Goal: Task Accomplishment & Management: Use online tool/utility

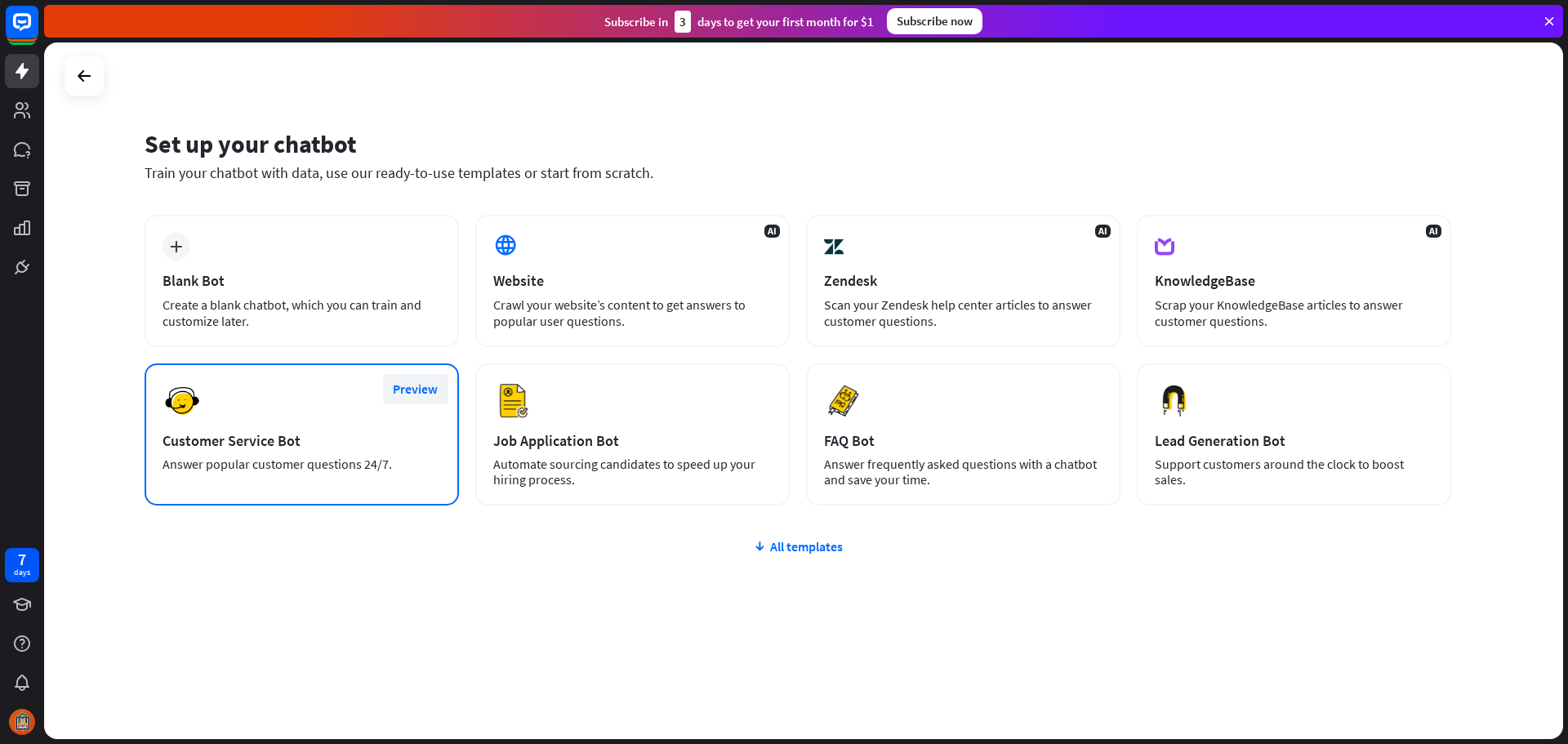
click at [426, 387] on button "Preview" at bounding box center [416, 389] width 66 height 30
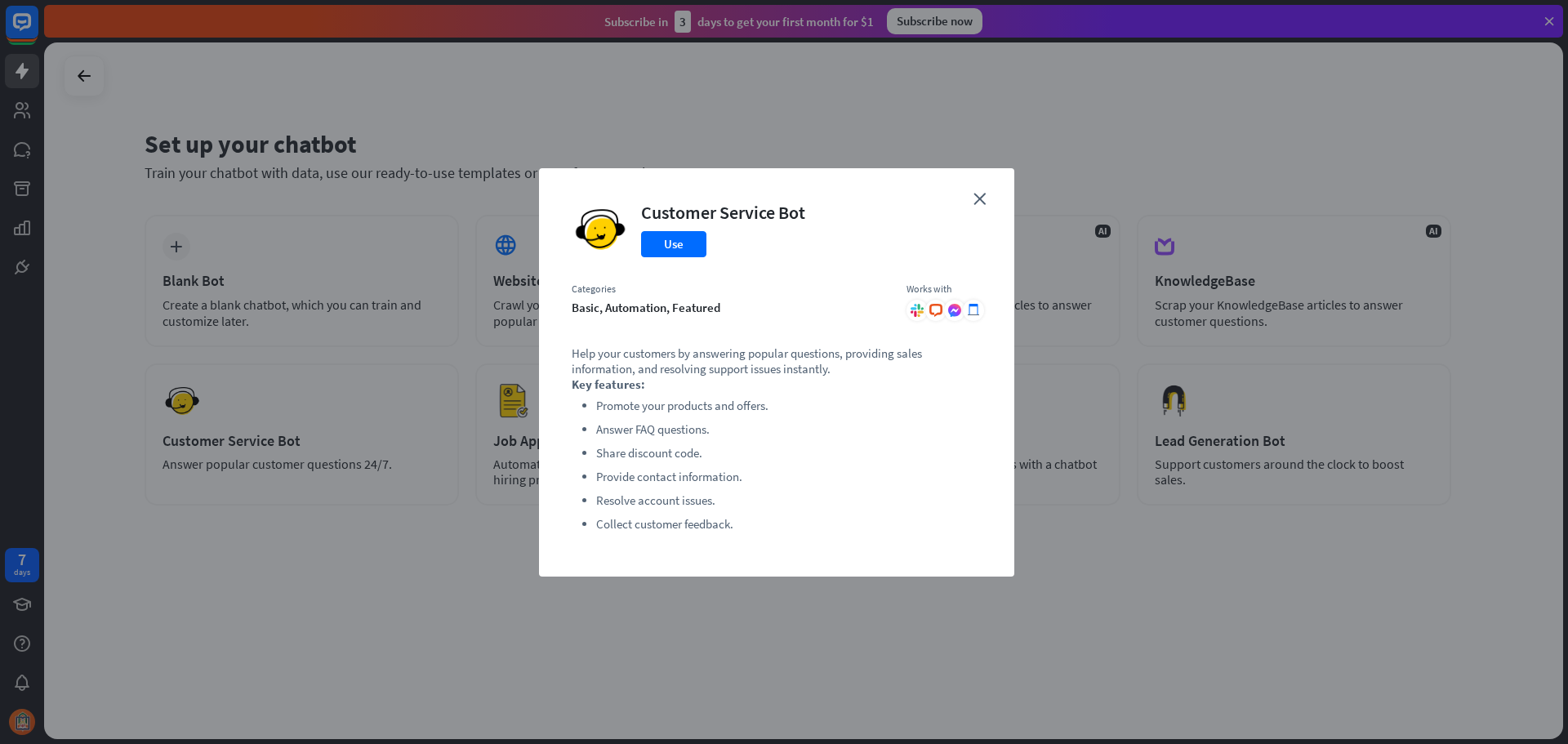
drag, startPoint x: 962, startPoint y: 312, endPoint x: 938, endPoint y: 312, distance: 24.0
click at [961, 312] on div ".cls-1{fill:url(#radial-gradient)}.cls-2{fill:#fff}" at bounding box center [954, 310] width 21 height 21
click at [935, 312] on icon at bounding box center [936, 310] width 13 height 13
drag, startPoint x: 911, startPoint y: 312, endPoint x: 747, endPoint y: 337, distance: 165.9
click at [908, 312] on div at bounding box center [917, 310] width 21 height 21
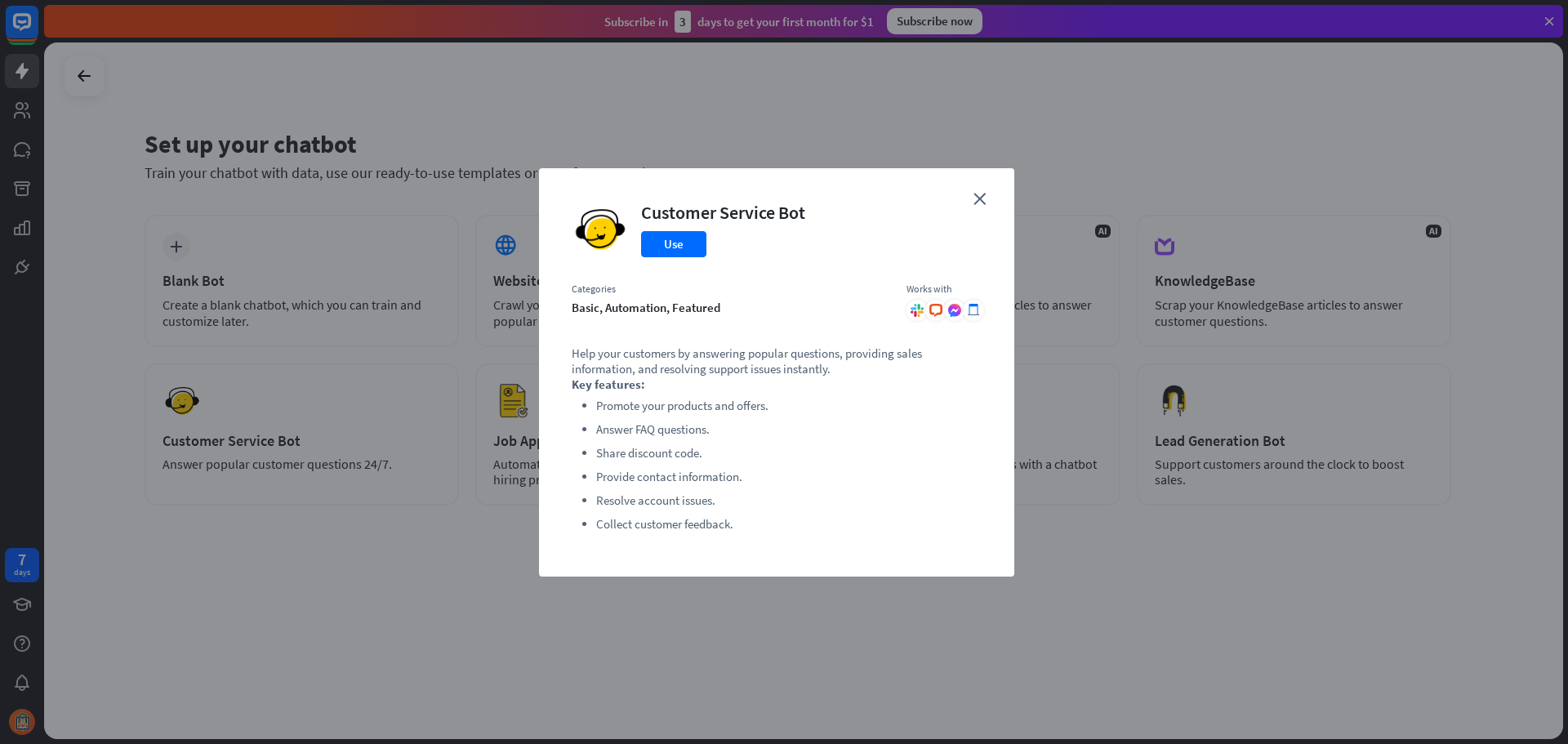
click at [698, 412] on li "Promote your products and offers." at bounding box center [789, 405] width 385 height 20
click at [973, 193] on icon "close" at bounding box center [979, 199] width 12 height 12
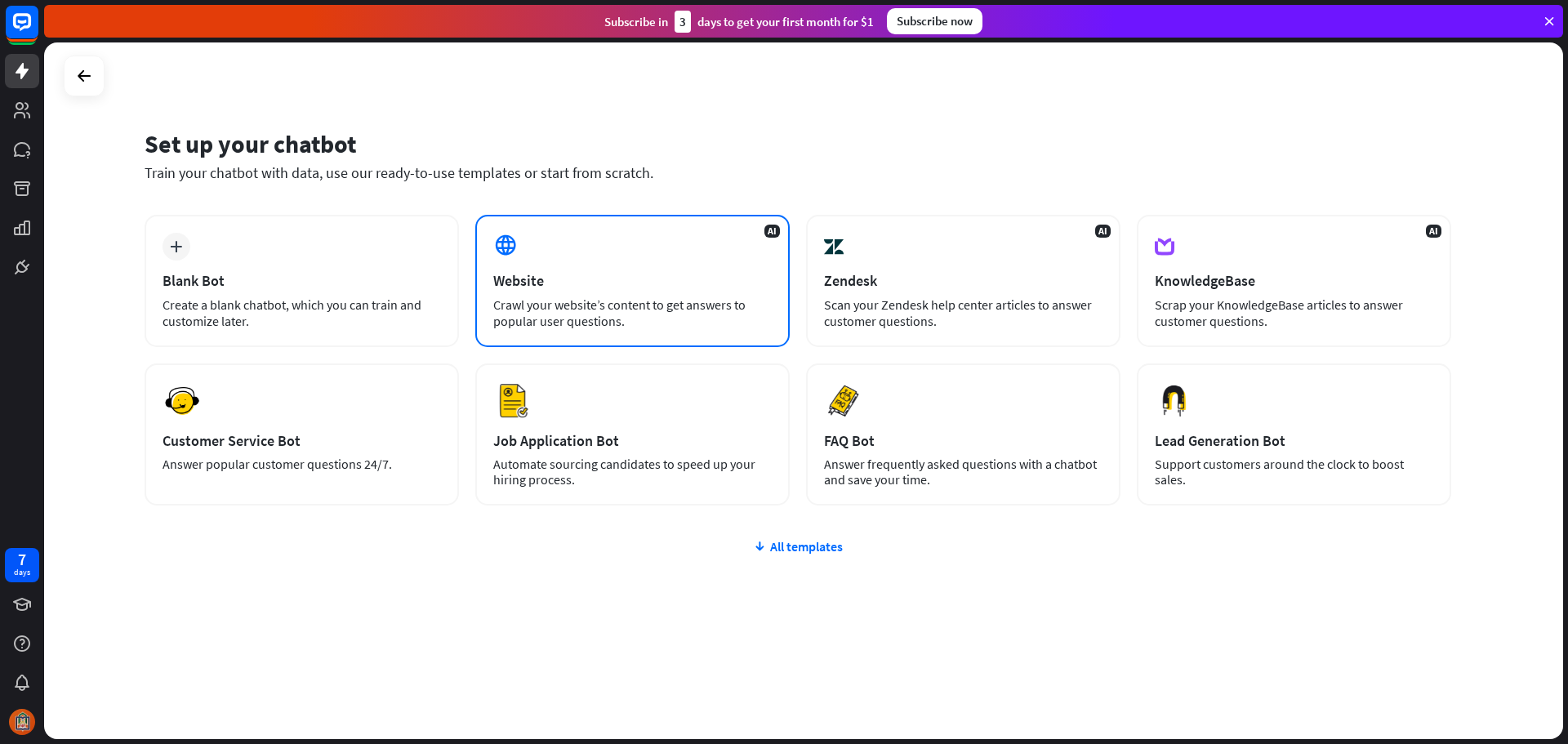
click at [719, 249] on div "AI Website Crawl your website’s content to get answers to popular user question…" at bounding box center [633, 281] width 314 height 132
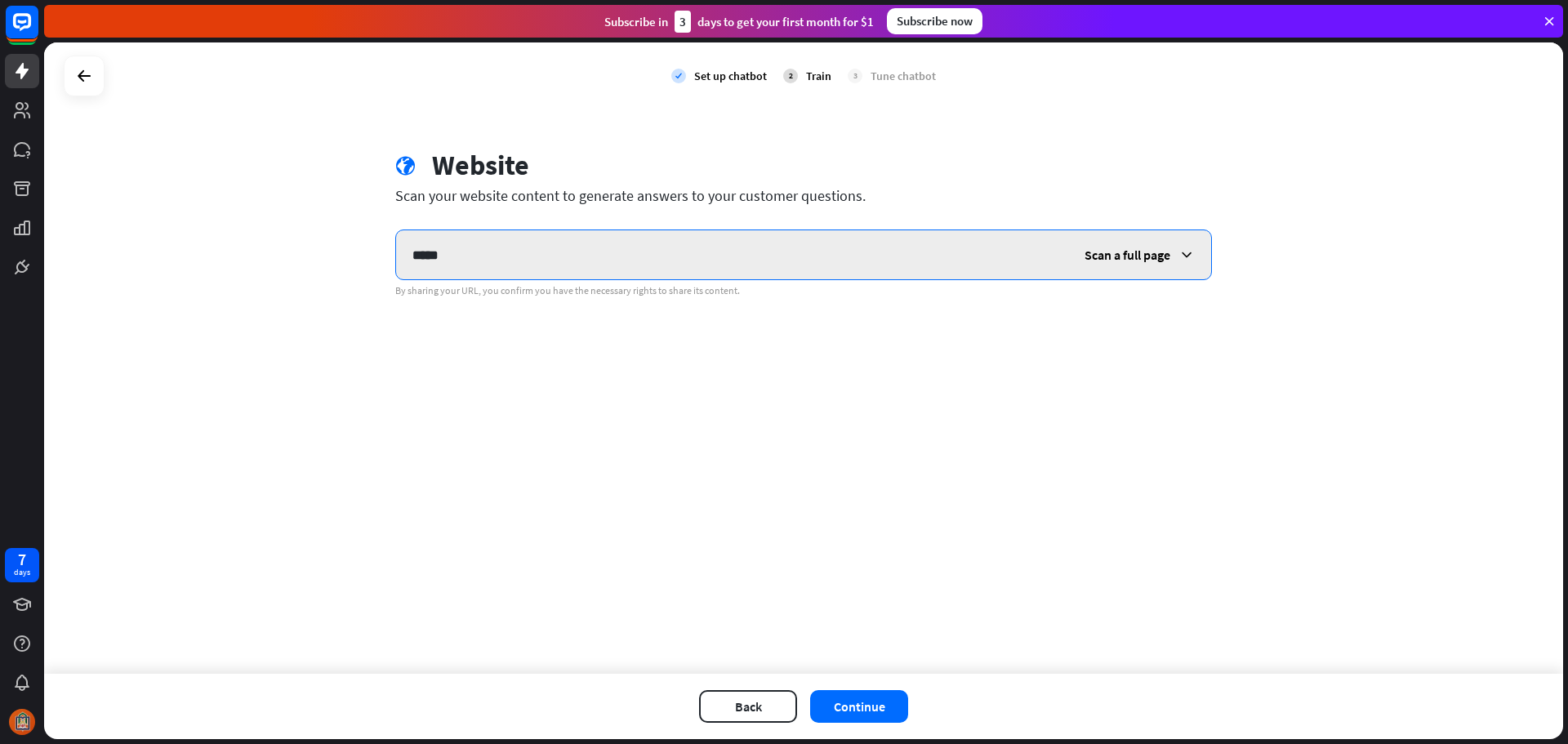
paste input "**********"
type input "**********"
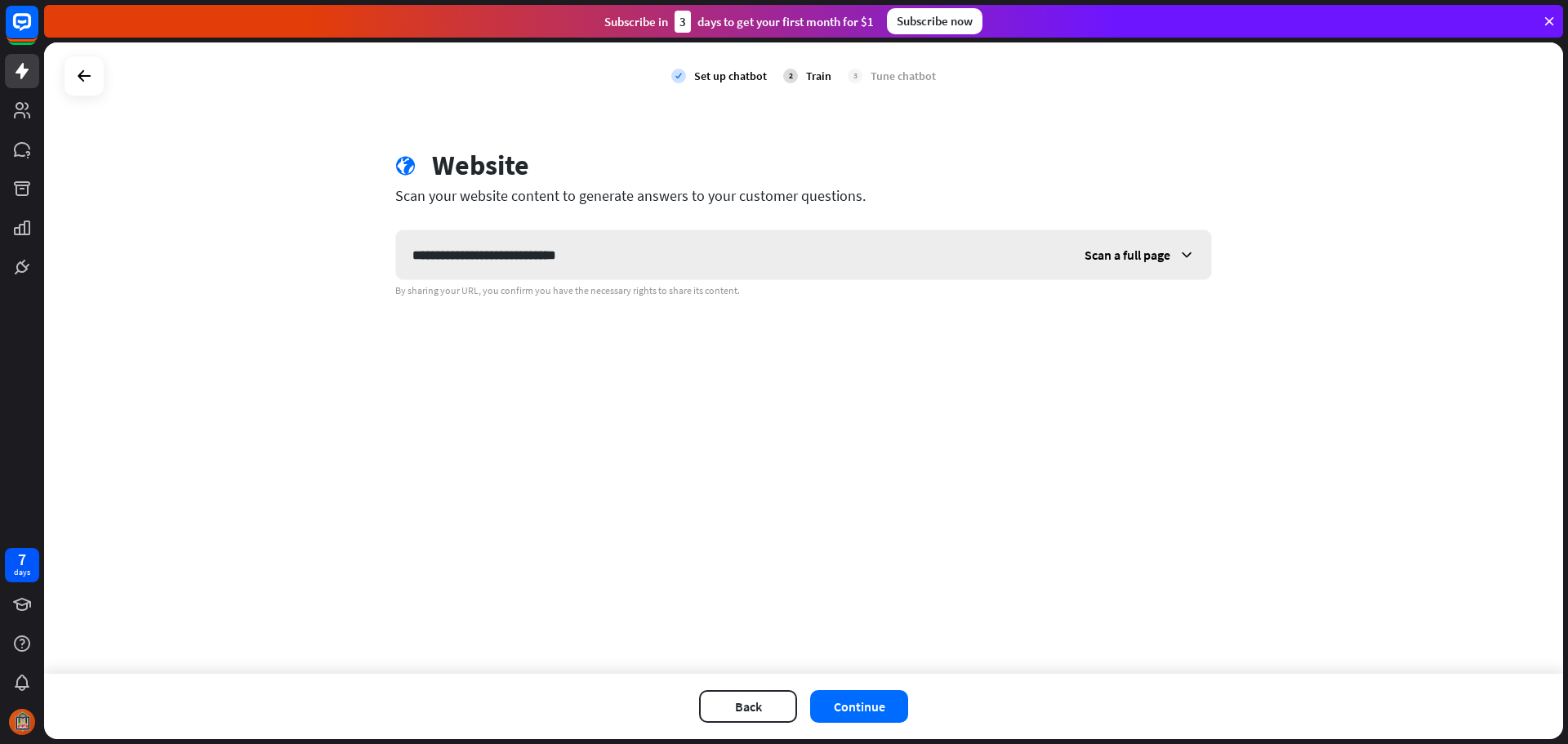
click at [1189, 257] on icon at bounding box center [1186, 254] width 16 height 16
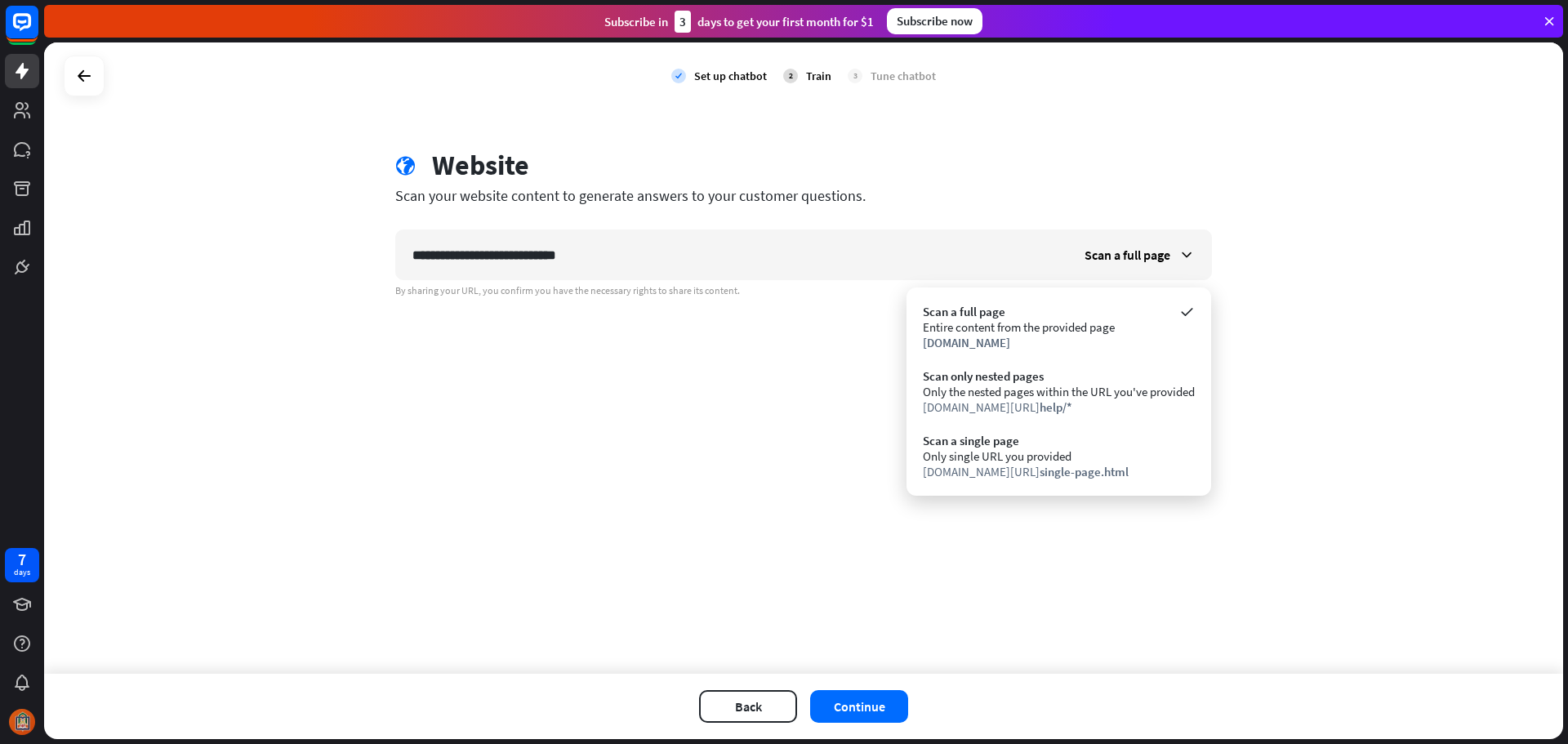
click at [830, 585] on div "**********" at bounding box center [803, 358] width 1519 height 631
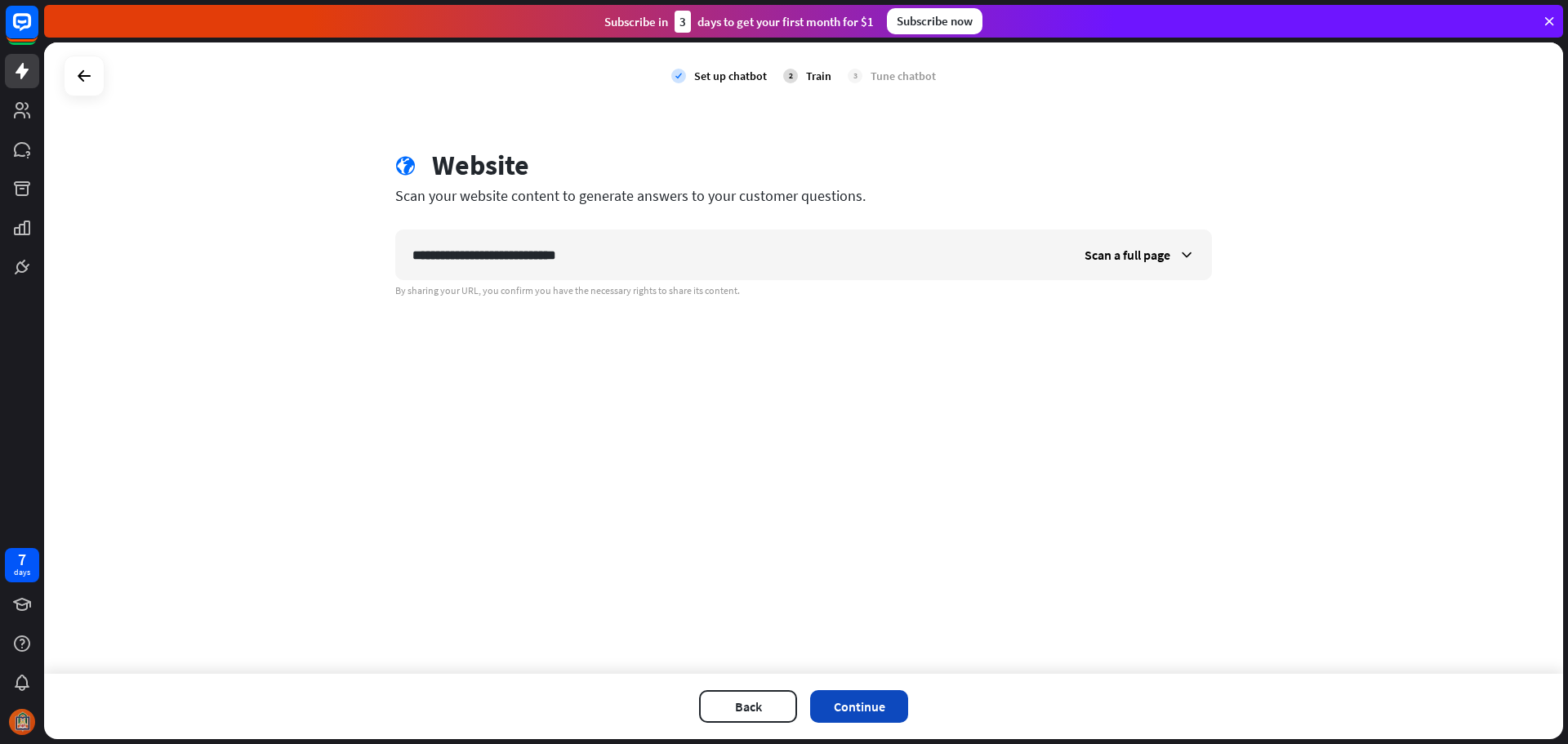
click at [843, 706] on button "Continue" at bounding box center [858, 706] width 98 height 32
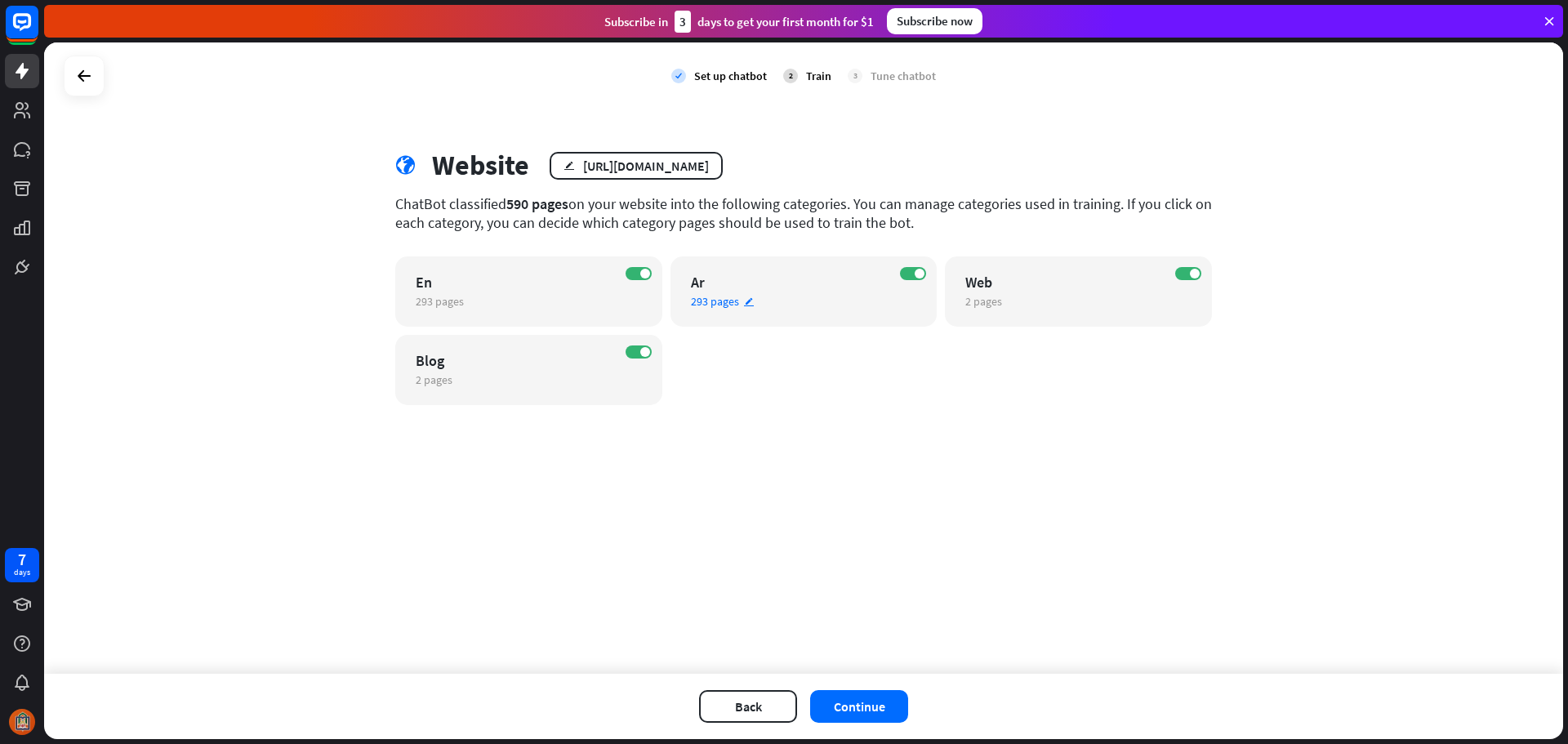
click at [755, 303] on div "293 pages edit" at bounding box center [790, 301] width 198 height 14
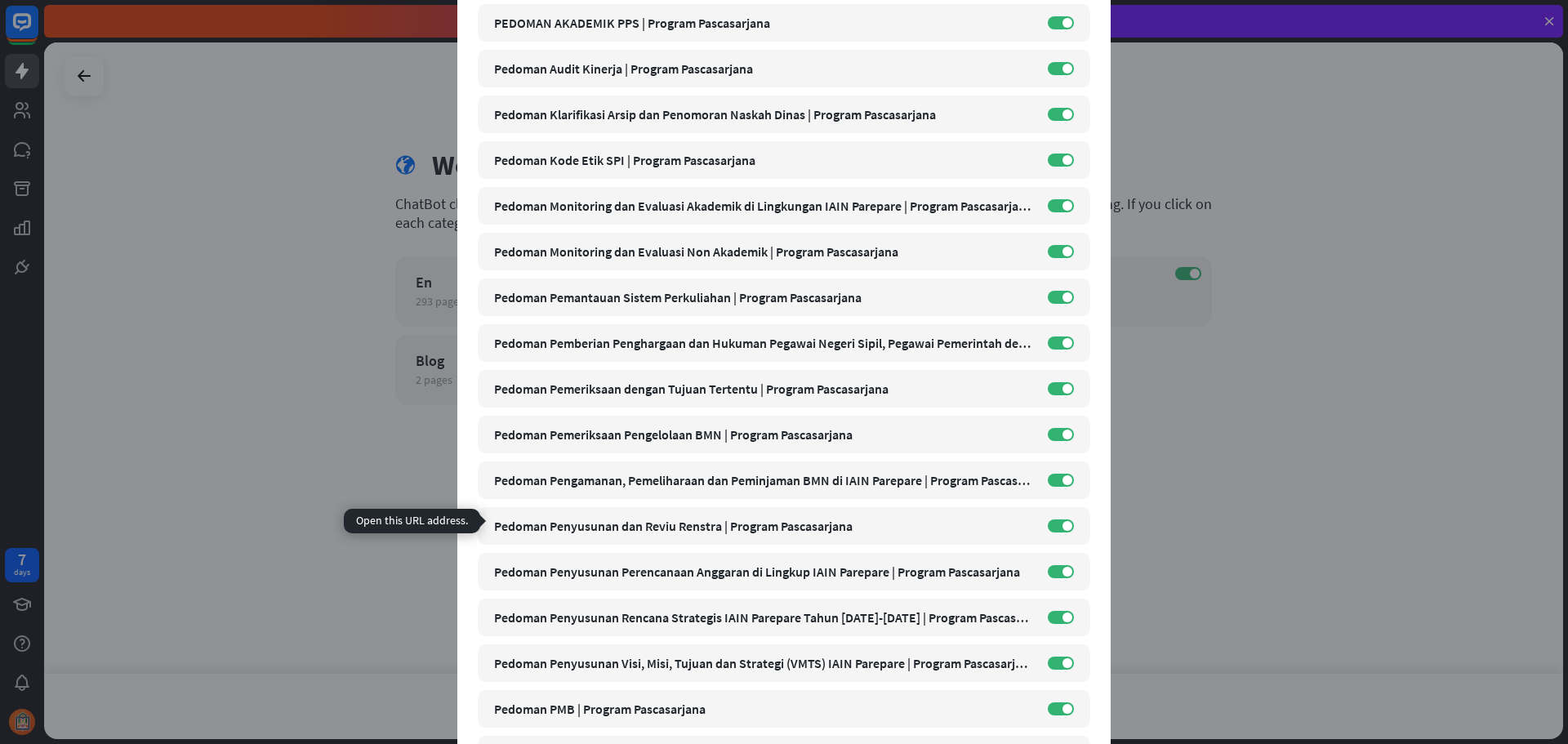
scroll to position [2042, 0]
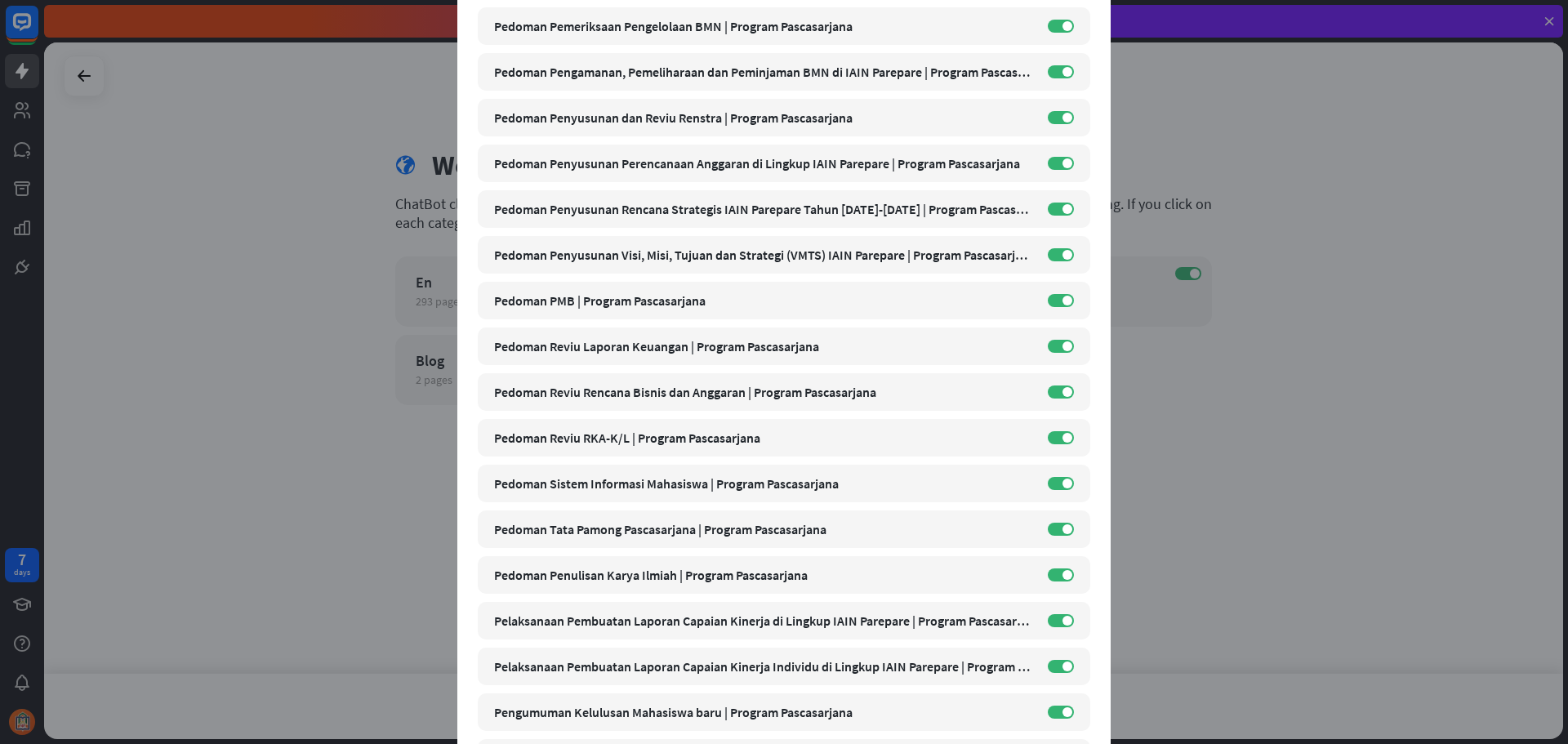
drag, startPoint x: 1304, startPoint y: 438, endPoint x: 1242, endPoint y: 397, distance: 74.3
click at [1304, 439] on div "close Train the bot with pages from the “Ar” category There are 293 pages in th…" at bounding box center [784, 372] width 1568 height 744
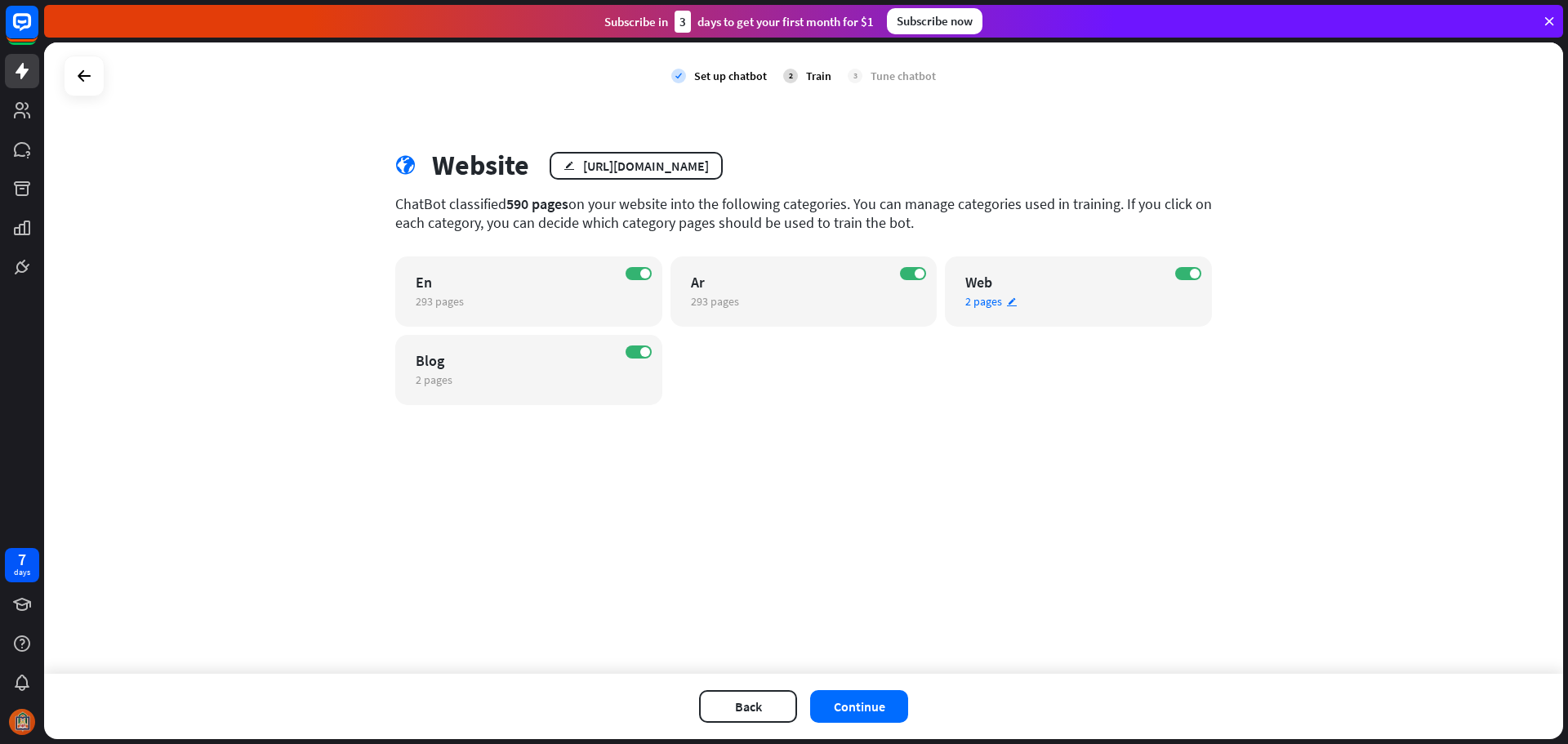
click at [1011, 303] on icon "edit" at bounding box center [1011, 302] width 11 height 10
click at [1354, 521] on div "close Train the bot with pages from the “Web” category There are 2 pages in the…" at bounding box center [784, 372] width 1568 height 744
click at [1190, 271] on span at bounding box center [1195, 273] width 10 height 10
click at [475, 304] on icon "edit" at bounding box center [474, 302] width 11 height 10
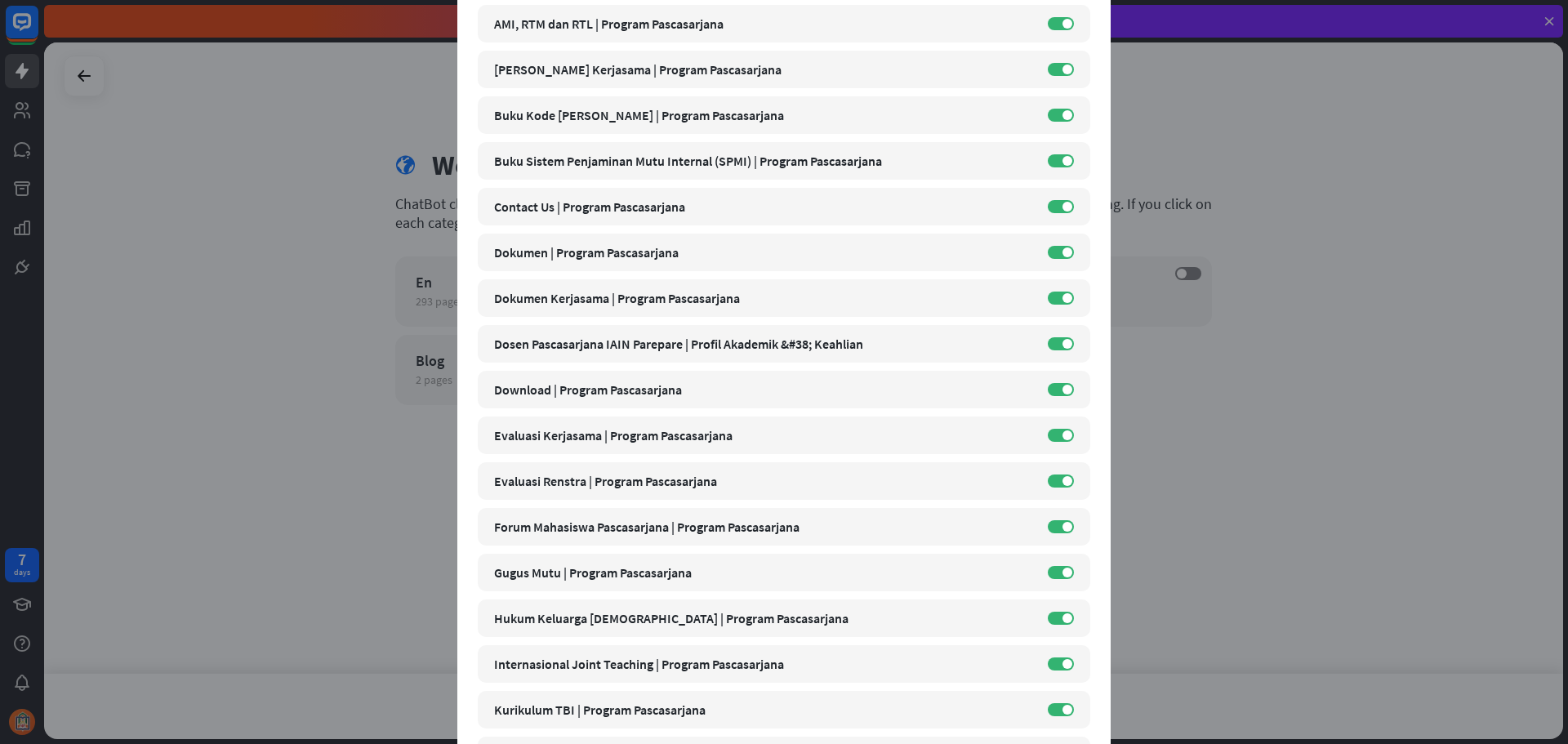
scroll to position [82, 0]
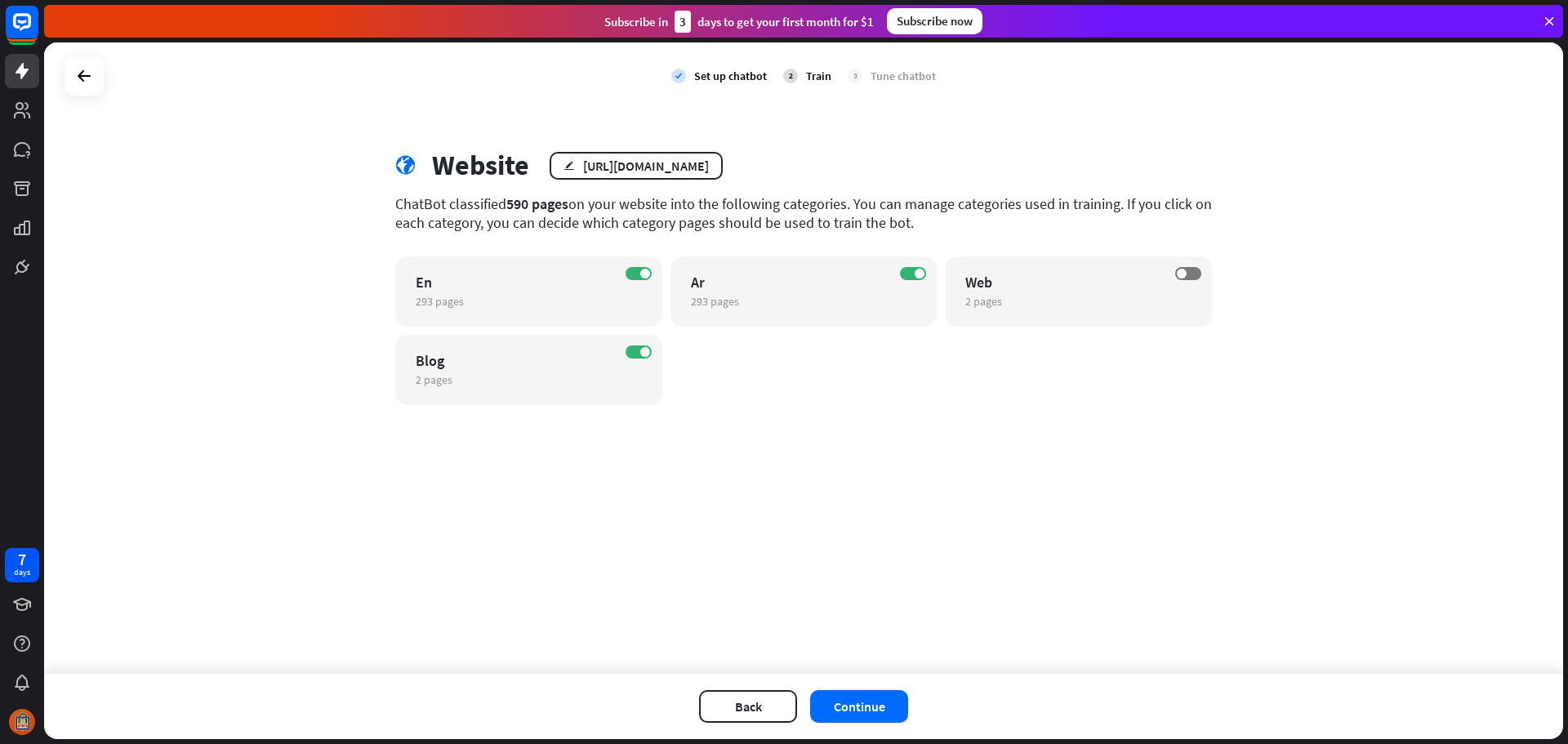
click at [1478, 547] on div "close Train the bot with pages from the “En” category There are 293 pages in th…" at bounding box center [784, 372] width 1568 height 744
click at [643, 272] on span at bounding box center [645, 273] width 10 height 10
click at [463, 379] on icon "edit" at bounding box center [462, 380] width 11 height 10
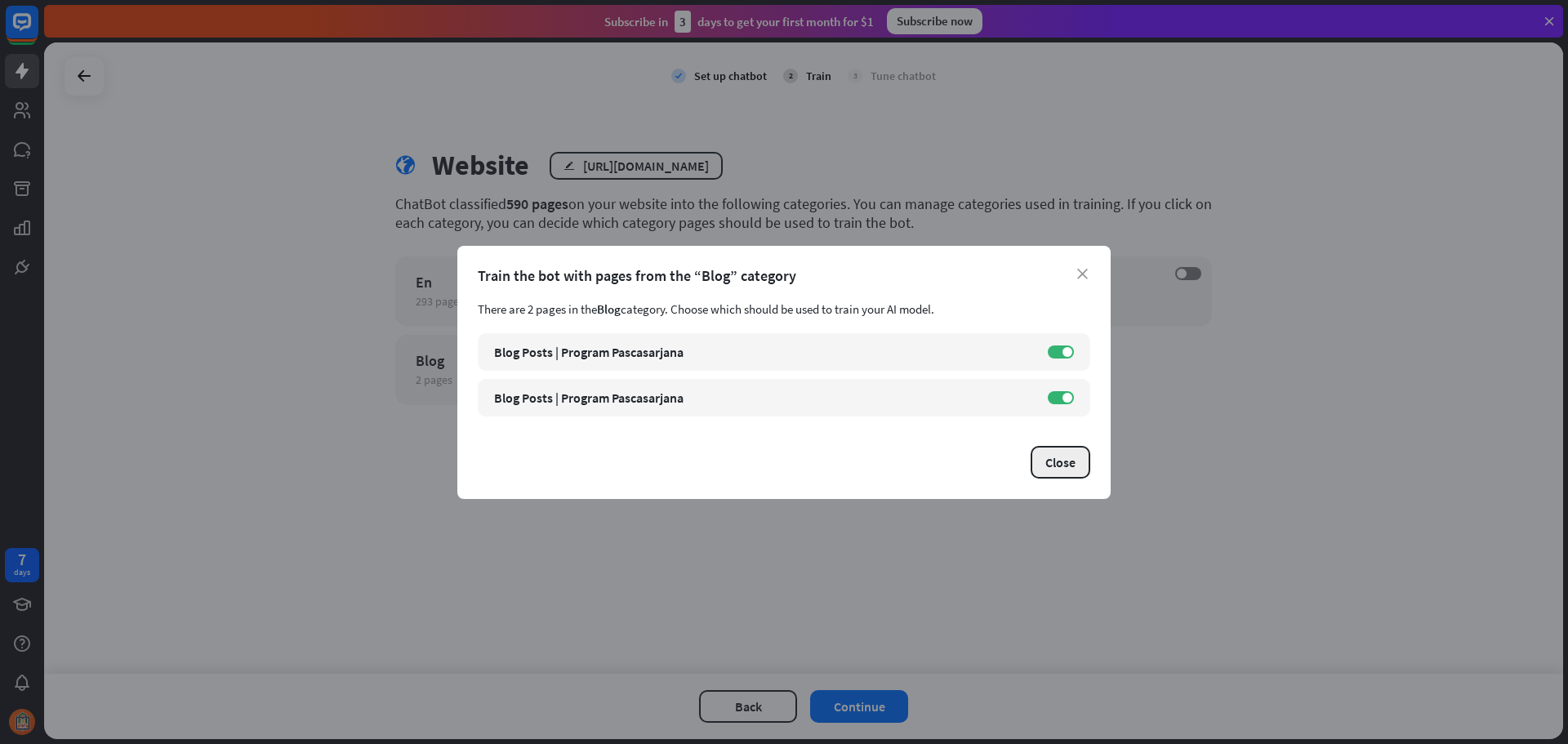
click at [1057, 476] on button "Close" at bounding box center [1060, 462] width 60 height 32
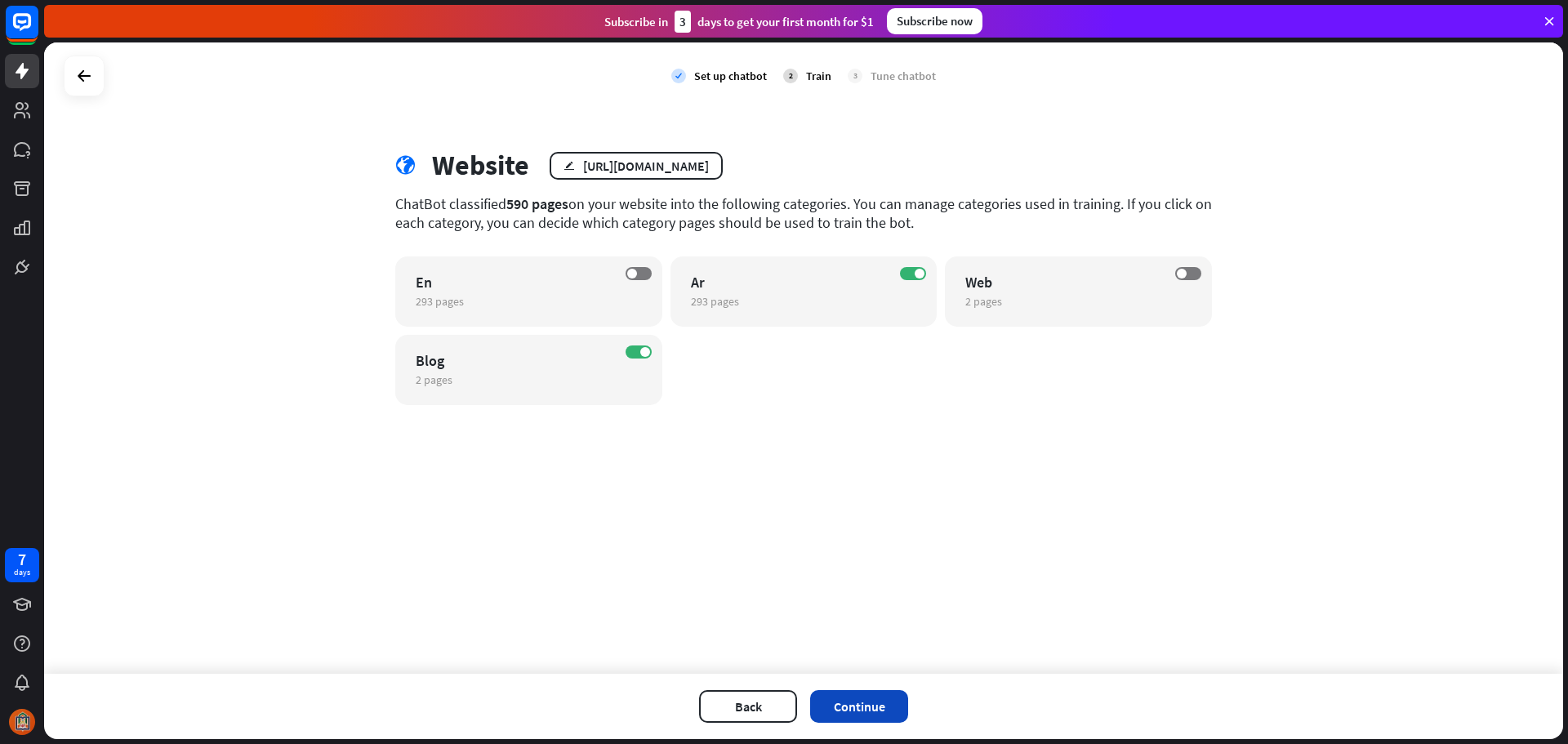
click at [866, 701] on button "Continue" at bounding box center [858, 706] width 98 height 32
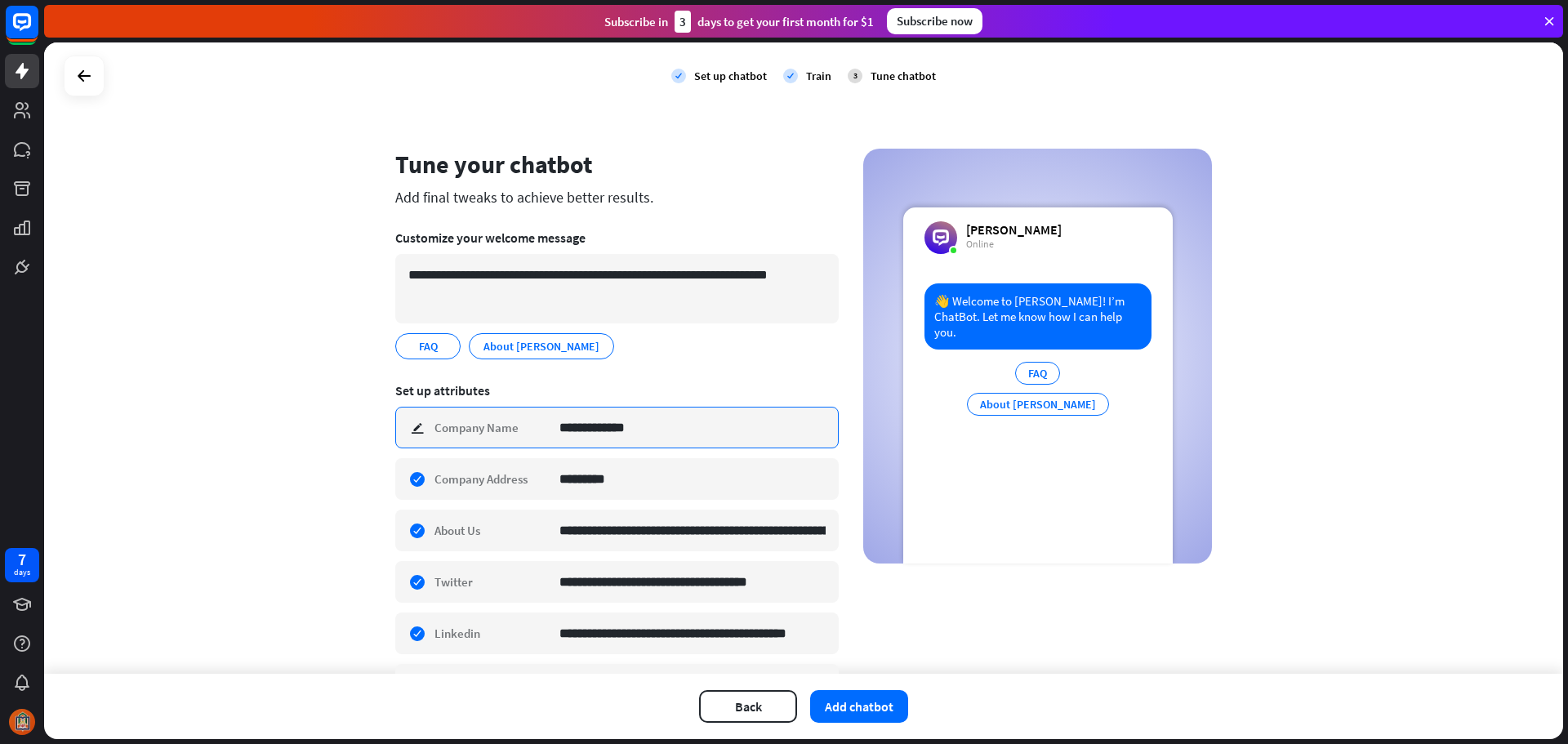
click at [560, 432] on input "**********" at bounding box center [693, 427] width 266 height 40
type input "**********"
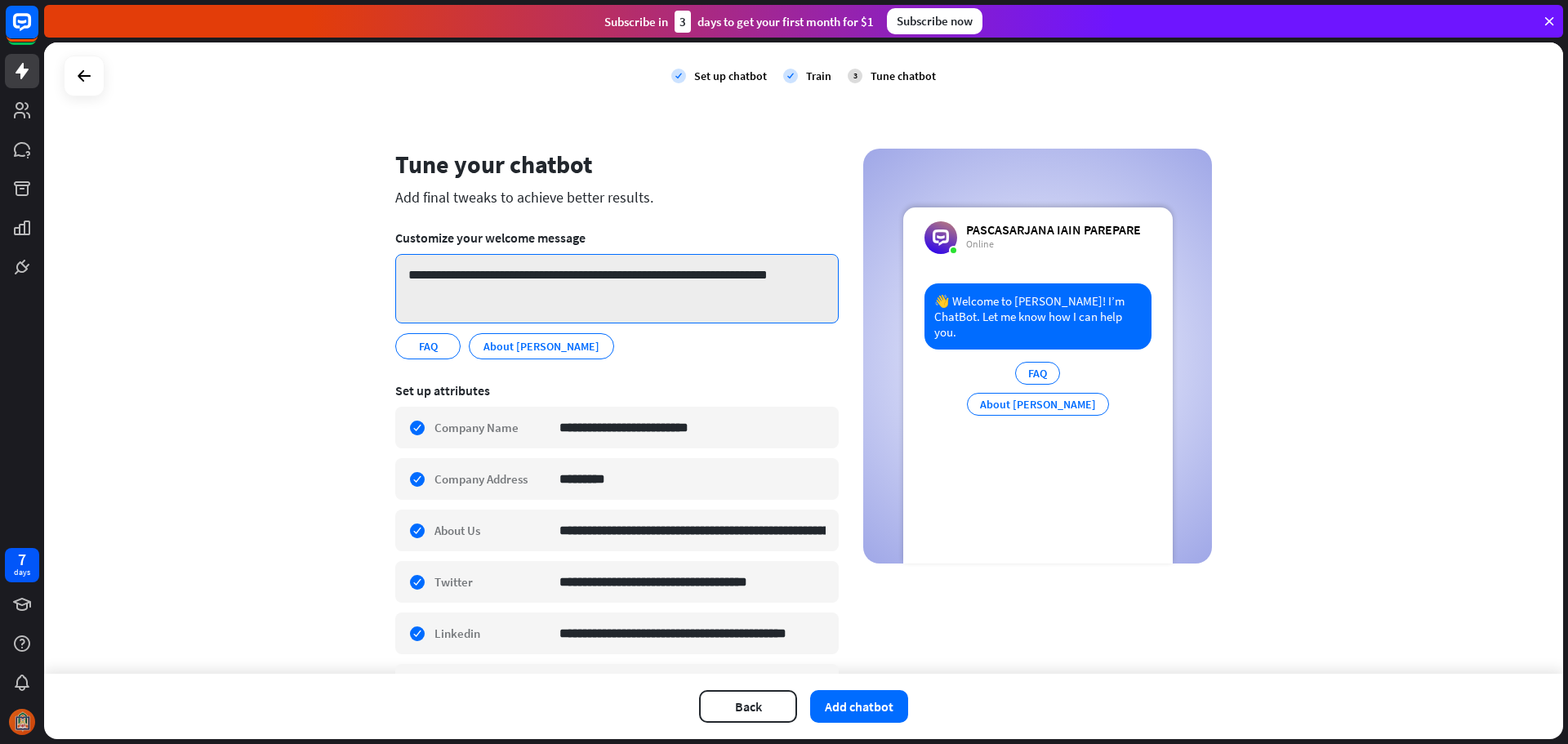
click at [519, 276] on textarea "**********" at bounding box center [617, 288] width 443 height 69
click at [504, 276] on textarea "**********" at bounding box center [617, 288] width 443 height 69
click at [492, 277] on textarea "**********" at bounding box center [617, 288] width 443 height 69
click at [752, 296] on textarea "**********" at bounding box center [617, 288] width 443 height 69
click at [455, 277] on textarea "**********" at bounding box center [617, 288] width 443 height 69
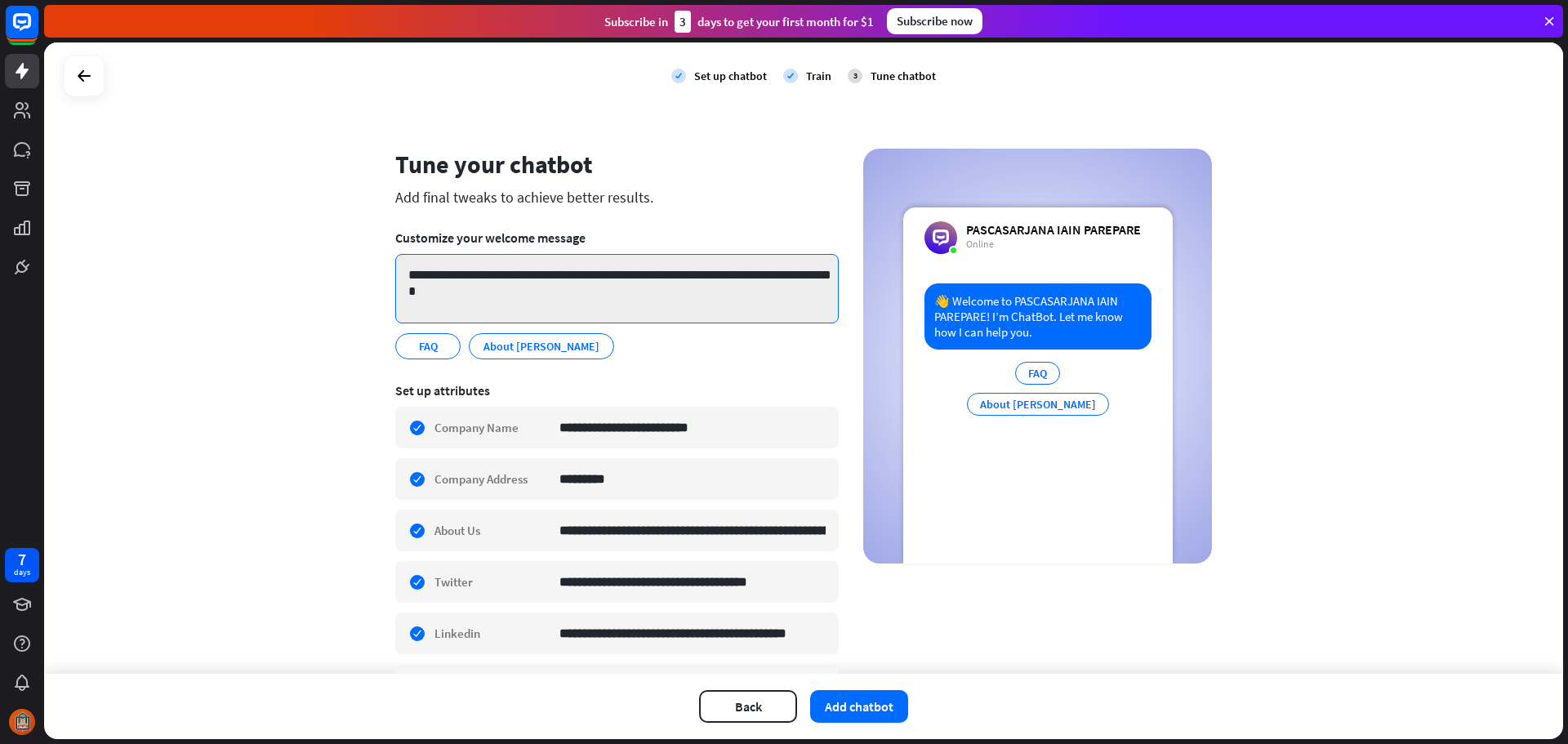
click at [455, 277] on textarea "**********" at bounding box center [617, 288] width 443 height 69
click at [801, 280] on textarea "**********" at bounding box center [617, 288] width 443 height 69
click at [772, 278] on textarea "**********" at bounding box center [617, 288] width 443 height 69
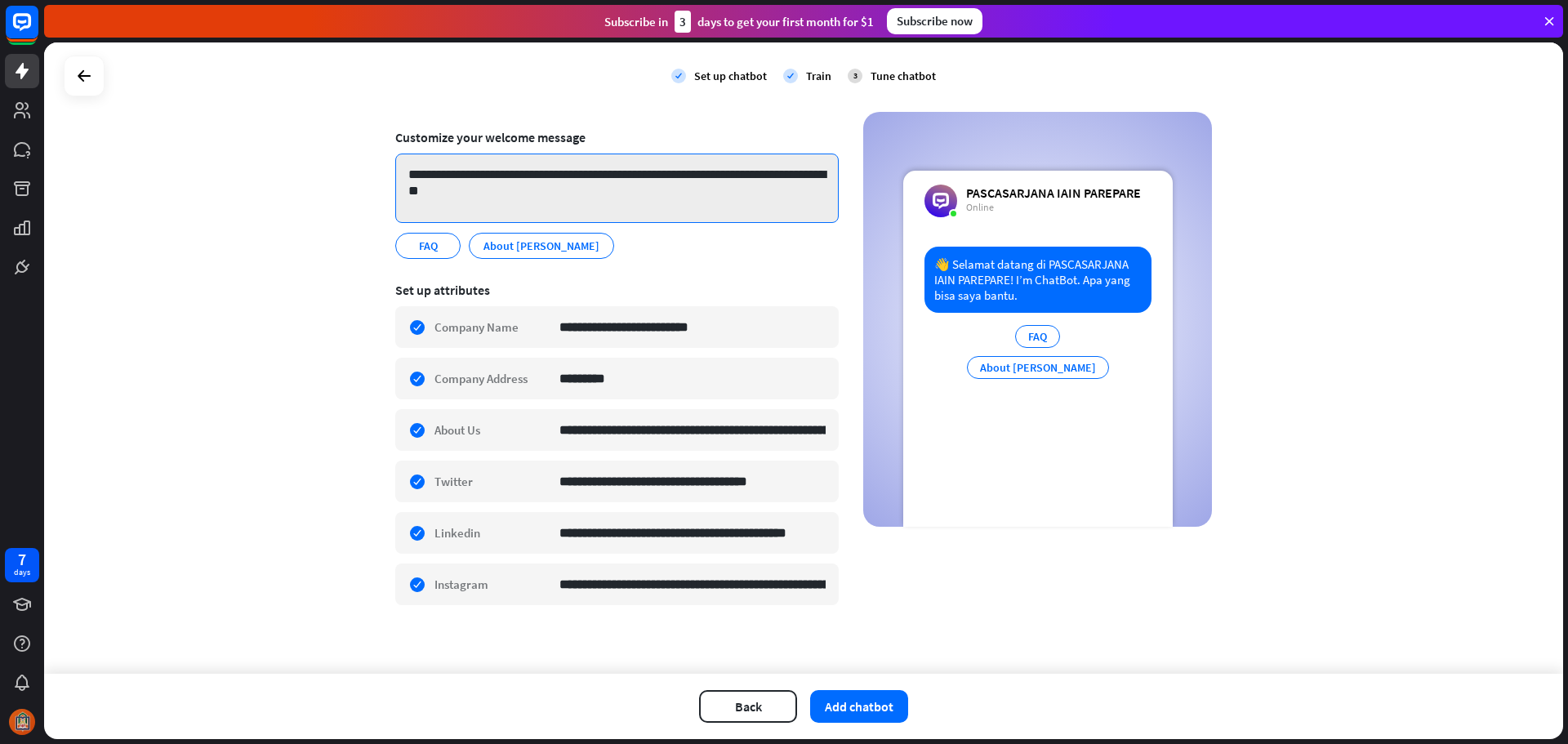
scroll to position [106, 0]
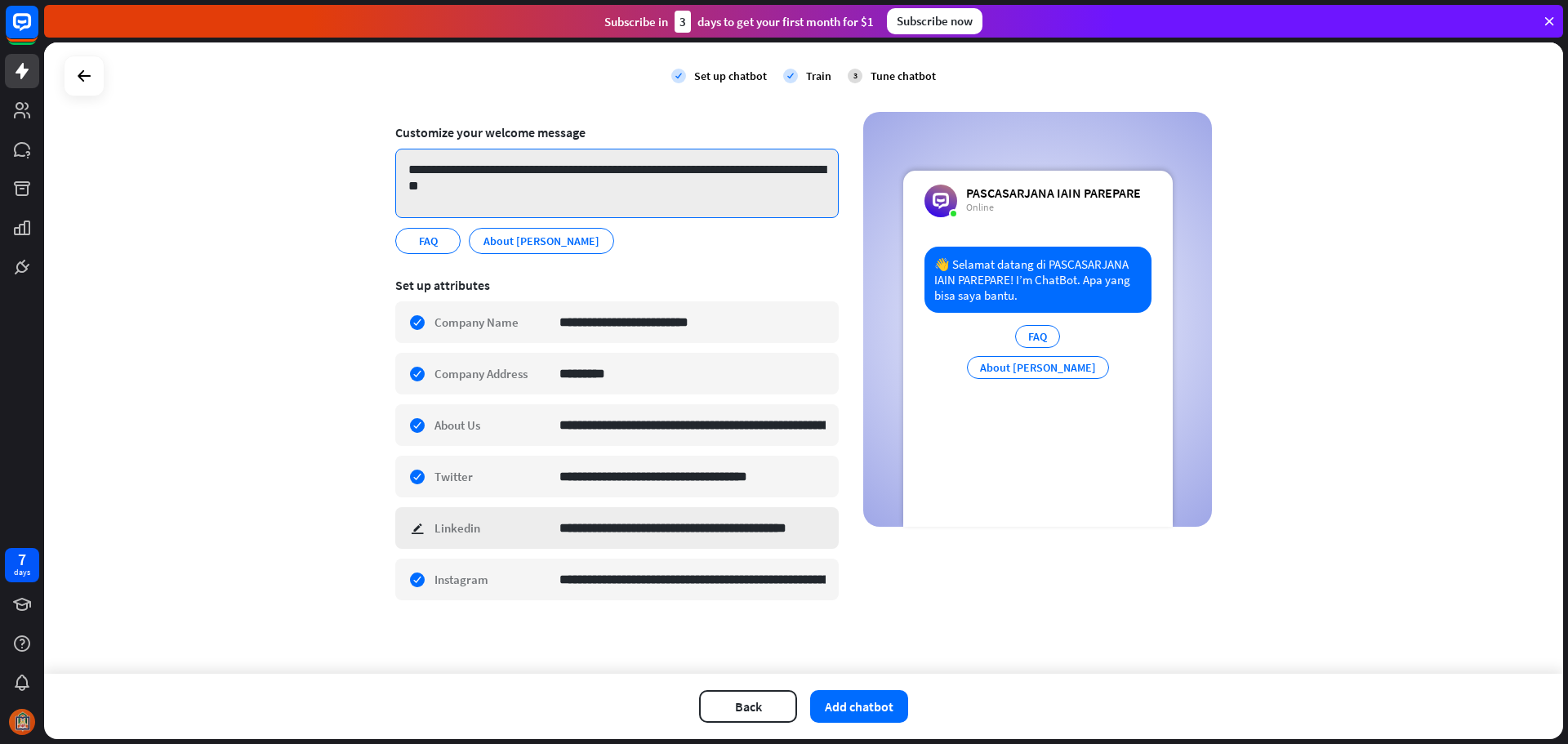
type textarea "**********"
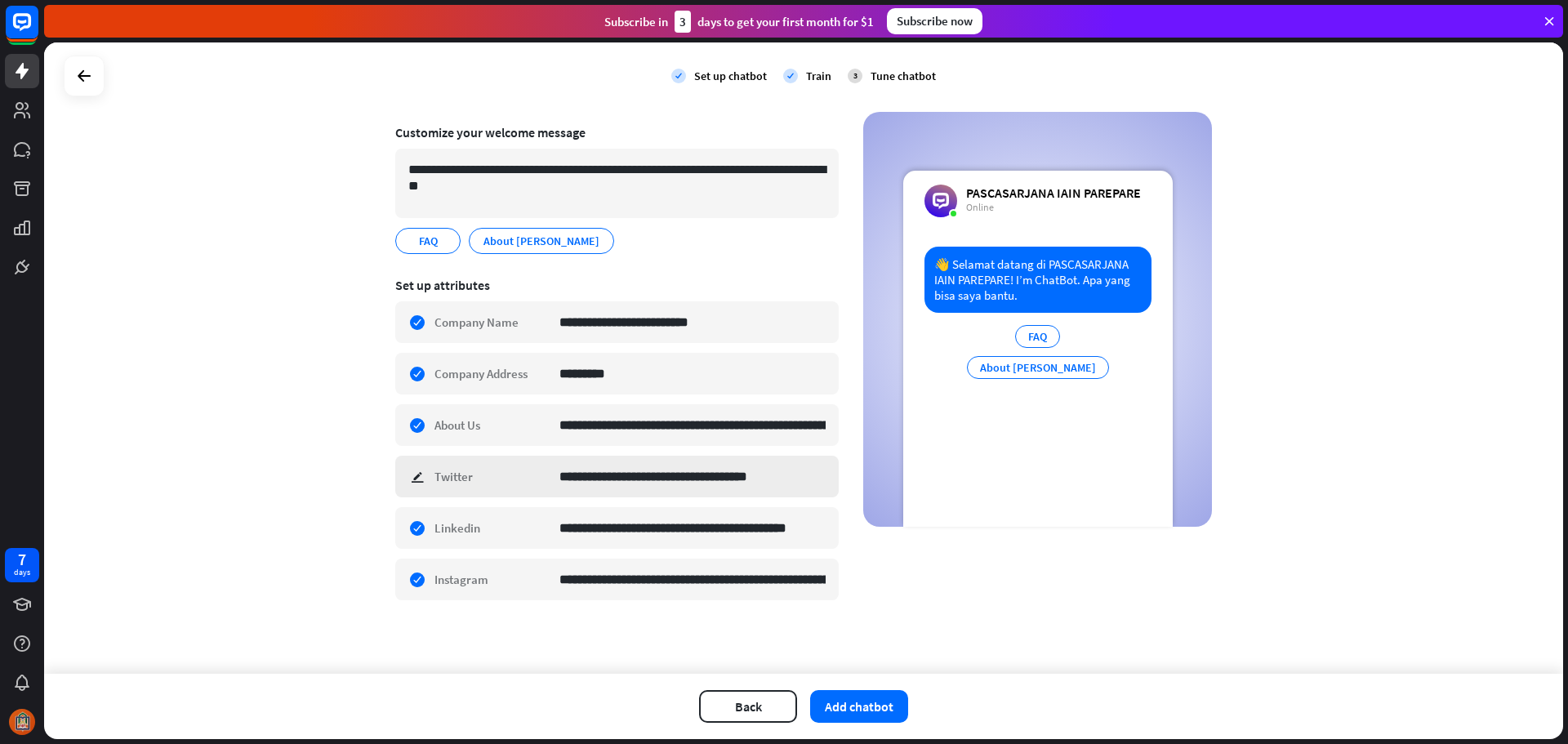
click at [402, 474] on div "**********" at bounding box center [617, 477] width 443 height 42
click at [406, 524] on div "**********" at bounding box center [617, 528] width 443 height 42
click at [410, 577] on div "**********" at bounding box center [617, 579] width 443 height 42
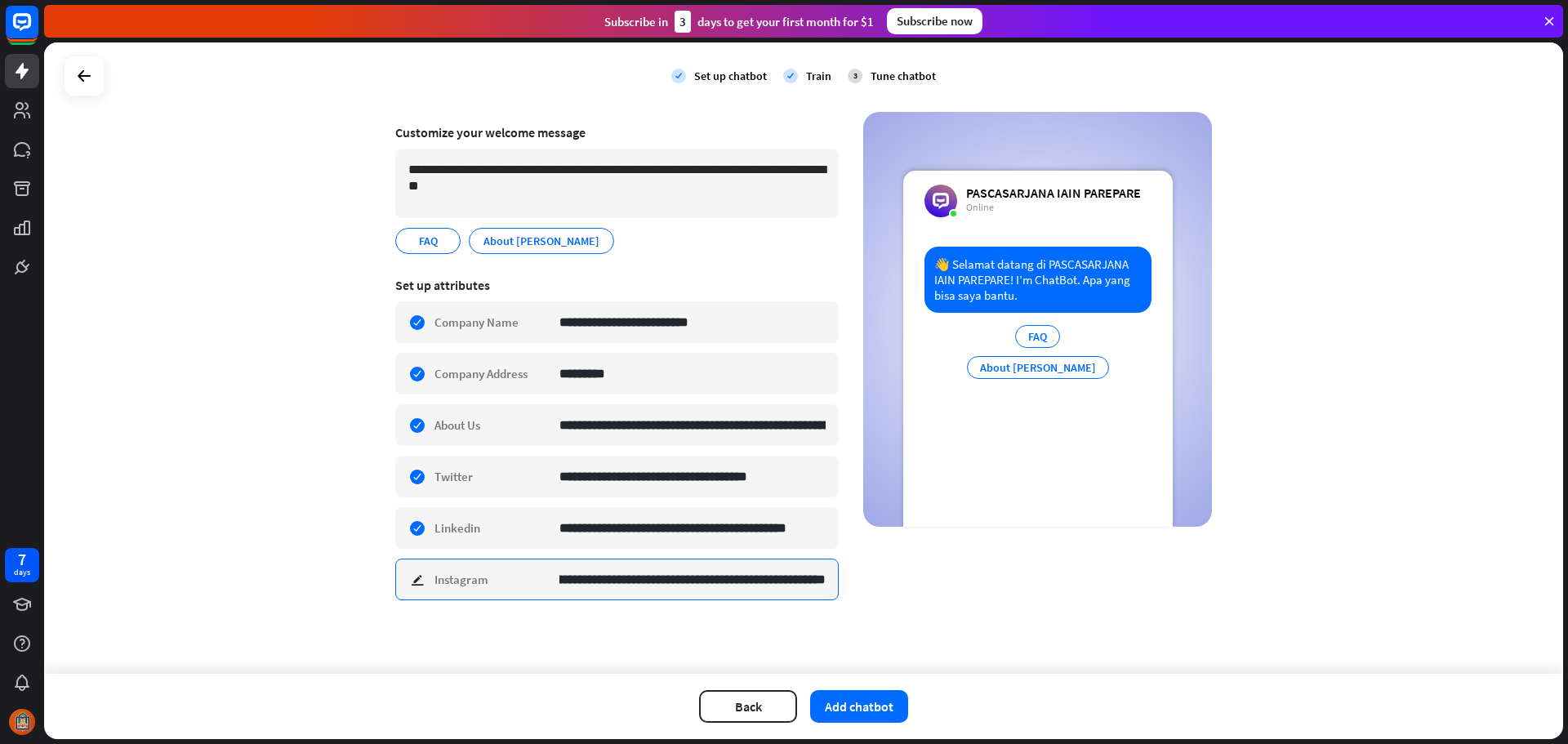
click at [592, 585] on input "**********" at bounding box center [693, 579] width 266 height 40
click at [407, 530] on div "**********" at bounding box center [617, 528] width 443 height 42
click at [481, 530] on div "**********" at bounding box center [617, 528] width 443 height 42
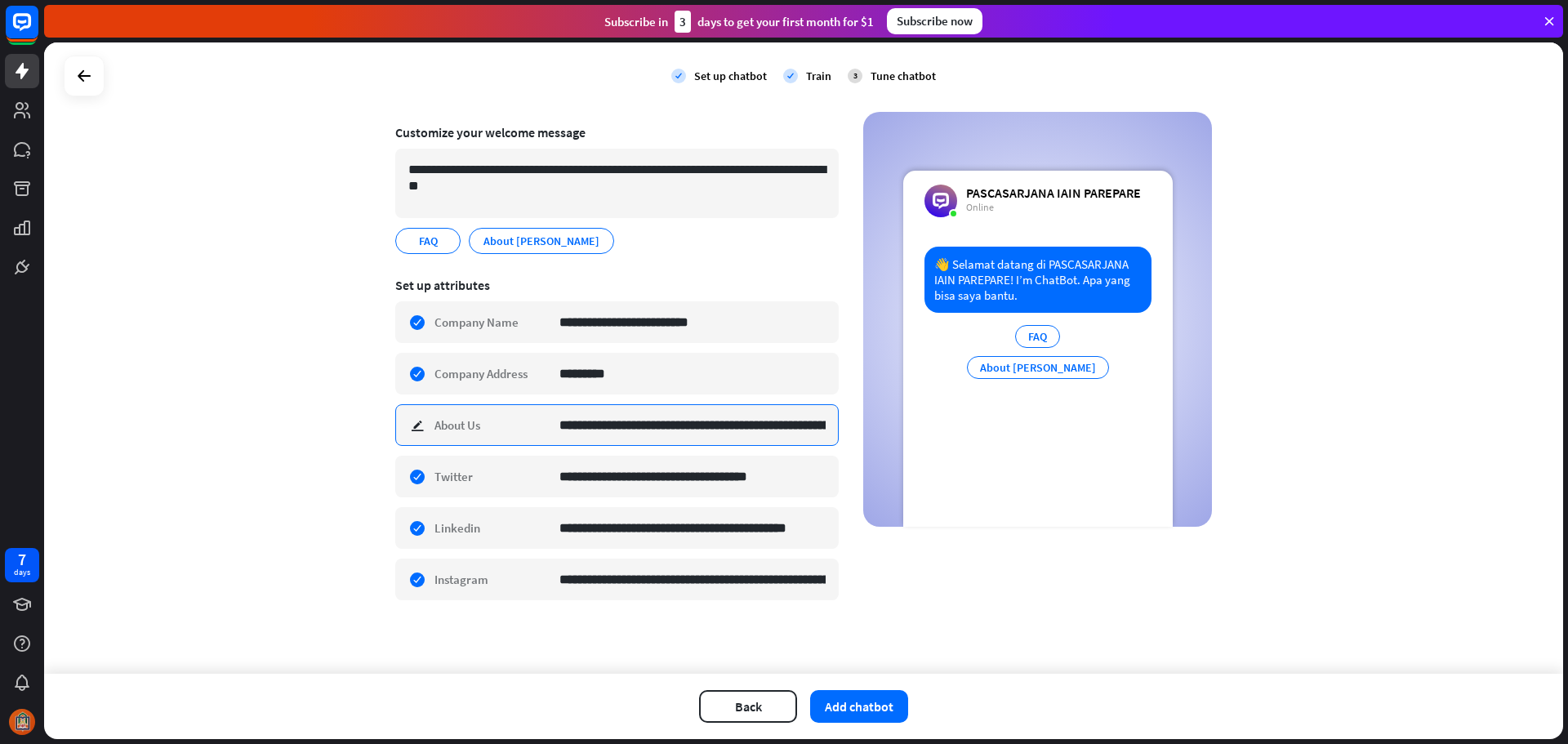
click at [559, 429] on input "**********" at bounding box center [693, 425] width 266 height 40
click at [1069, 362] on div "About [PERSON_NAME]" at bounding box center [1037, 367] width 142 height 23
click at [1027, 365] on div "About [PERSON_NAME]" at bounding box center [1037, 367] width 142 height 23
drag, startPoint x: 507, startPoint y: 239, endPoint x: 614, endPoint y: 253, distance: 107.9
click at [614, 253] on div "FAQ edit About [PERSON_NAME] PAREPARE edit" at bounding box center [617, 240] width 443 height 26
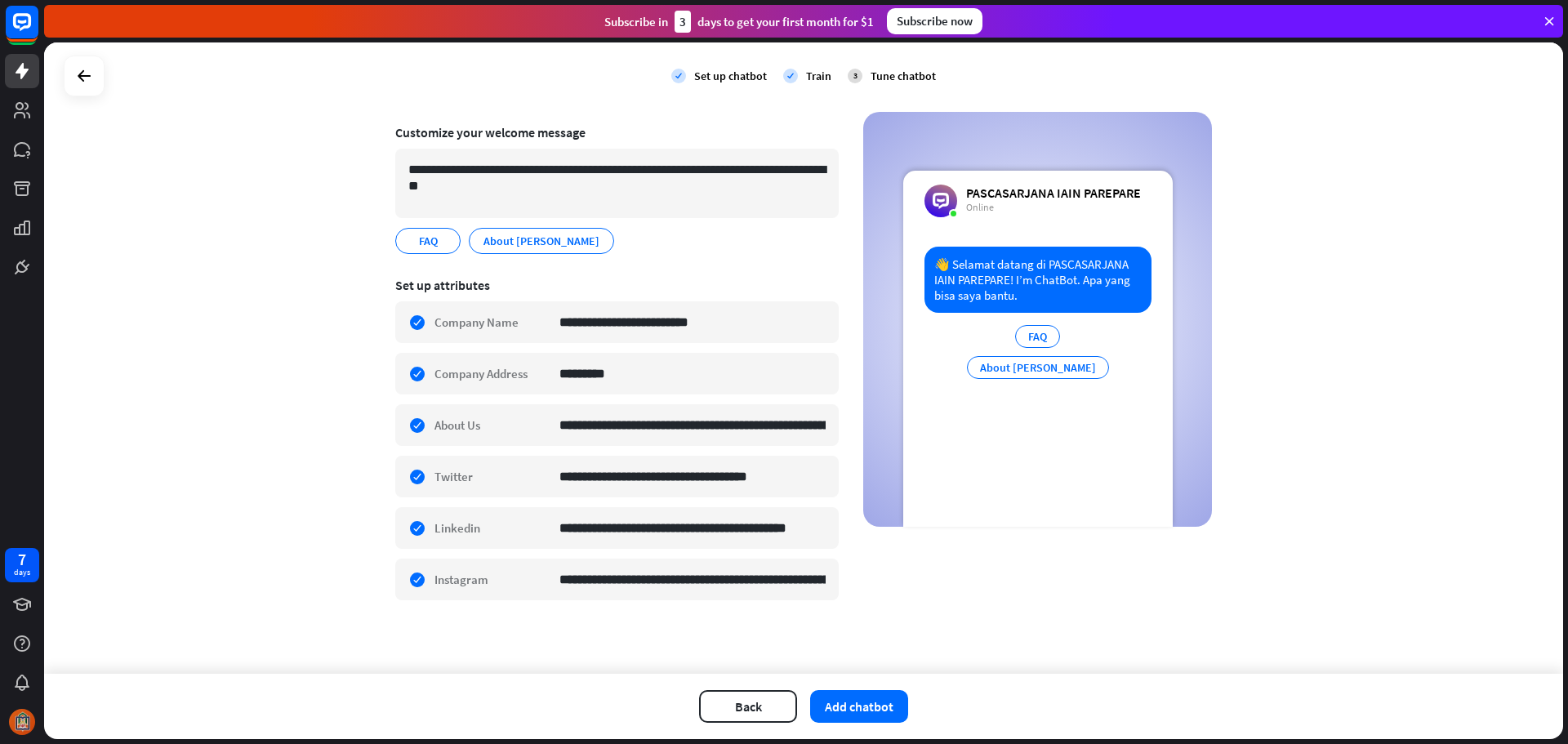
click at [669, 253] on div "FAQ edit About [PERSON_NAME] PAREPARE edit" at bounding box center [617, 240] width 443 height 26
click at [594, 245] on icon "edit" at bounding box center [600, 241] width 13 height 12
click at [504, 246] on input "**********" at bounding box center [539, 240] width 115 height 14
type input "**********"
click at [872, 707] on button "Add chatbot" at bounding box center [858, 706] width 98 height 32
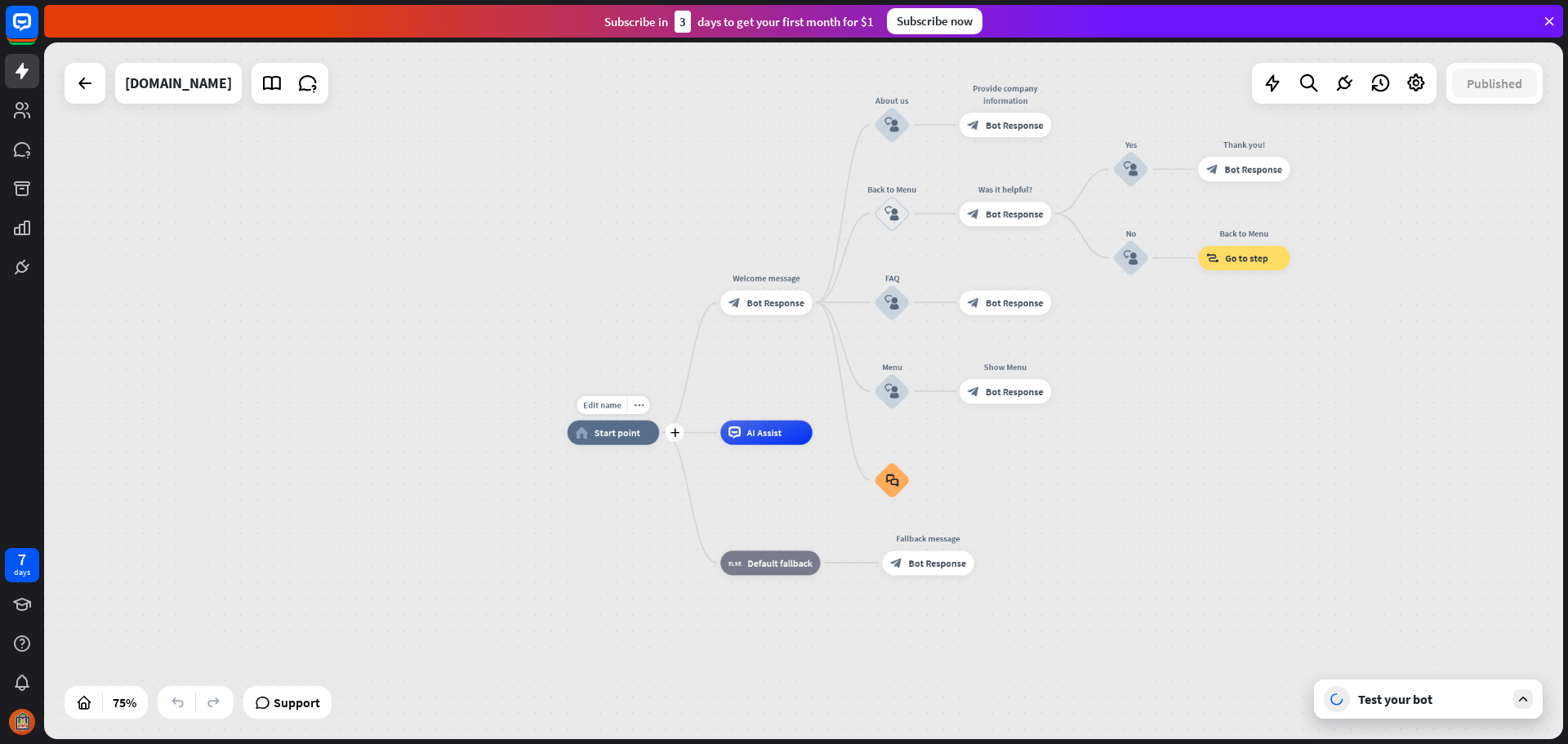
click at [604, 437] on span "Start point" at bounding box center [617, 432] width 46 height 12
click at [556, 179] on div "home_2 Start point Welcome message block_bot_response Bot Response About us blo…" at bounding box center [803, 391] width 1519 height 696
click at [1520, 701] on icon at bounding box center [1522, 698] width 14 height 14
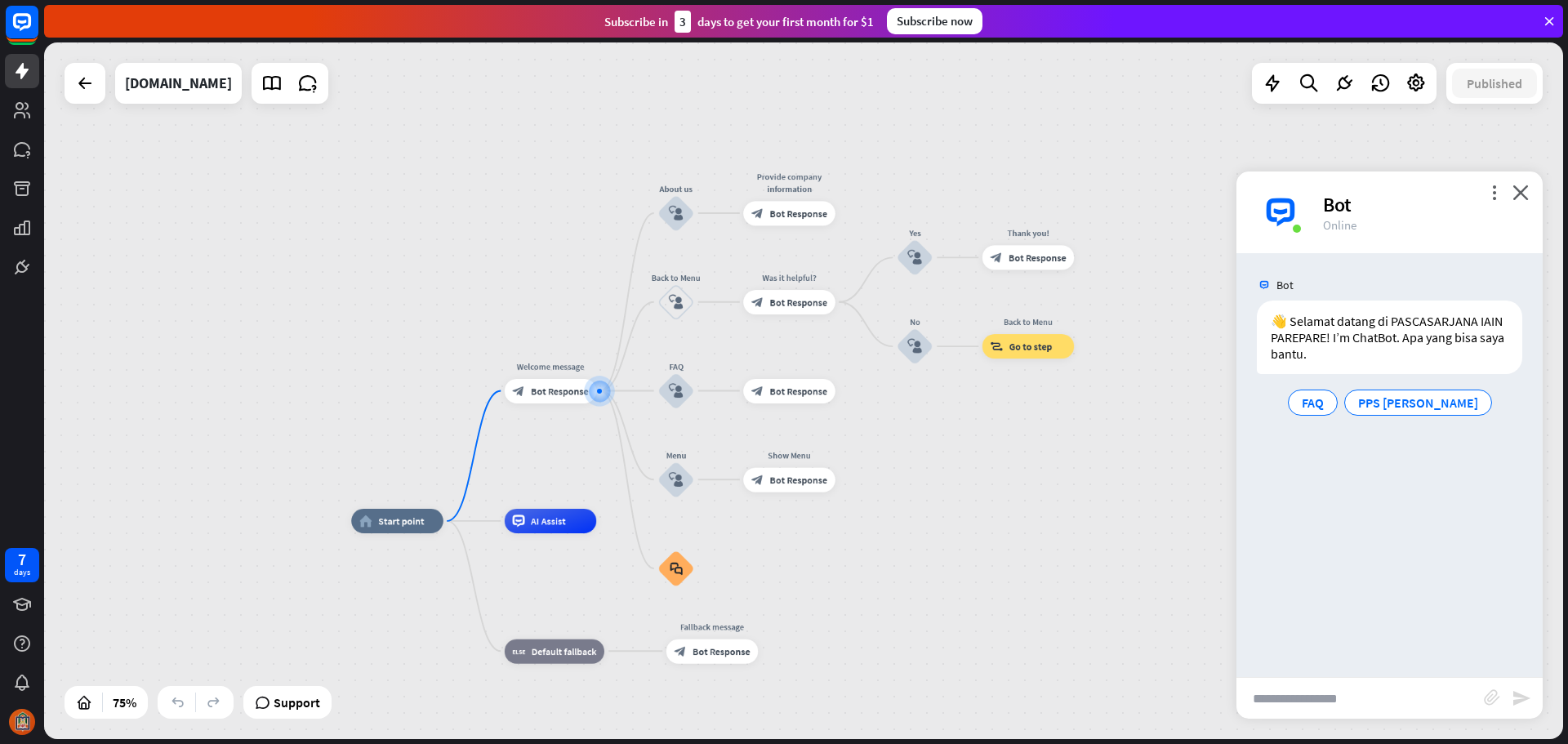
click at [1371, 694] on input "text" at bounding box center [1360, 697] width 247 height 41
type input "****"
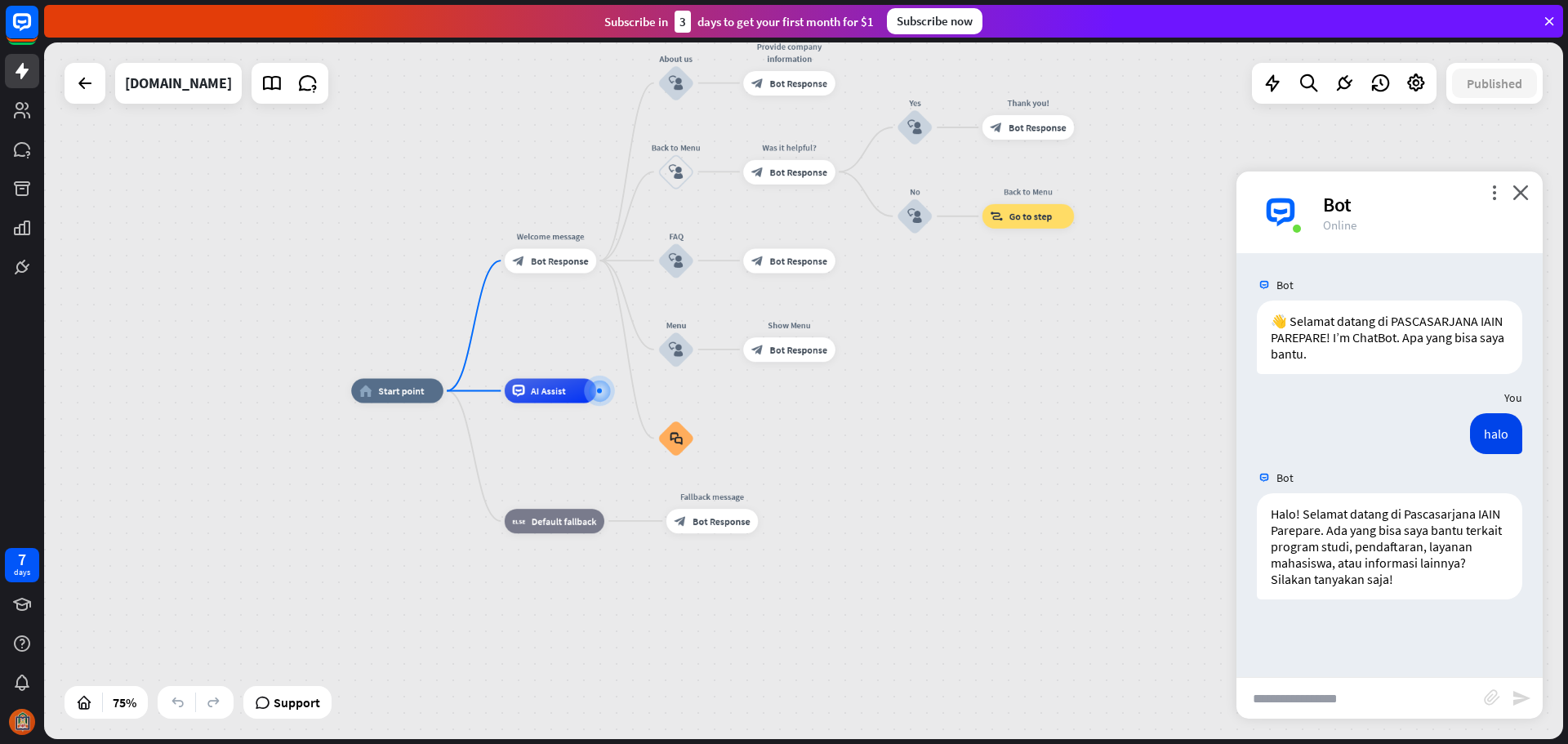
click at [1351, 693] on input "text" at bounding box center [1360, 697] width 247 height 41
type input "**********"
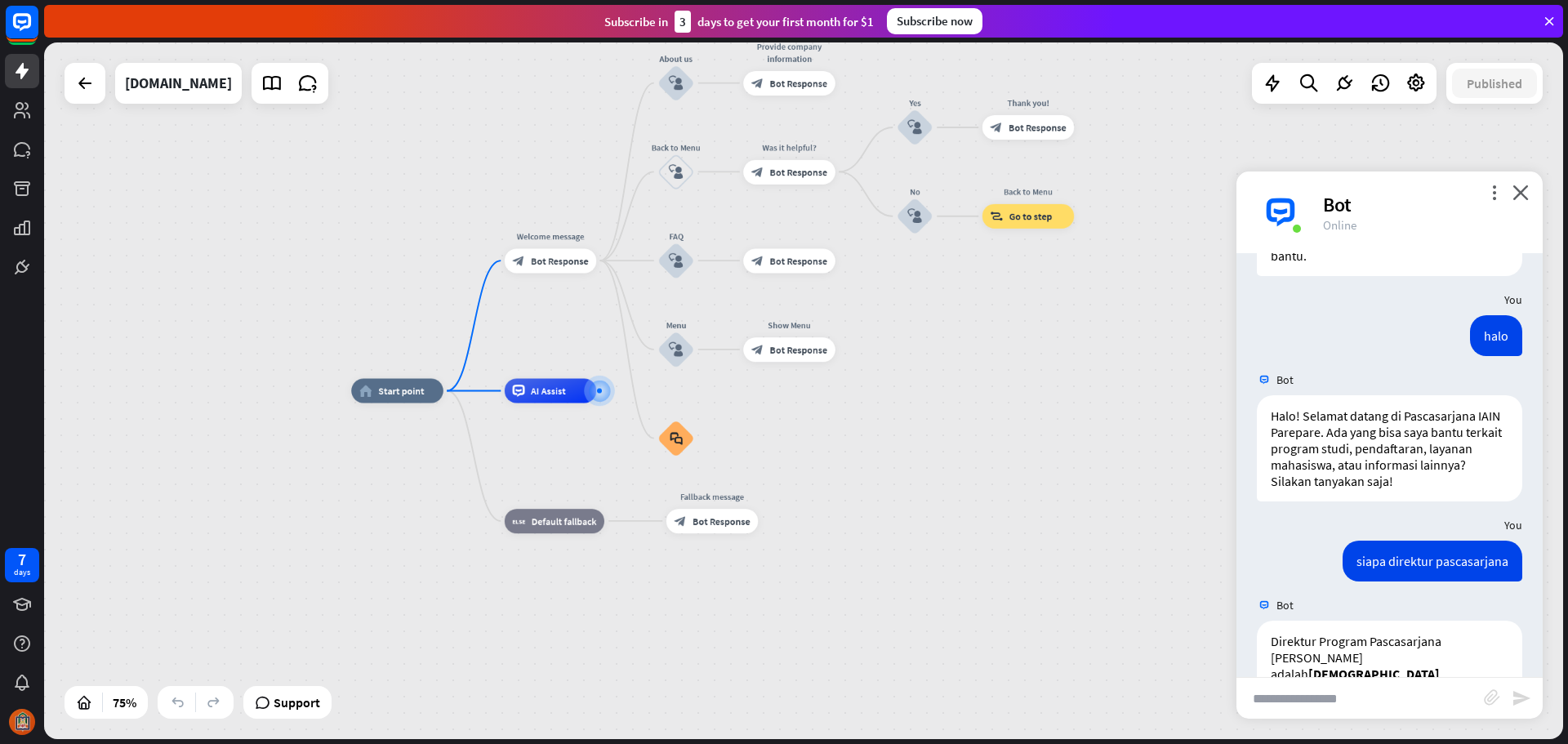
scroll to position [124, 0]
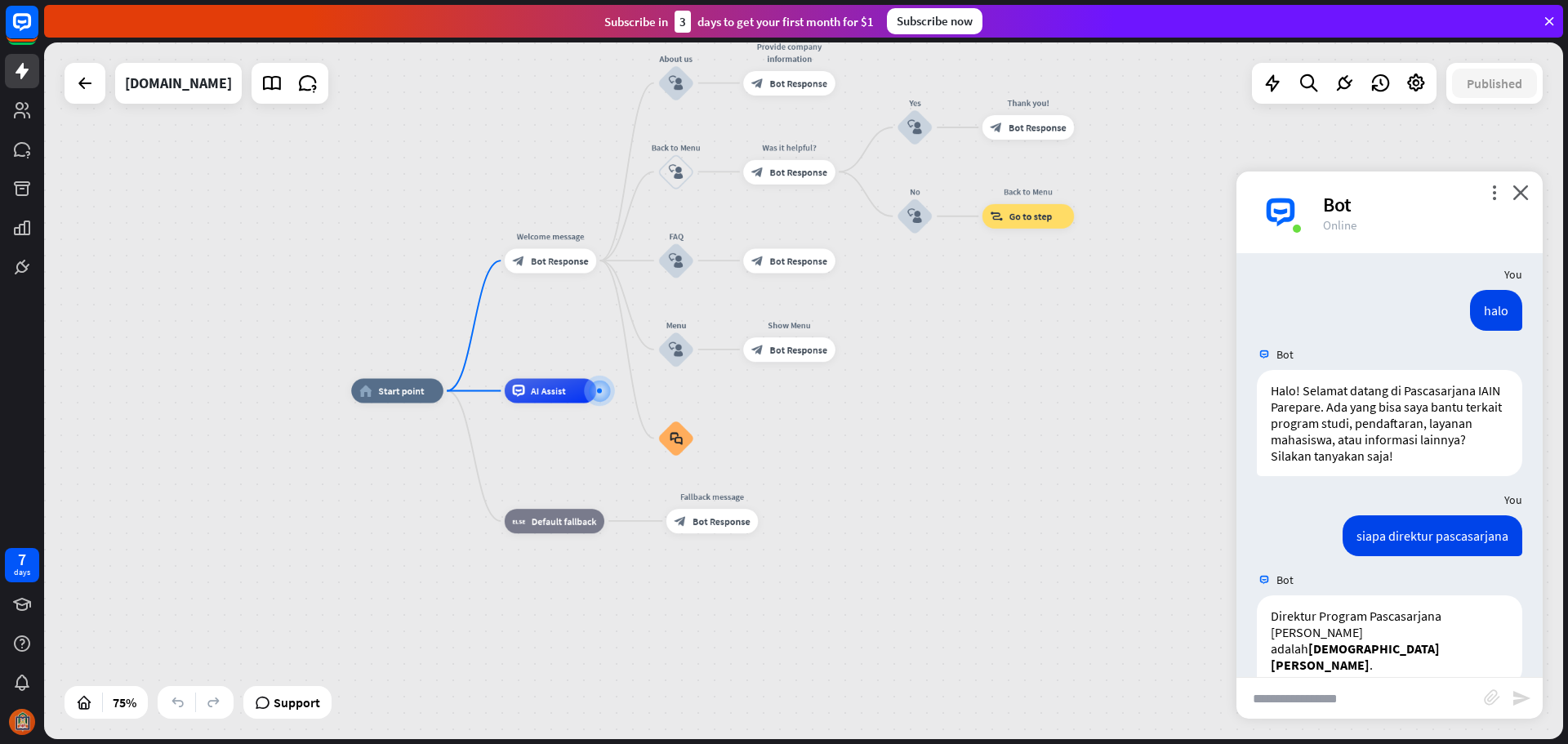
click at [1333, 203] on div "Bot" at bounding box center [1422, 205] width 200 height 26
click at [1358, 203] on div "Bot" at bounding box center [1422, 205] width 200 height 26
click at [1348, 203] on div "Bot" at bounding box center [1422, 205] width 200 height 26
click at [540, 365] on span "Edit name" at bounding box center [539, 363] width 38 height 11
type input "**********"
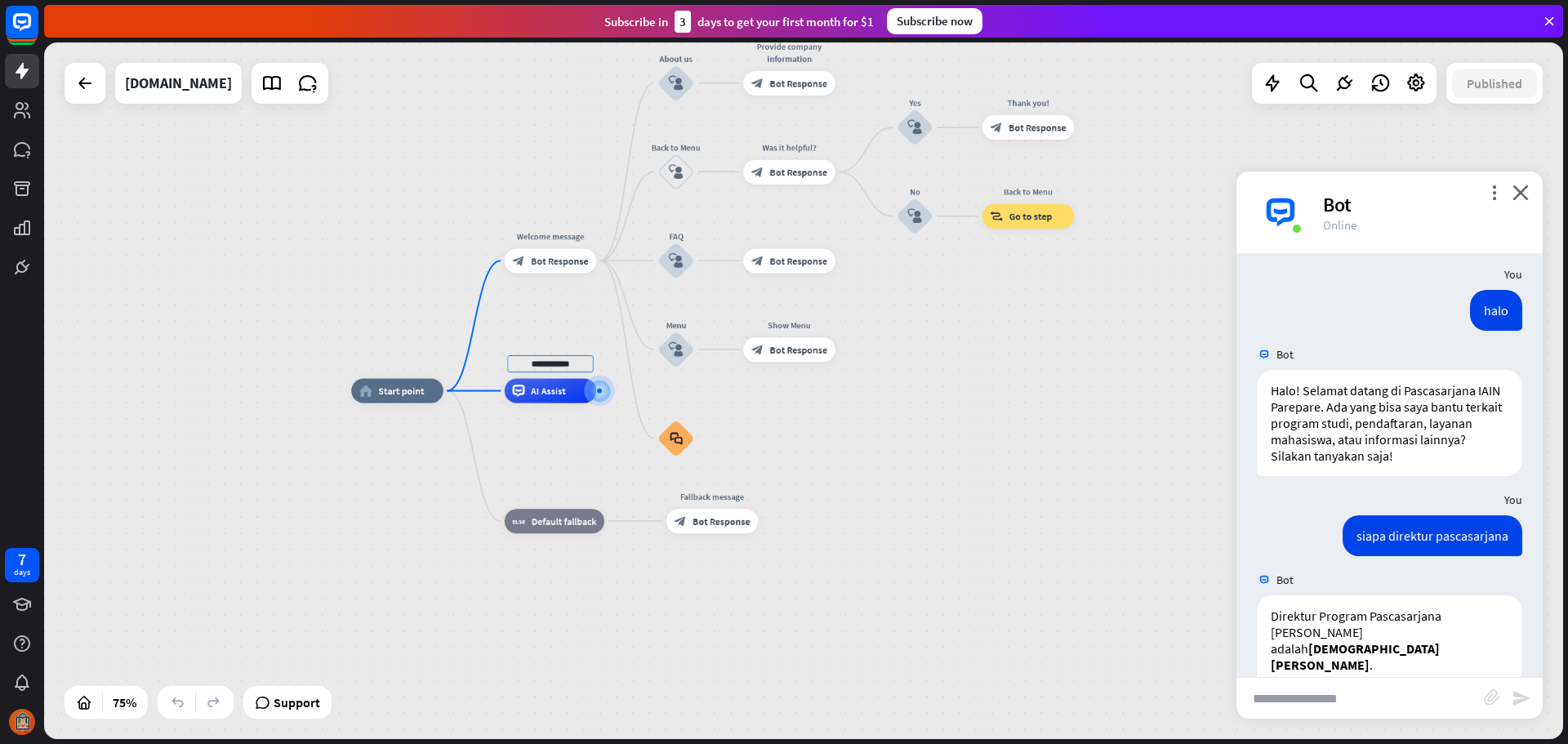
click at [931, 453] on div "**********" at bounding box center [803, 391] width 1519 height 696
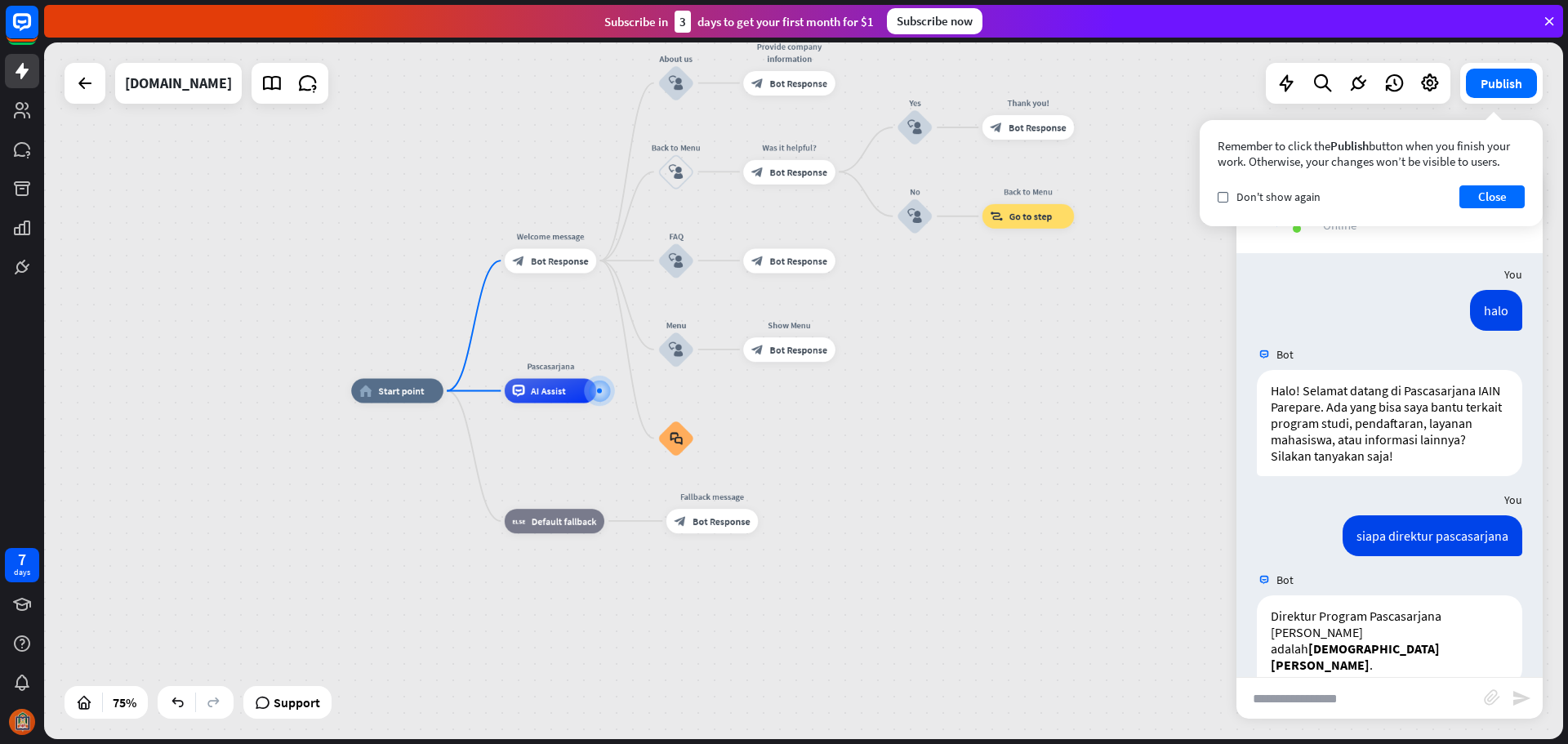
click at [1399, 704] on input "text" at bounding box center [1360, 697] width 247 height 41
type input "**"
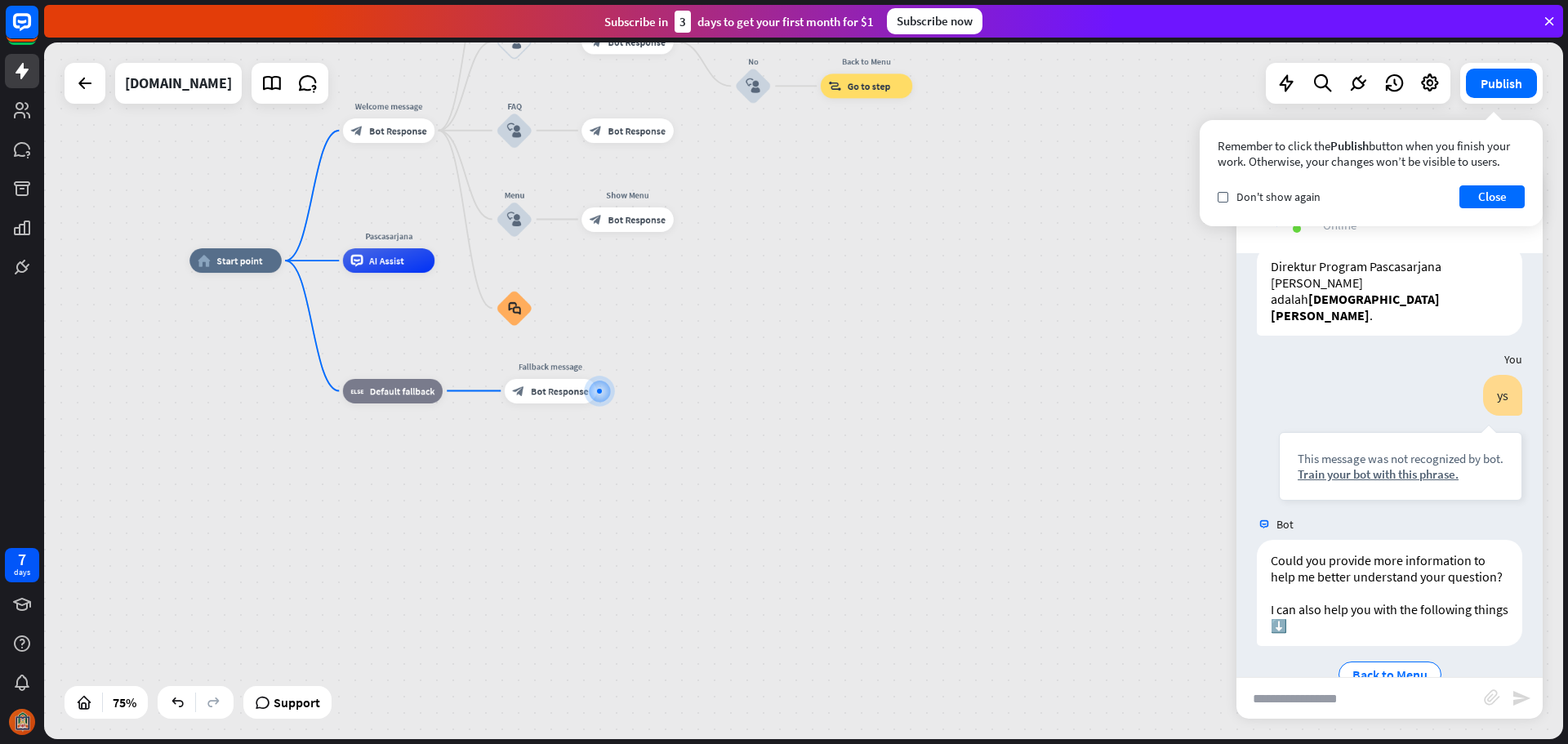
scroll to position [495, 0]
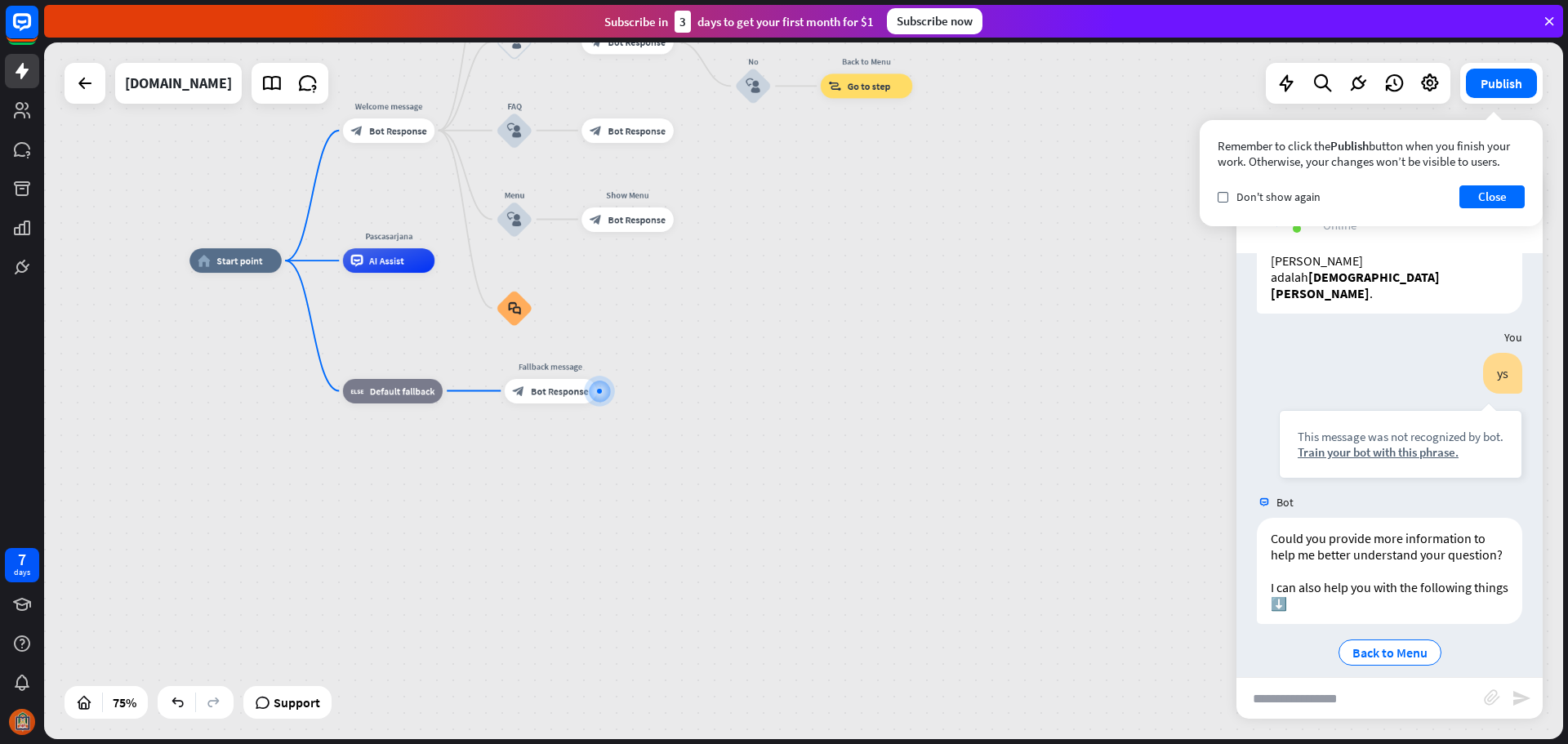
click at [1292, 693] on input "text" at bounding box center [1360, 697] width 247 height 41
type input "***"
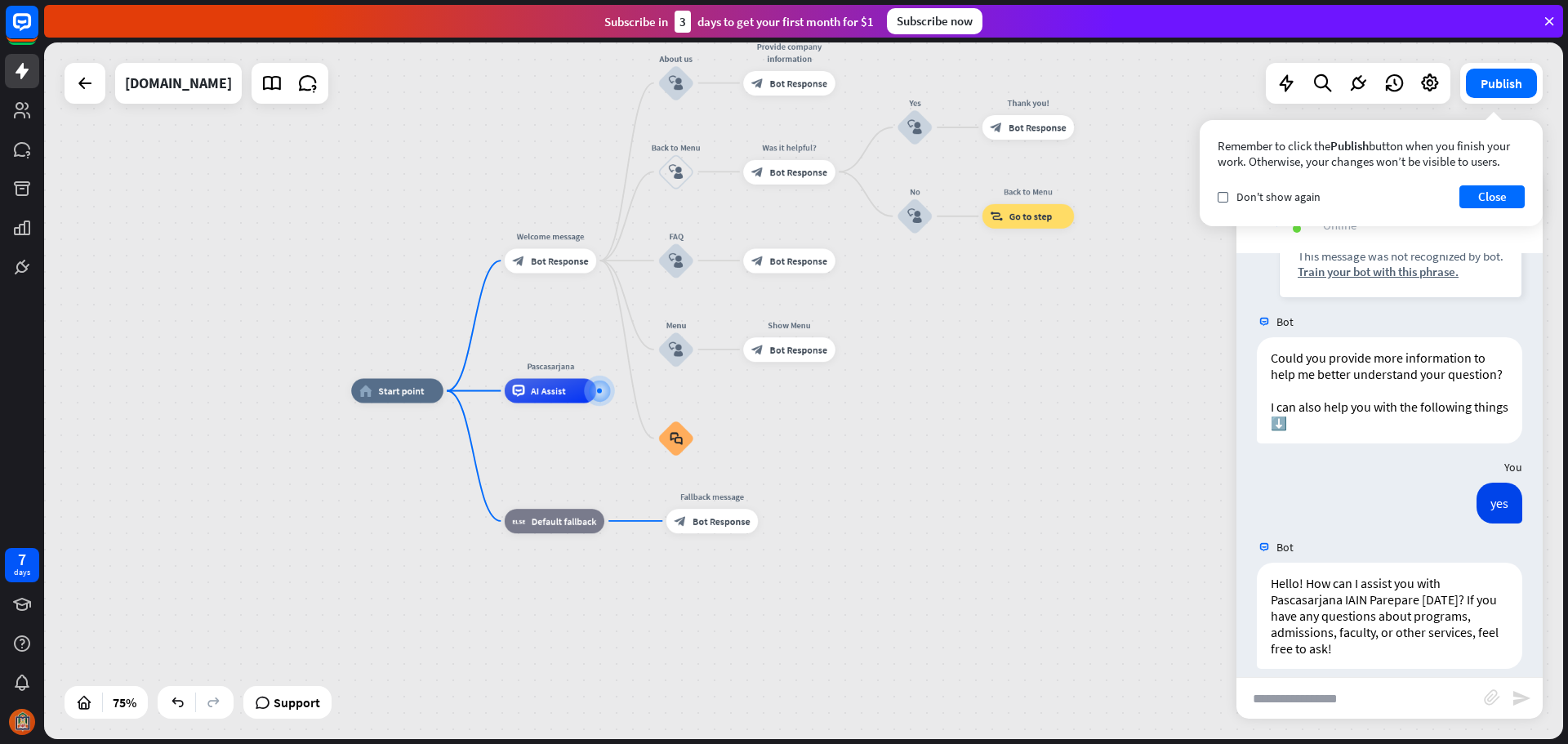
scroll to position [675, 0]
click at [1346, 617] on p "Hello! How can I assist you with Pascasarjana IAIN Parepare [DATE]? If you have…" at bounding box center [1389, 616] width 238 height 82
click at [1424, 77] on icon at bounding box center [1430, 83] width 21 height 21
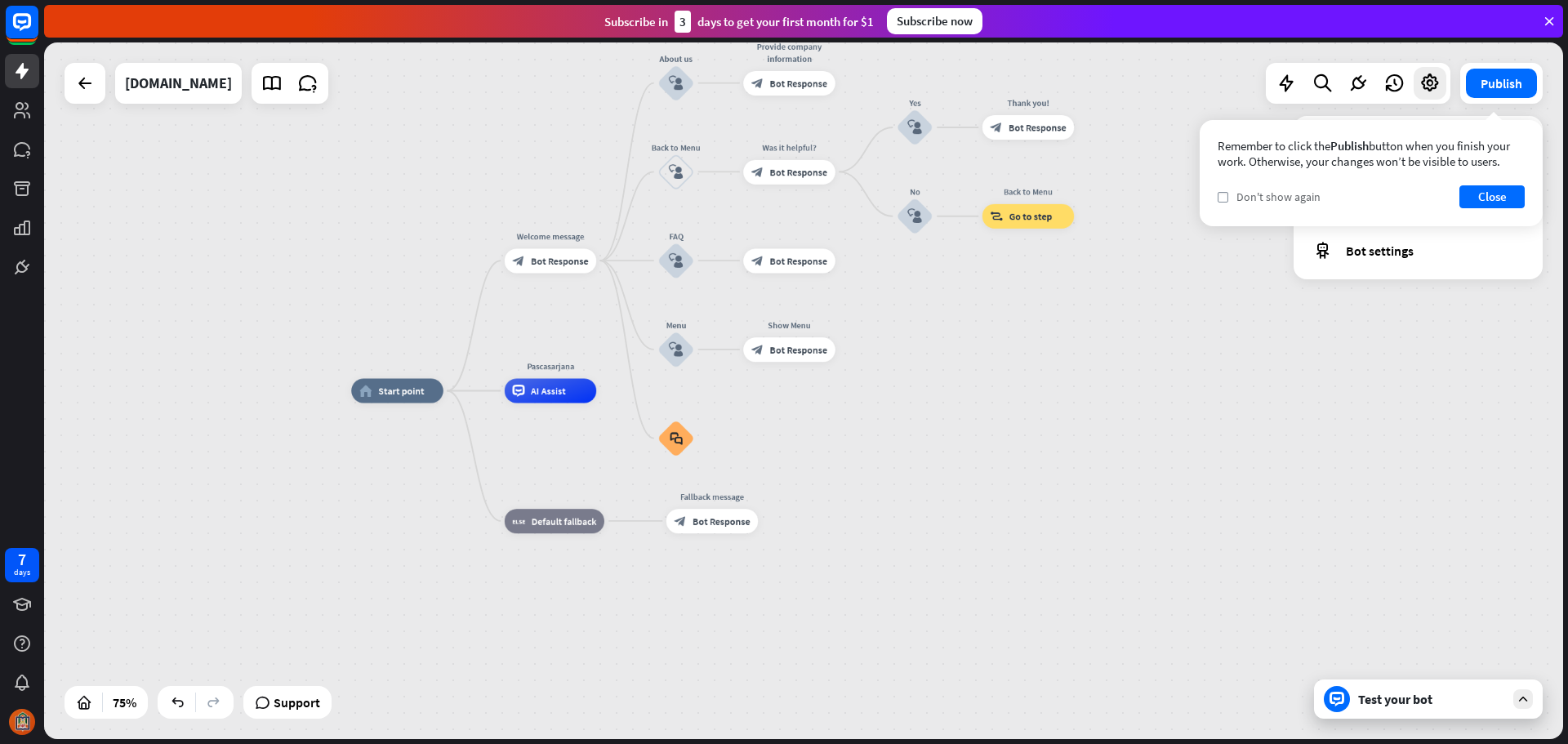
click at [1226, 203] on div "check Don't show again" at bounding box center [1269, 196] width 103 height 14
click at [1229, 200] on div "check Don't show again" at bounding box center [1269, 196] width 103 height 14
click at [1504, 196] on button "Close" at bounding box center [1492, 197] width 66 height 23
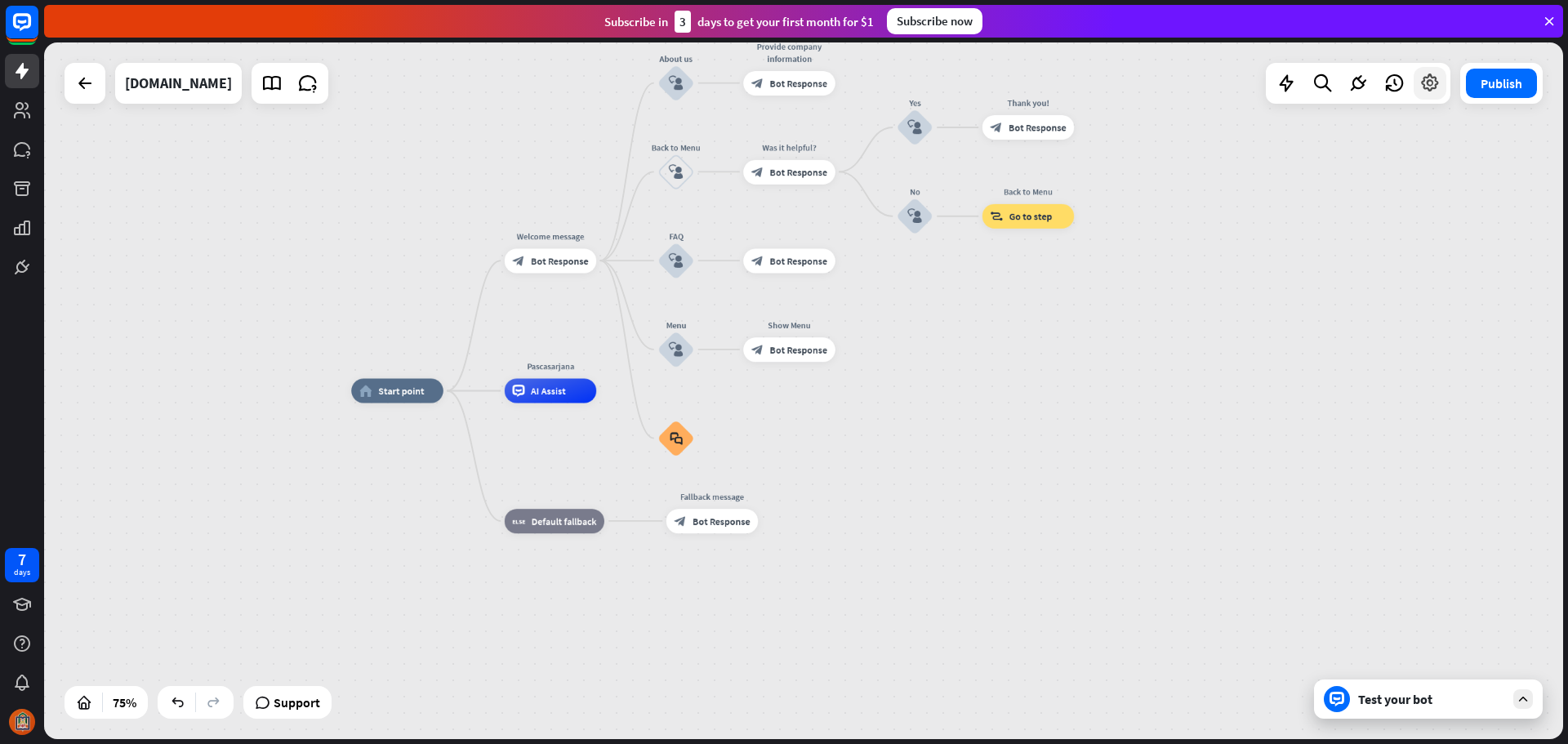
click at [1443, 86] on div at bounding box center [1430, 83] width 32 height 32
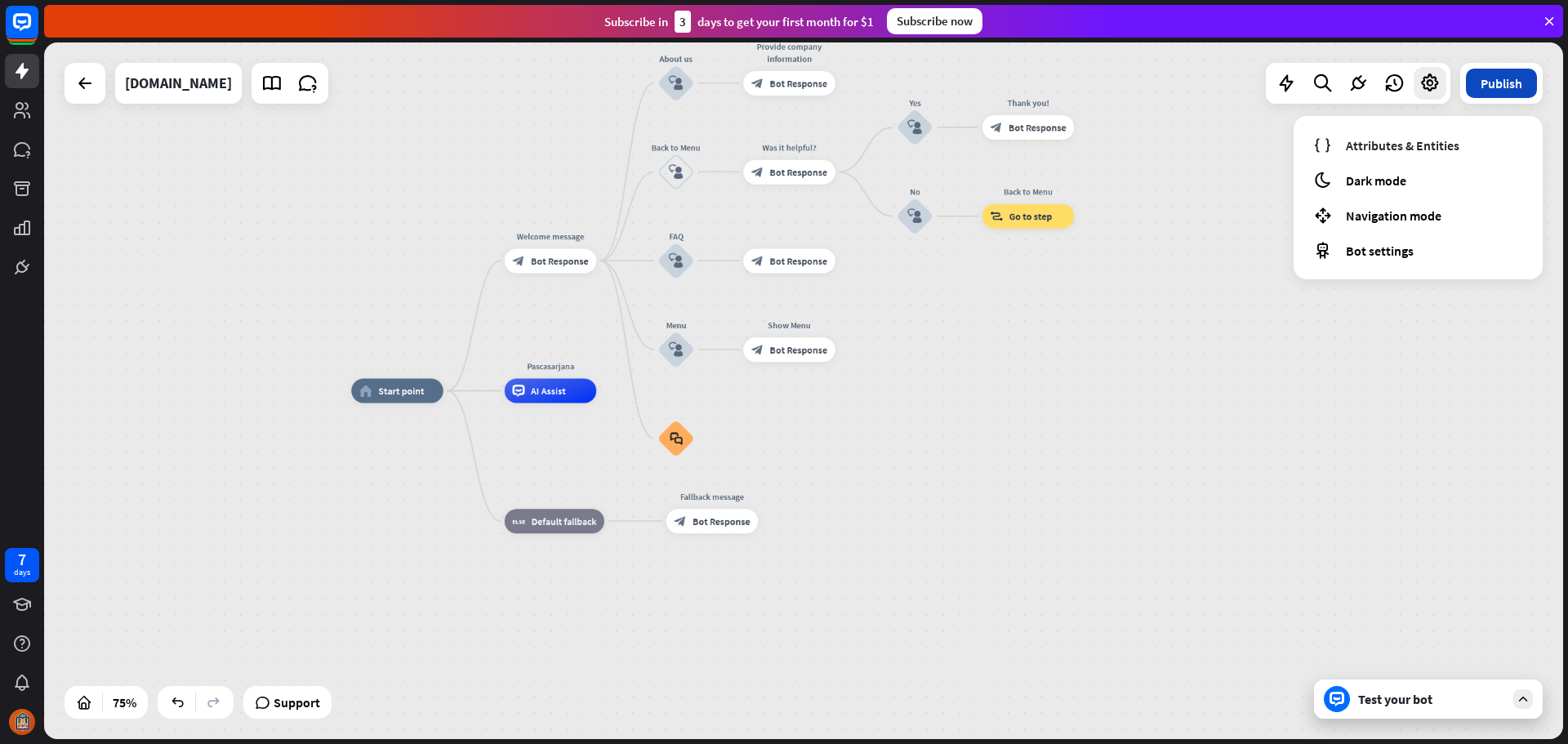
click at [1513, 84] on button "Publish" at bounding box center [1501, 83] width 71 height 29
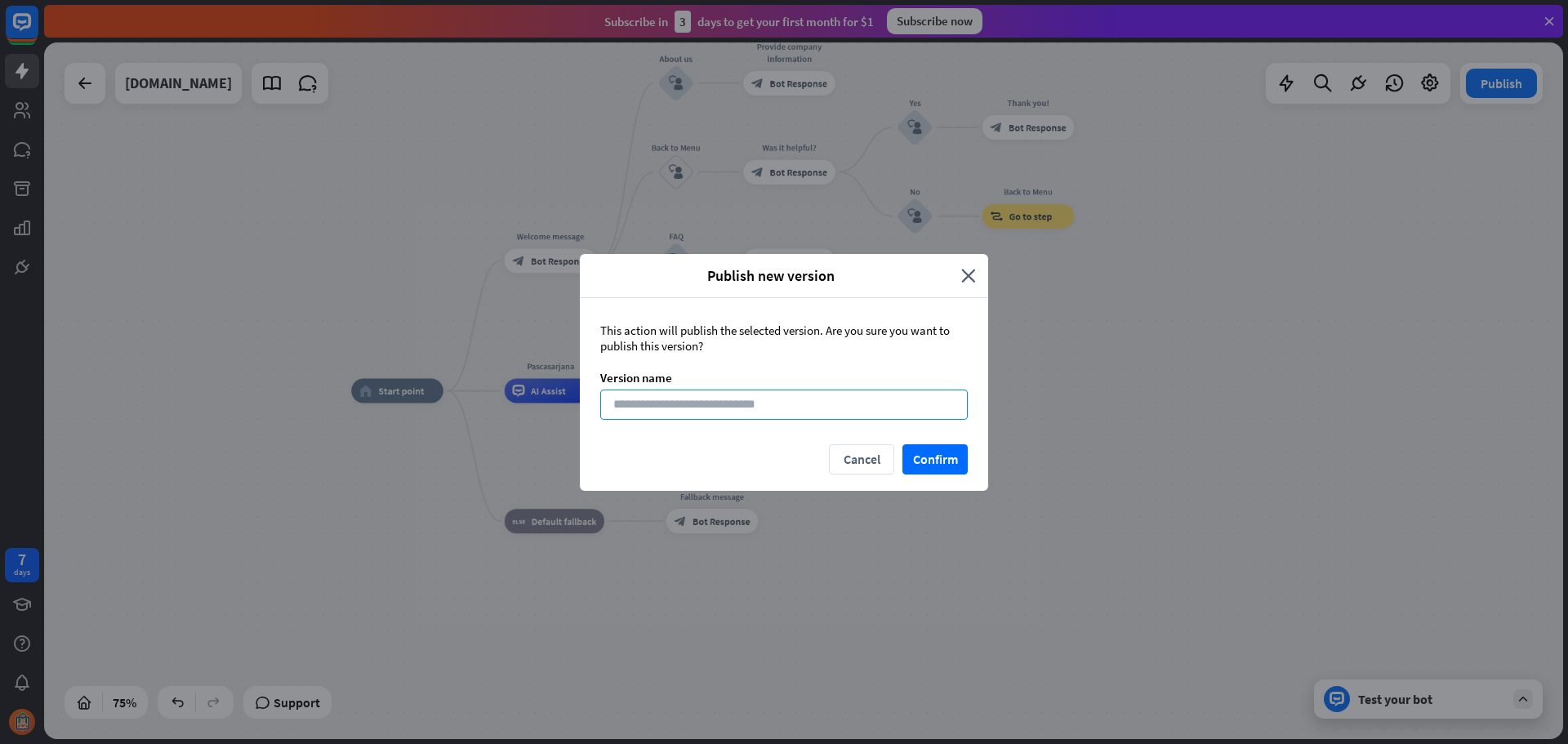
click at [665, 401] on input at bounding box center [784, 404] width 367 height 30
click at [939, 463] on button "Confirm" at bounding box center [934, 460] width 66 height 30
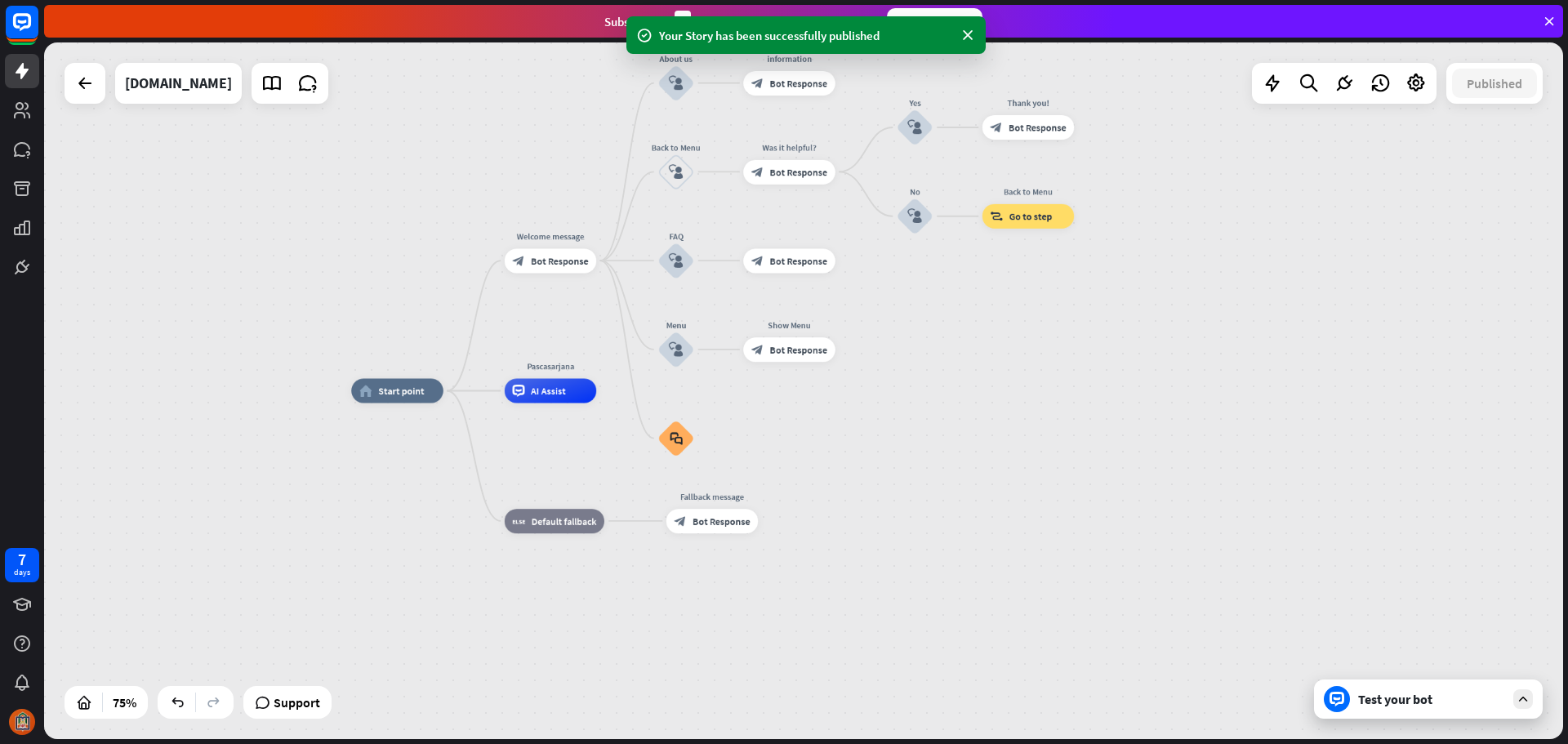
click at [1441, 704] on div "Test your bot" at bounding box center [1431, 698] width 147 height 16
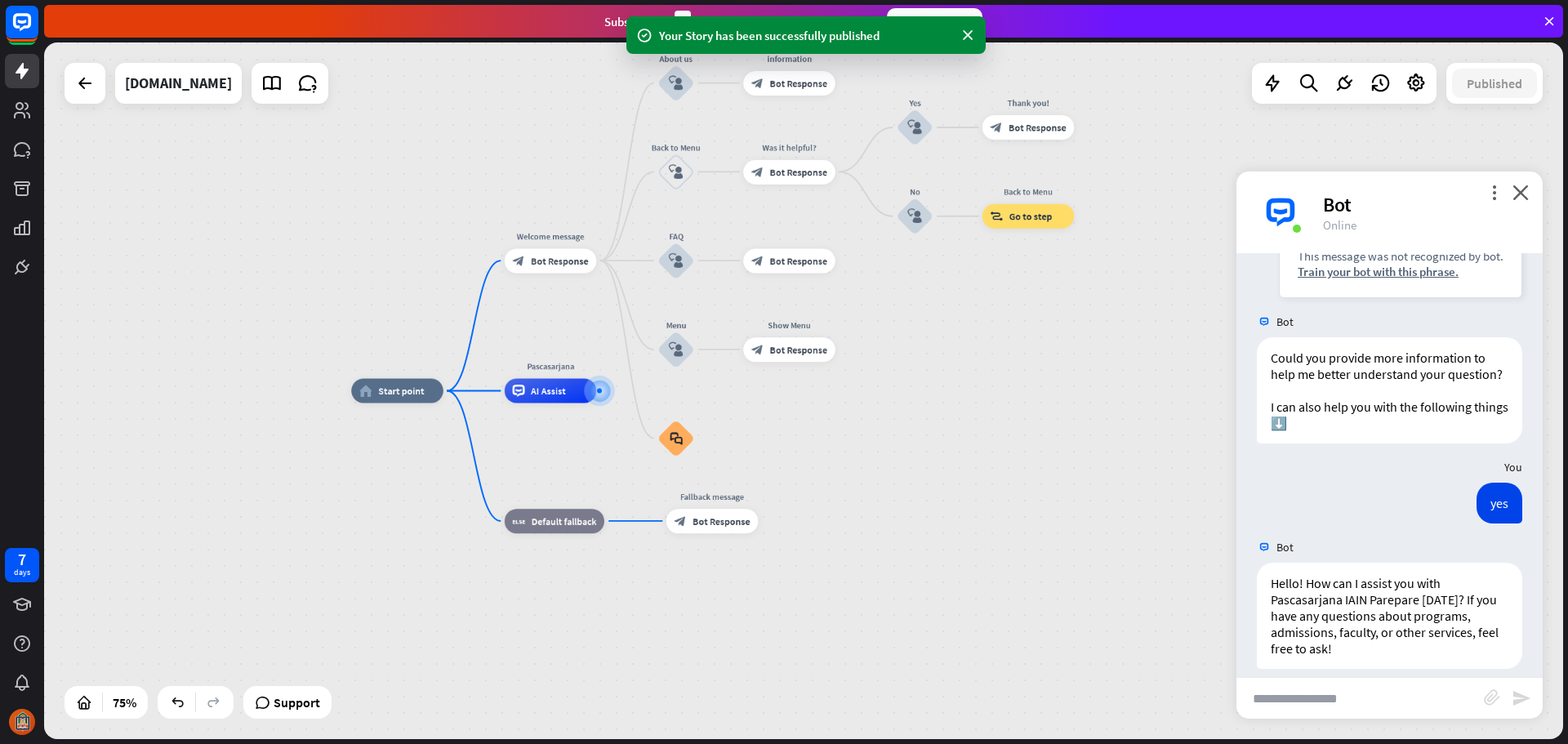
click at [1341, 199] on div "Bot" at bounding box center [1422, 205] width 200 height 26
click at [1057, 514] on div "home_2 Start point Welcome message block_bot_response Bot Response About us blo…" at bounding box center [920, 652] width 1139 height 522
click at [383, 389] on span "Start point" at bounding box center [401, 390] width 46 height 12
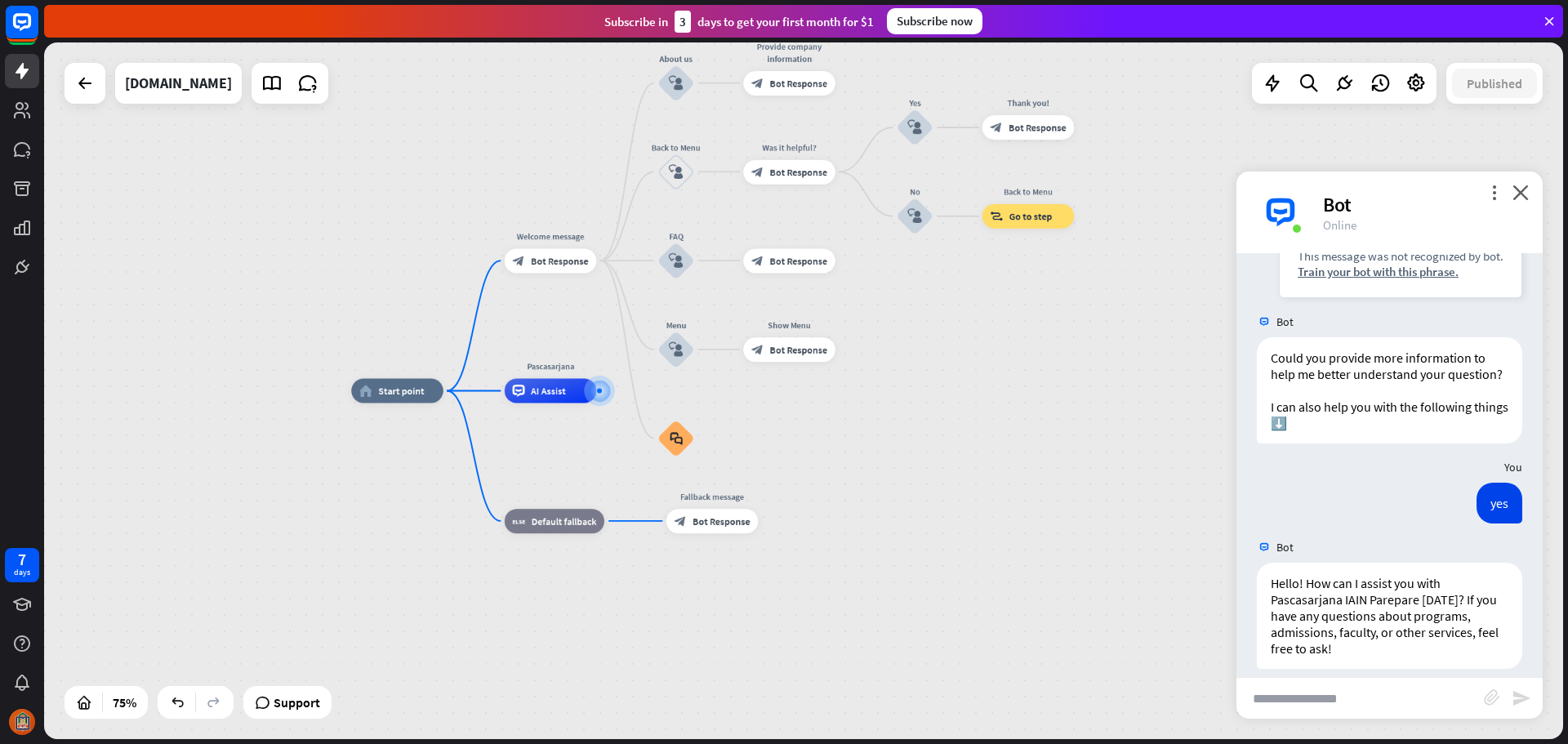
click at [1127, 499] on div "home_2 Start point Welcome message block_bot_response Bot Response About us blo…" at bounding box center [920, 652] width 1139 height 522
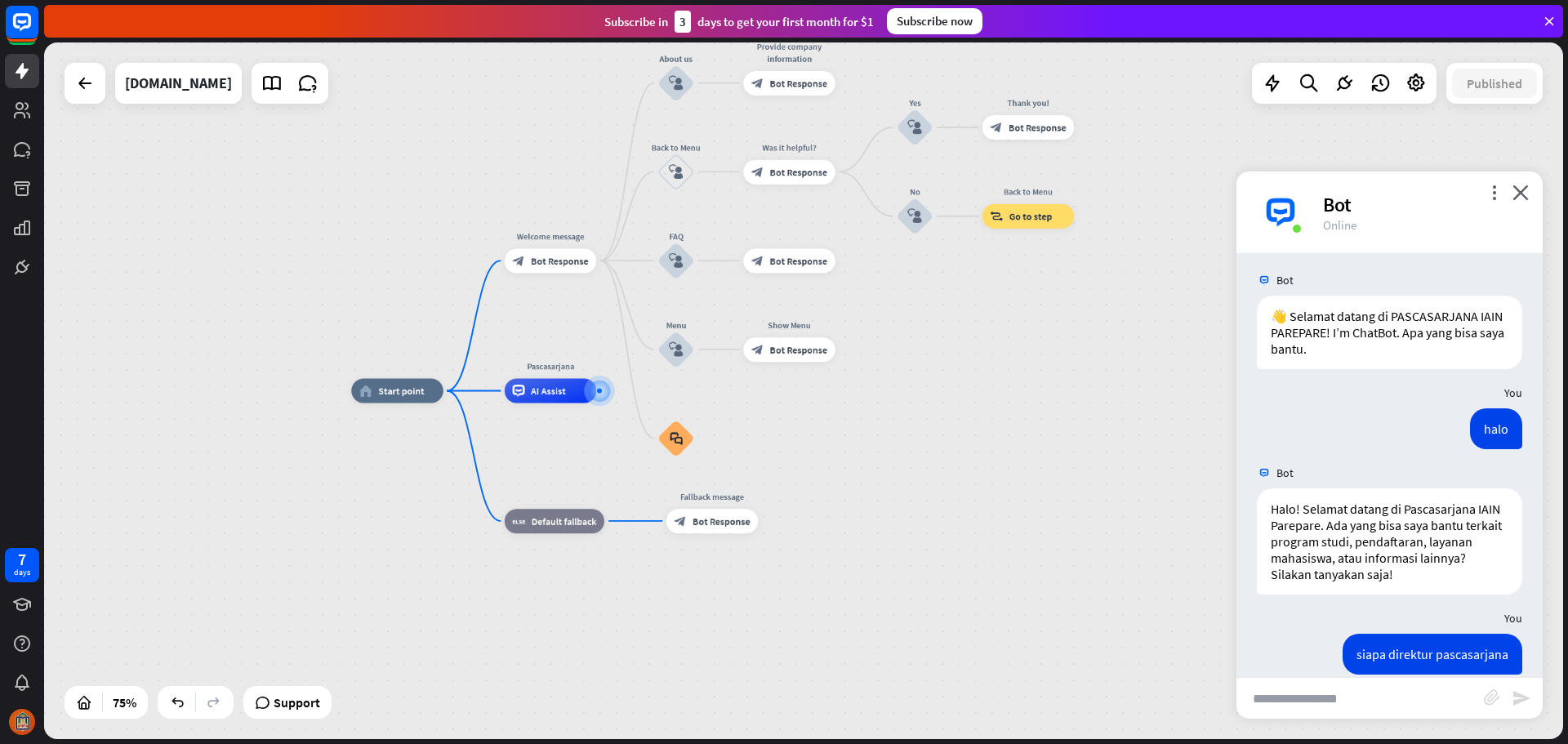
scroll to position [0, 0]
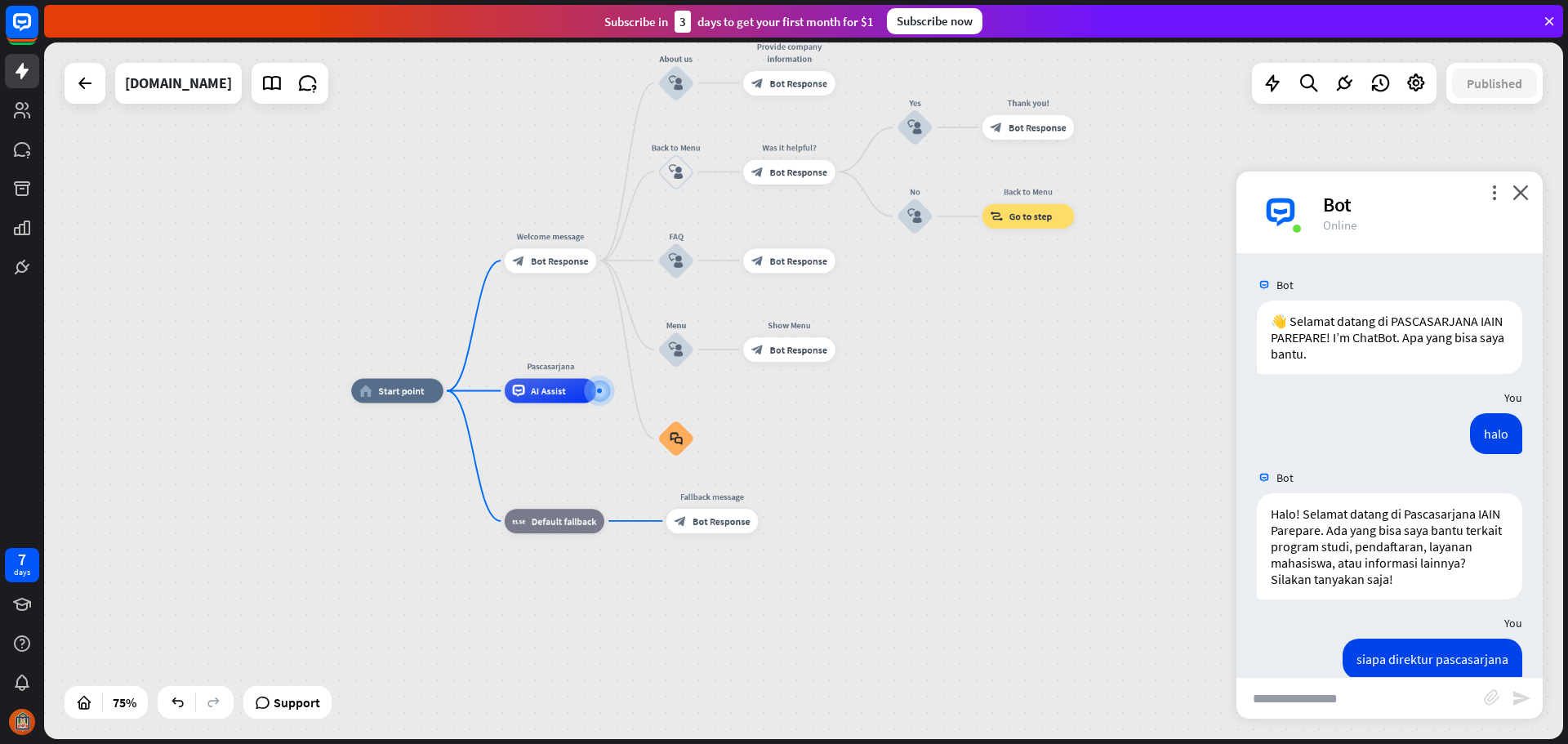
click at [1379, 695] on input "text" at bounding box center [1360, 697] width 247 height 41
type input "****"
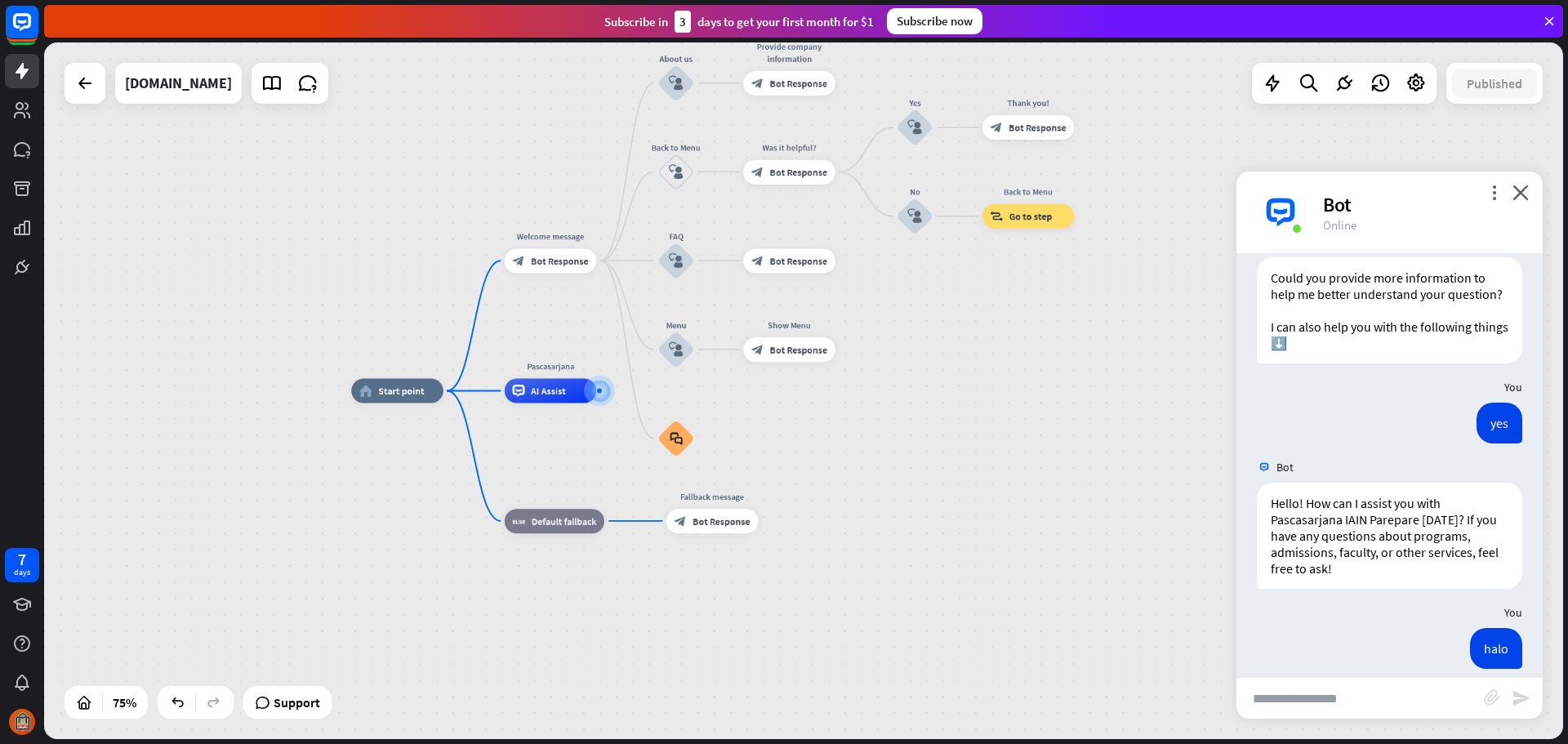
scroll to position [901, 0]
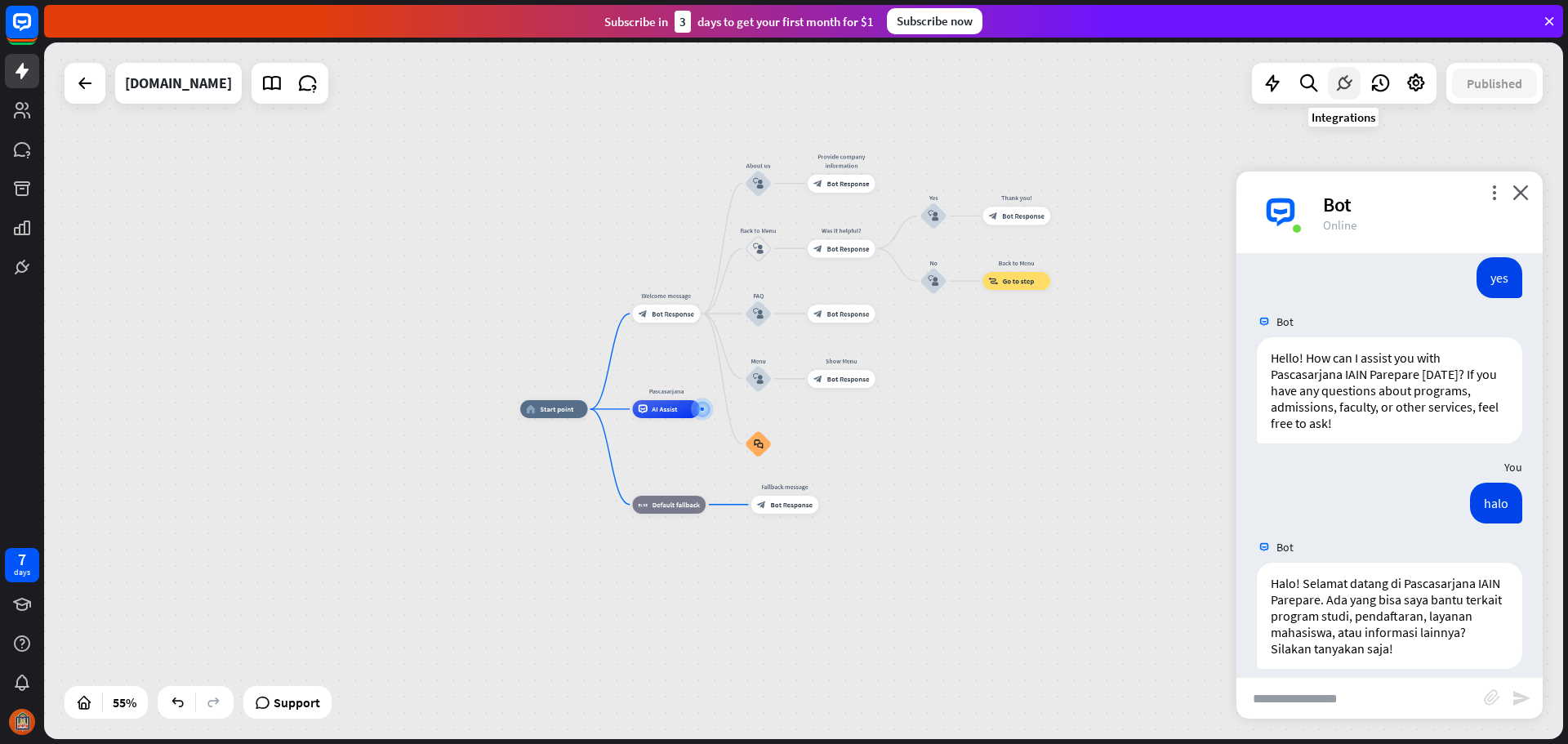
click at [1357, 85] on div at bounding box center [1344, 83] width 32 height 32
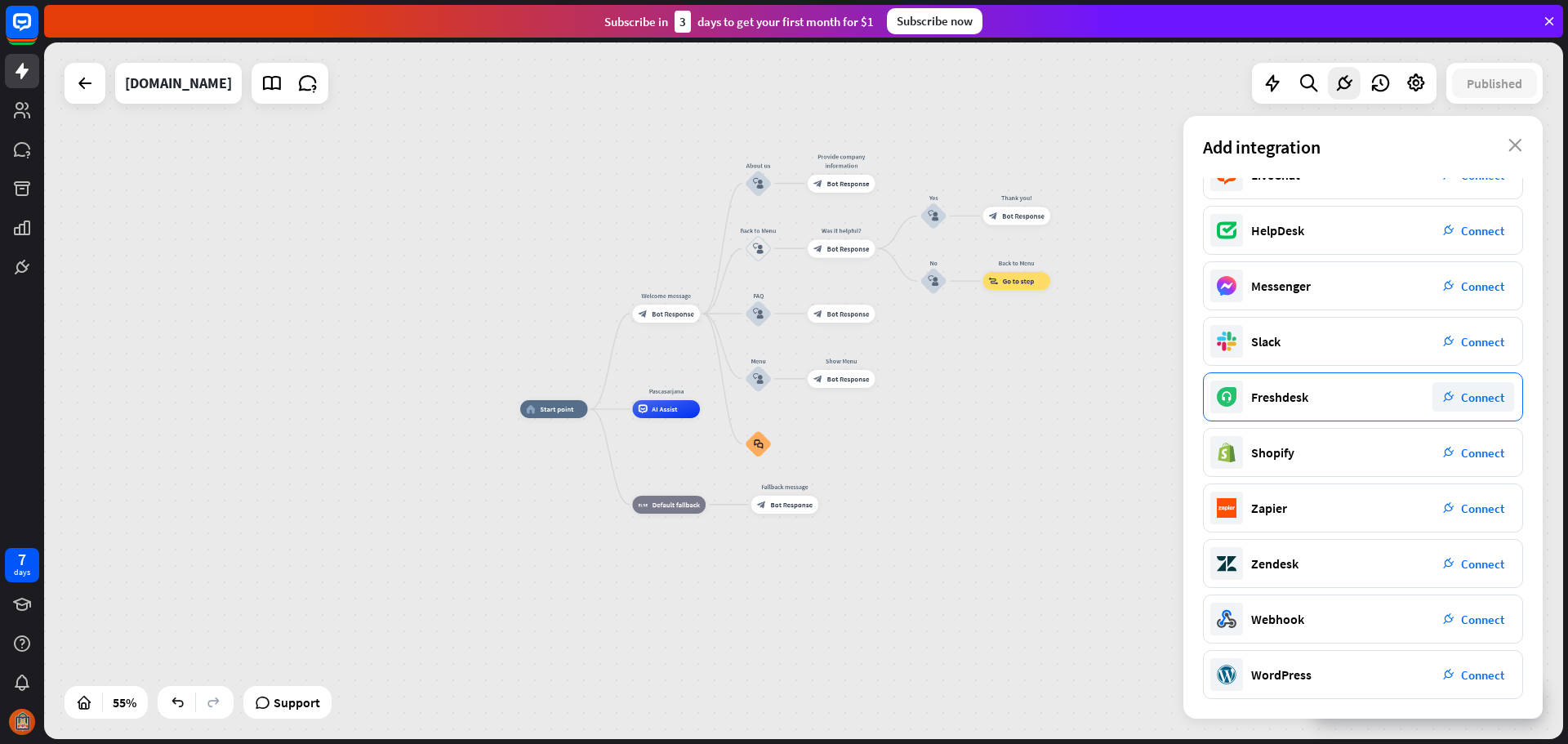
scroll to position [0, 0]
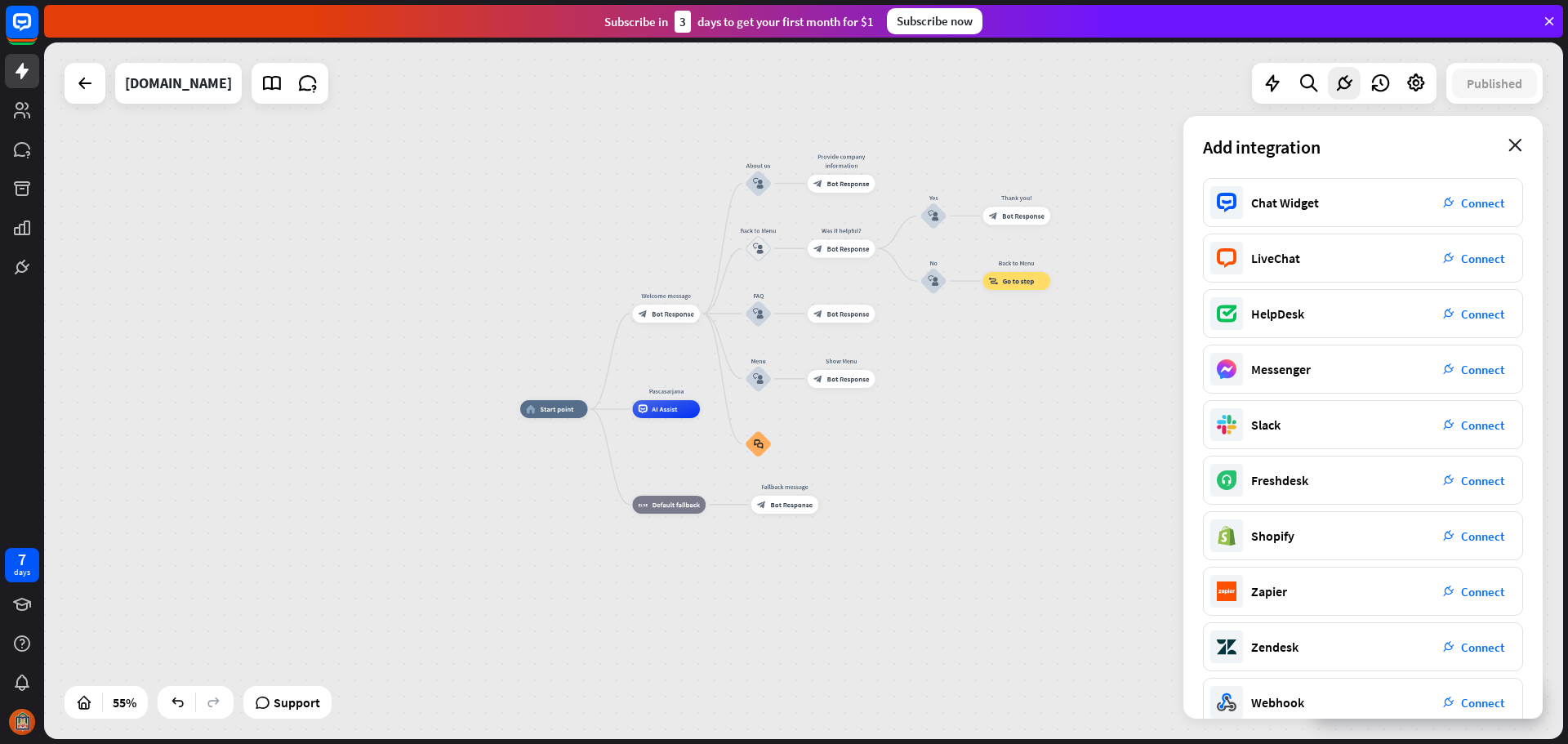
click at [1516, 147] on icon "close" at bounding box center [1515, 146] width 14 height 13
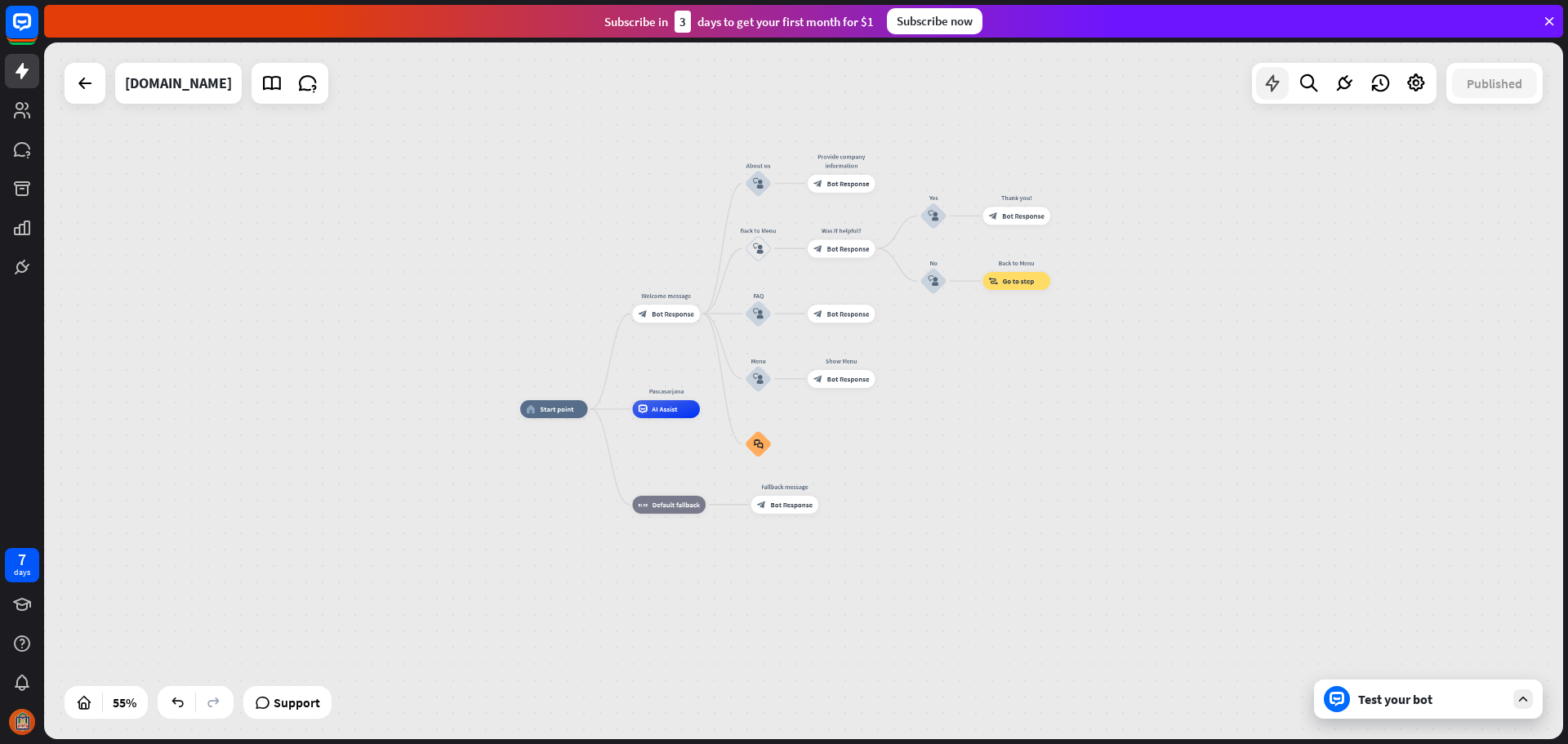
click at [1266, 81] on icon at bounding box center [1272, 83] width 21 height 21
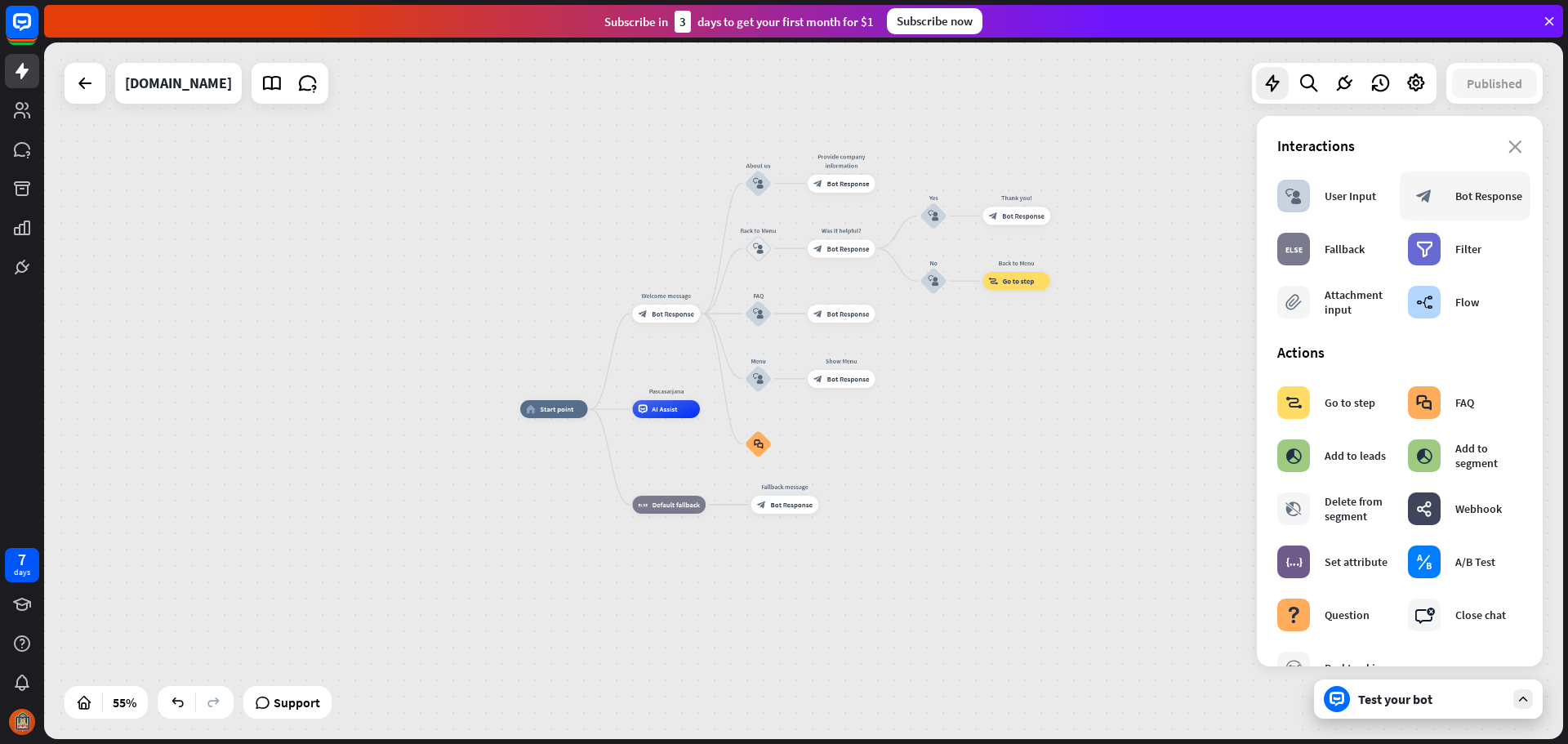
click at [1480, 210] on div "block_bot_response Bot Response" at bounding box center [1465, 196] width 114 height 32
click at [1455, 204] on div "Bot Response" at bounding box center [1488, 195] width 67 height 14
click at [1022, 442] on div "home_2 Start point Welcome message block_bot_response Bot Response About us blo…" at bounding box center [938, 600] width 835 height 383
click at [1421, 86] on icon at bounding box center [1416, 83] width 21 height 21
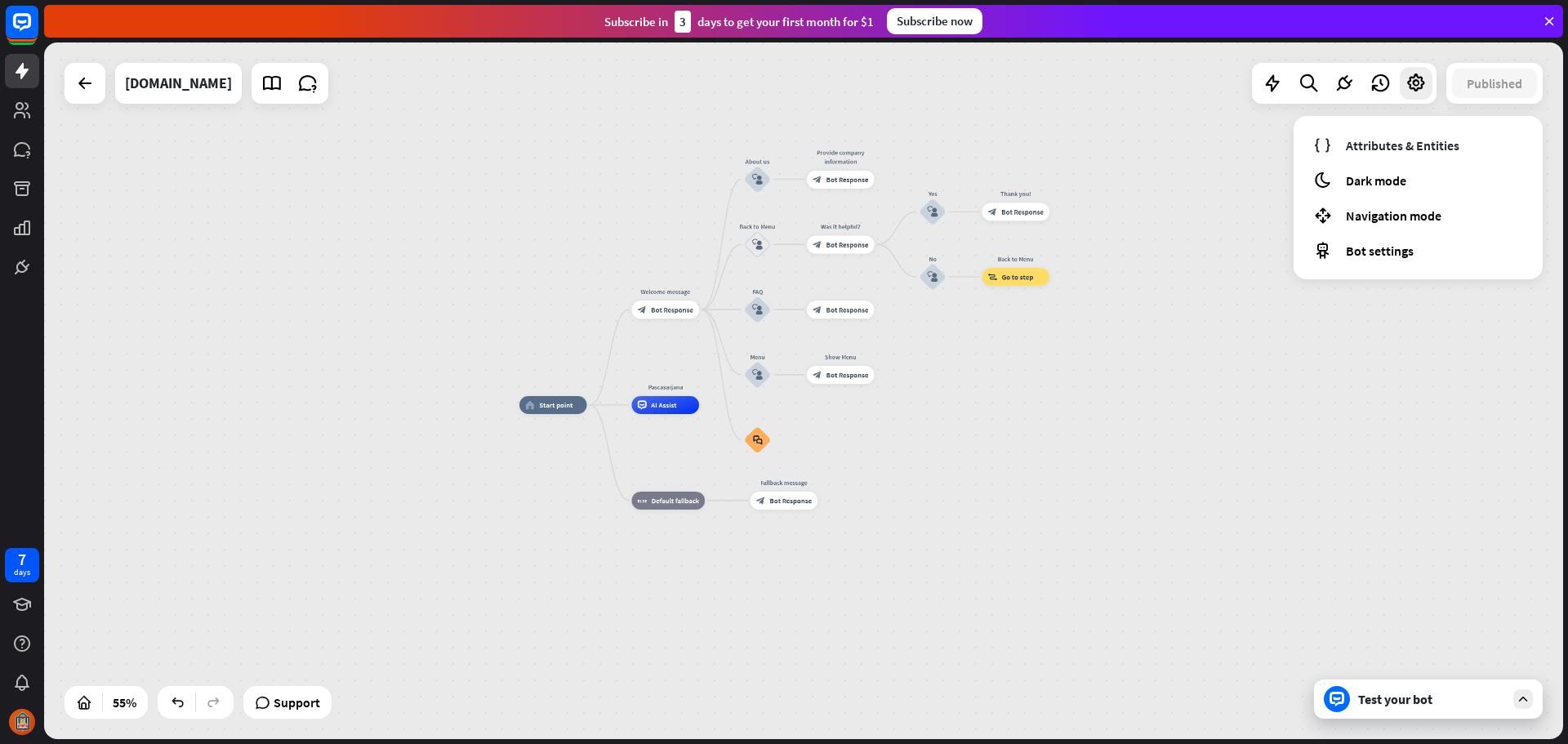
click at [1272, 413] on div "home_2 Start point Welcome message block_bot_response Bot Response About us blo…" at bounding box center [937, 597] width 835 height 383
click at [26, 568] on div "days" at bounding box center [22, 573] width 16 height 11
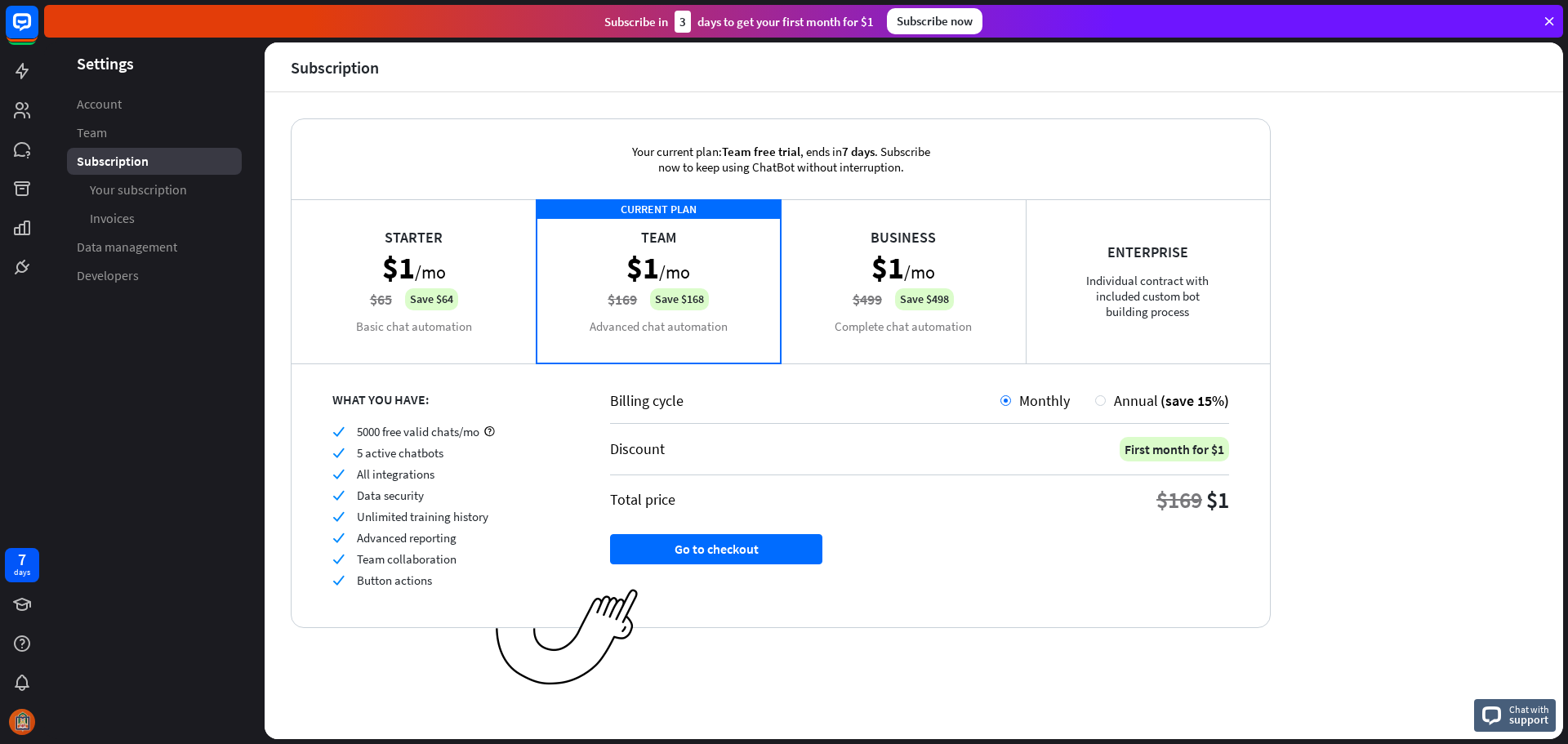
click at [419, 293] on div "Starter $1 /mo $65 Save $64 Basic chat automation" at bounding box center [413, 281] width 245 height 164
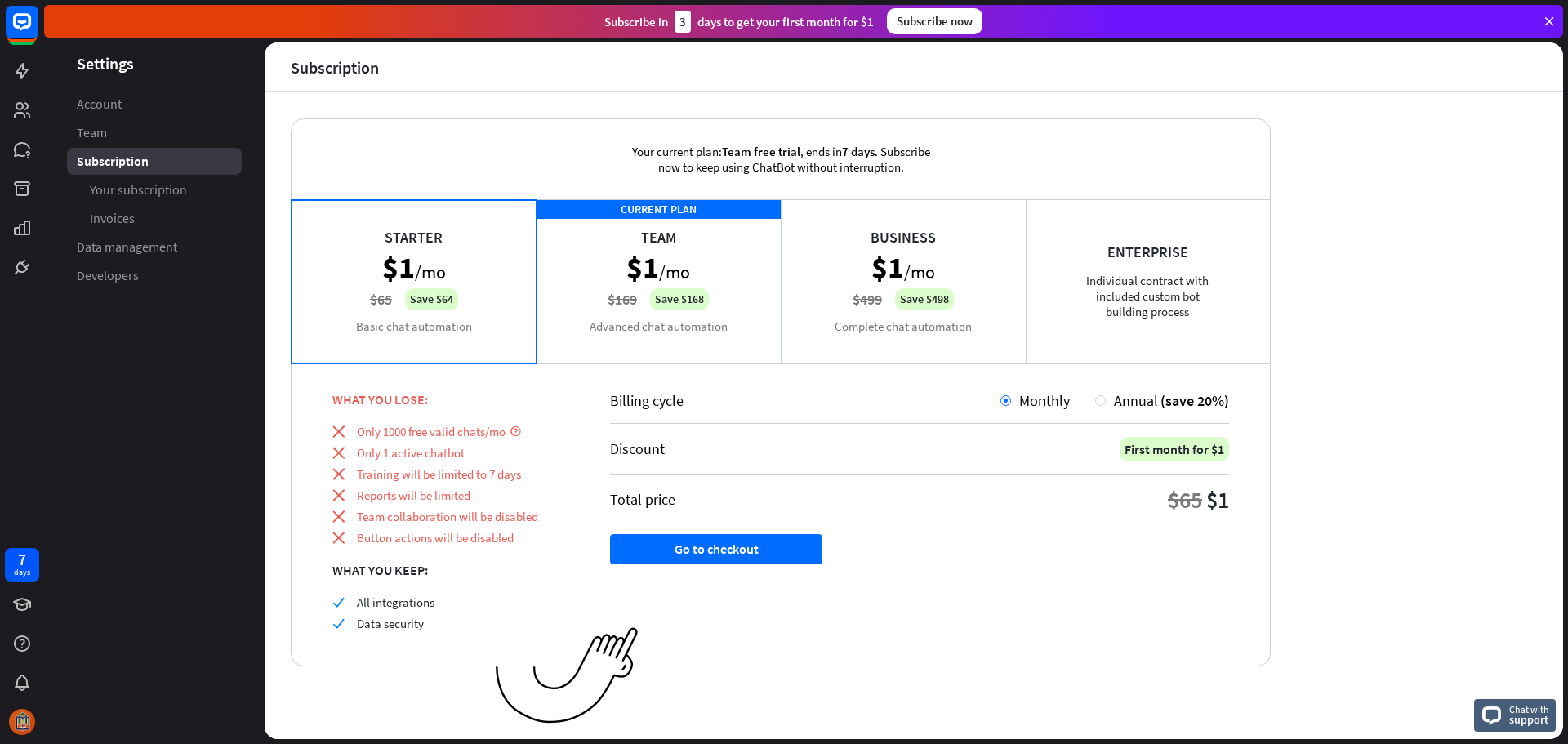
click at [608, 291] on div "CURRENT PLAN Team $1 /mo $169 Save $168 Advanced chat automation" at bounding box center [658, 281] width 245 height 164
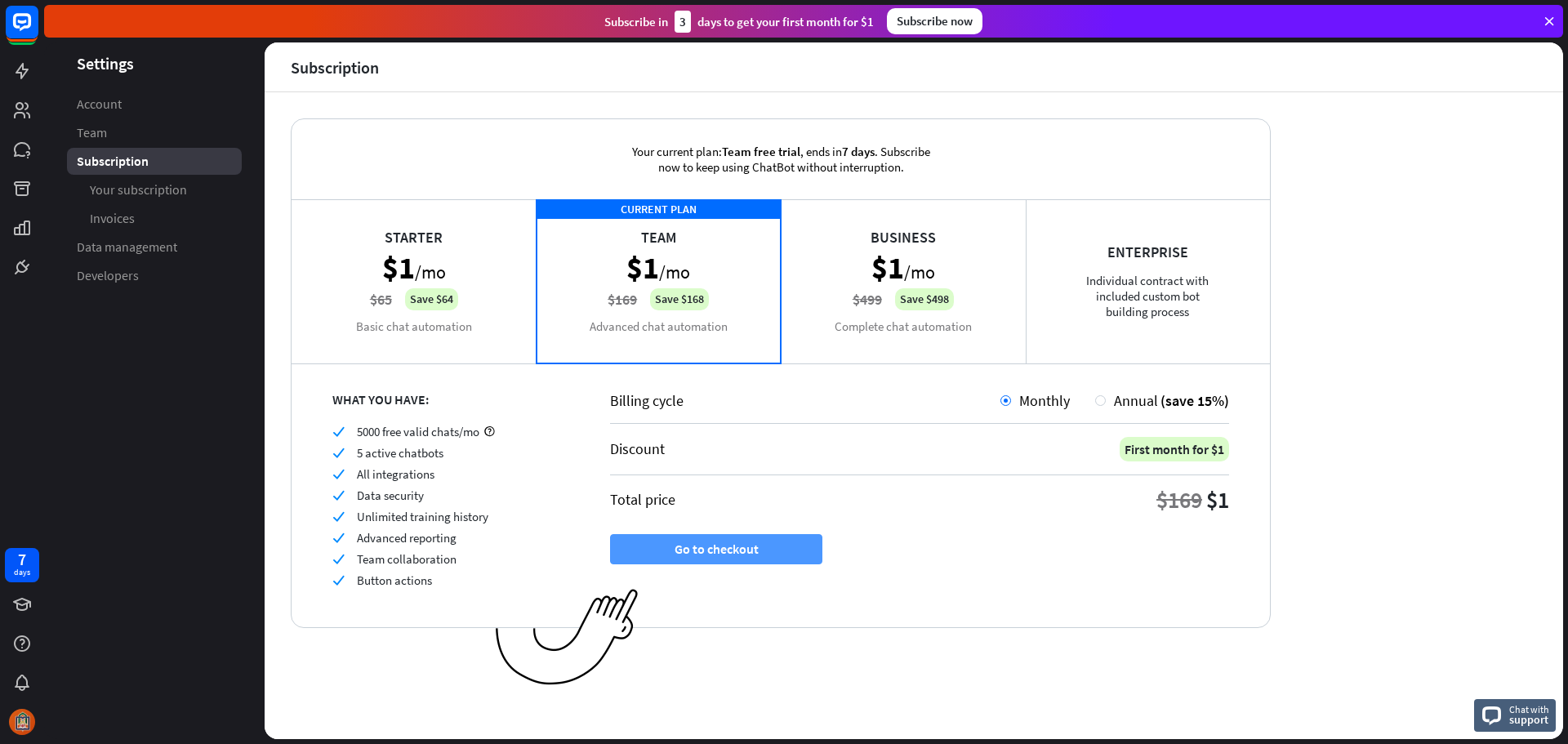
click at [806, 554] on button "Go to checkout" at bounding box center [715, 549] width 212 height 30
click at [16, 61] on icon at bounding box center [22, 70] width 20 height 20
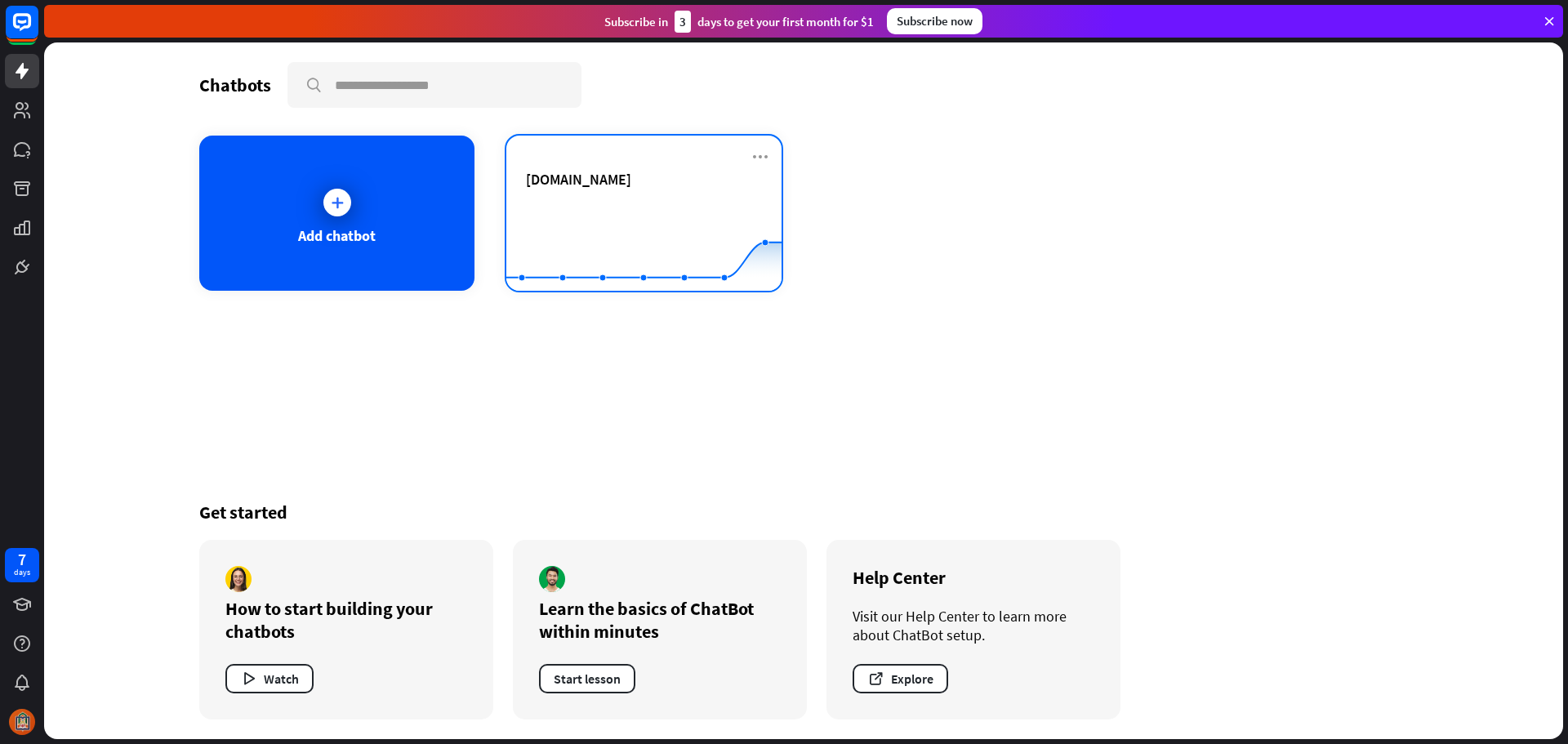
click at [664, 202] on rect at bounding box center [643, 249] width 275 height 102
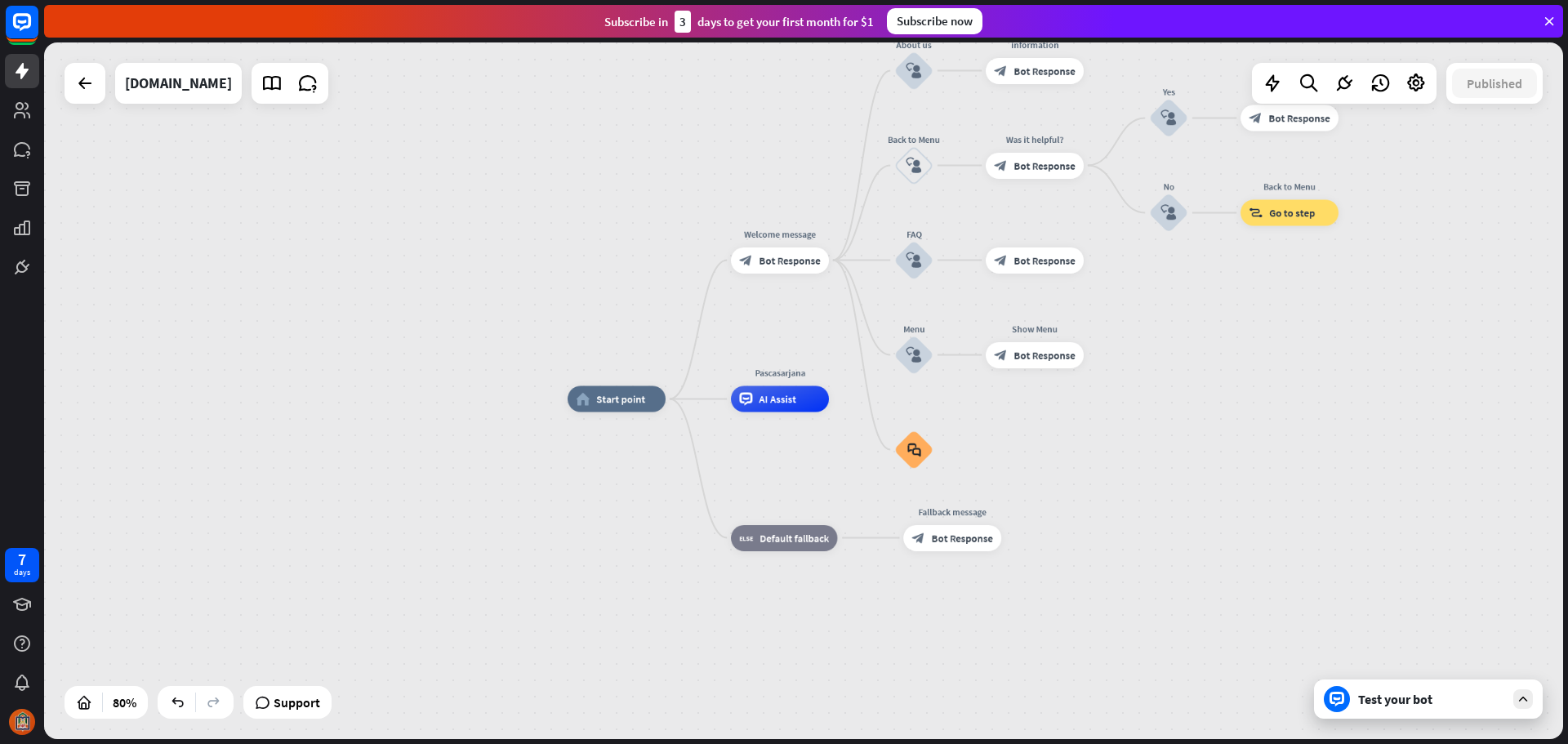
click at [1526, 698] on icon at bounding box center [1522, 698] width 14 height 14
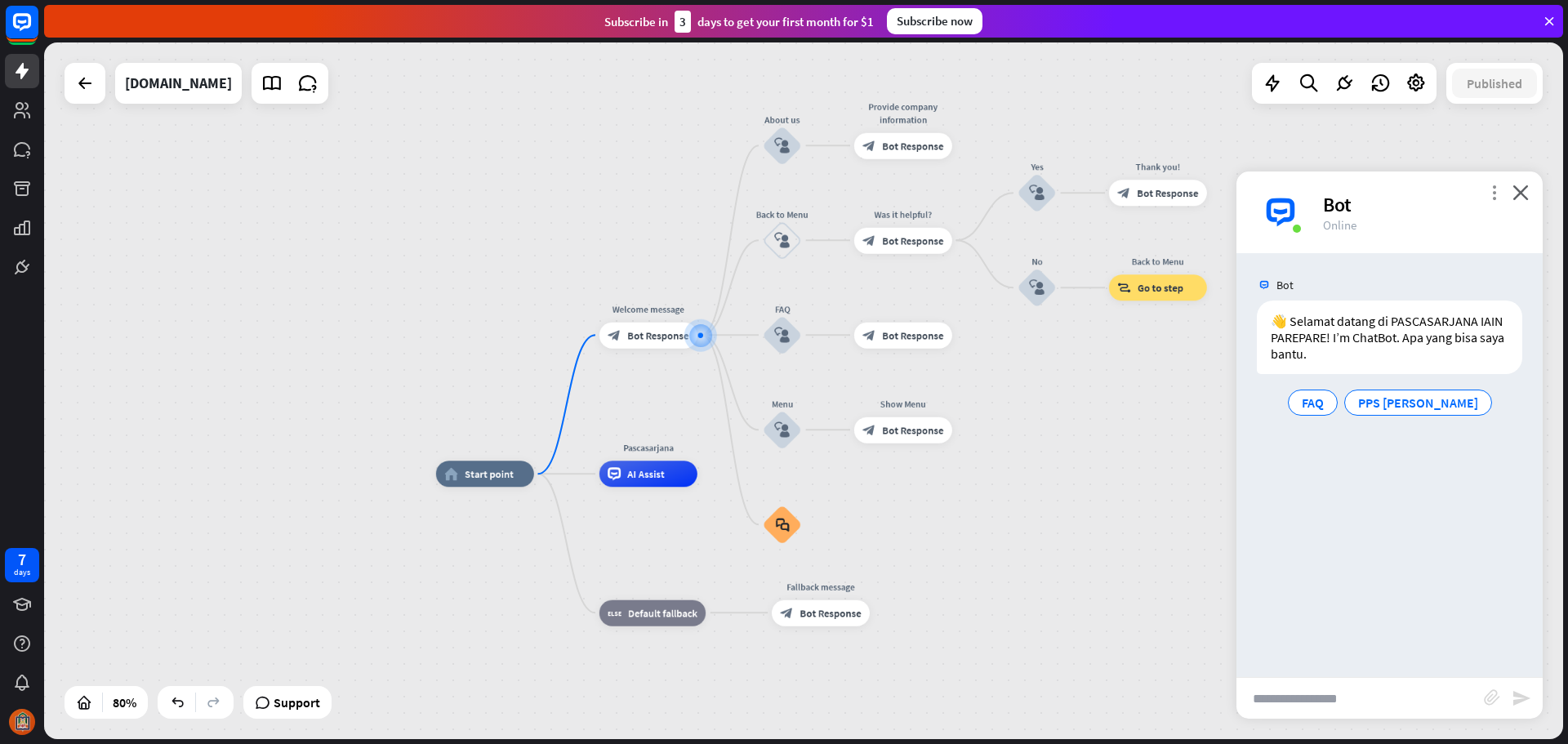
click at [1492, 195] on icon "more_vert" at bounding box center [1494, 192] width 15 height 15
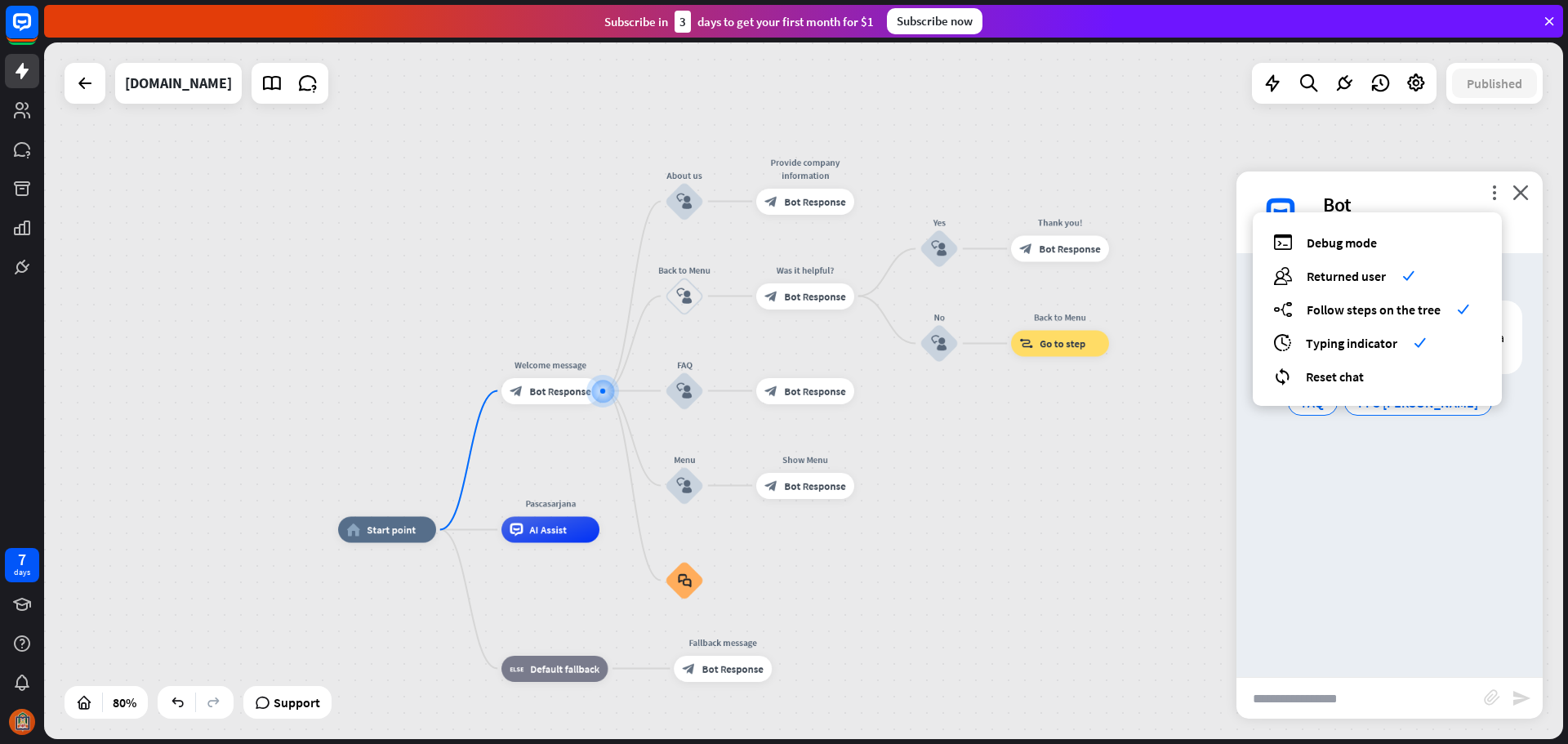
click at [1096, 469] on div "home_2 Start point Welcome message block_bot_response Bot Response About us blo…" at bounding box center [803, 391] width 1519 height 696
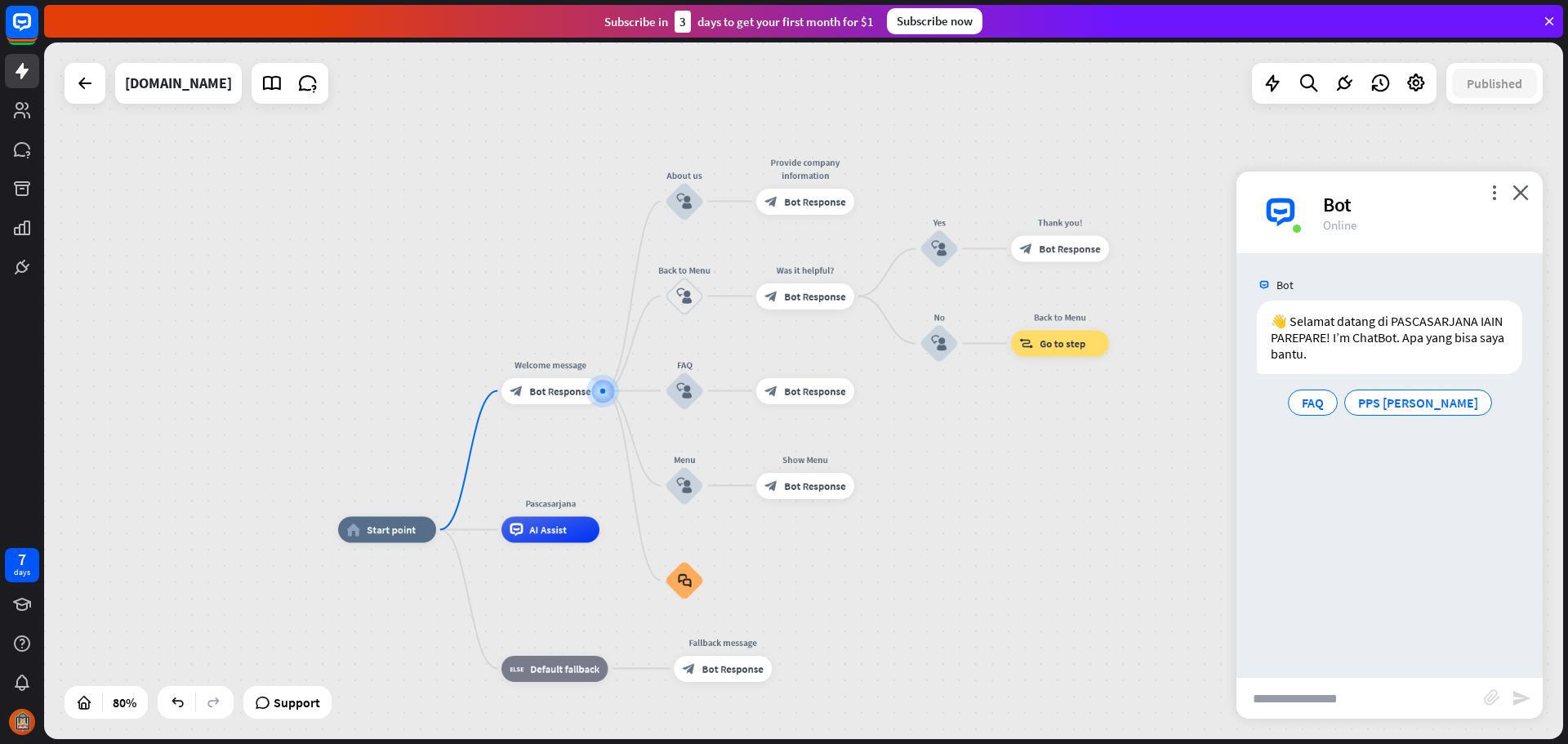
drag, startPoint x: 1120, startPoint y: 519, endPoint x: 1166, endPoint y: 473, distance: 65.1
click at [1121, 518] on div "home_2 Start point Welcome message block_bot_response Bot Response About us blo…" at bounding box center [803, 391] width 1519 height 696
click at [1522, 196] on icon "close" at bounding box center [1520, 192] width 16 height 15
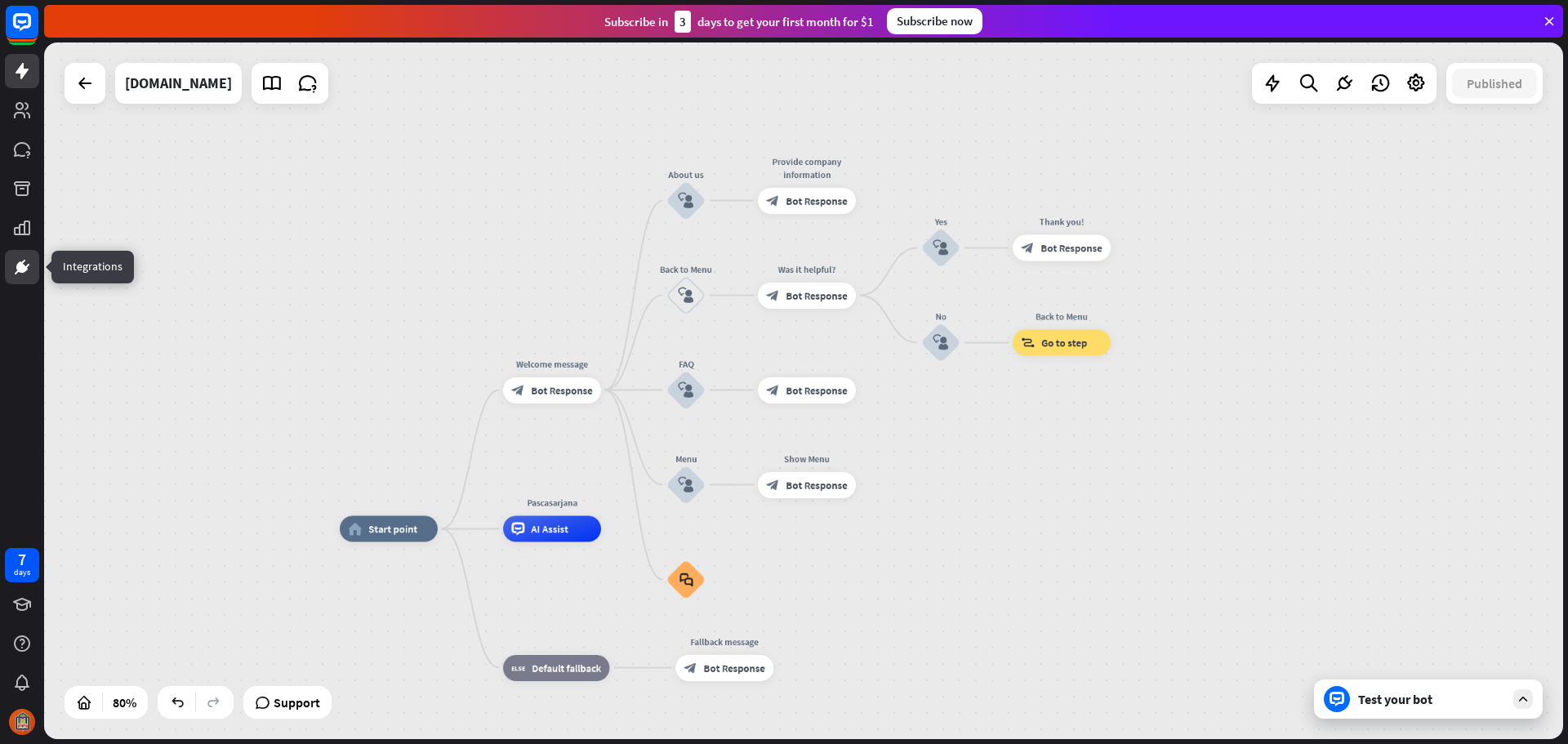
click at [20, 274] on icon at bounding box center [22, 266] width 20 height 20
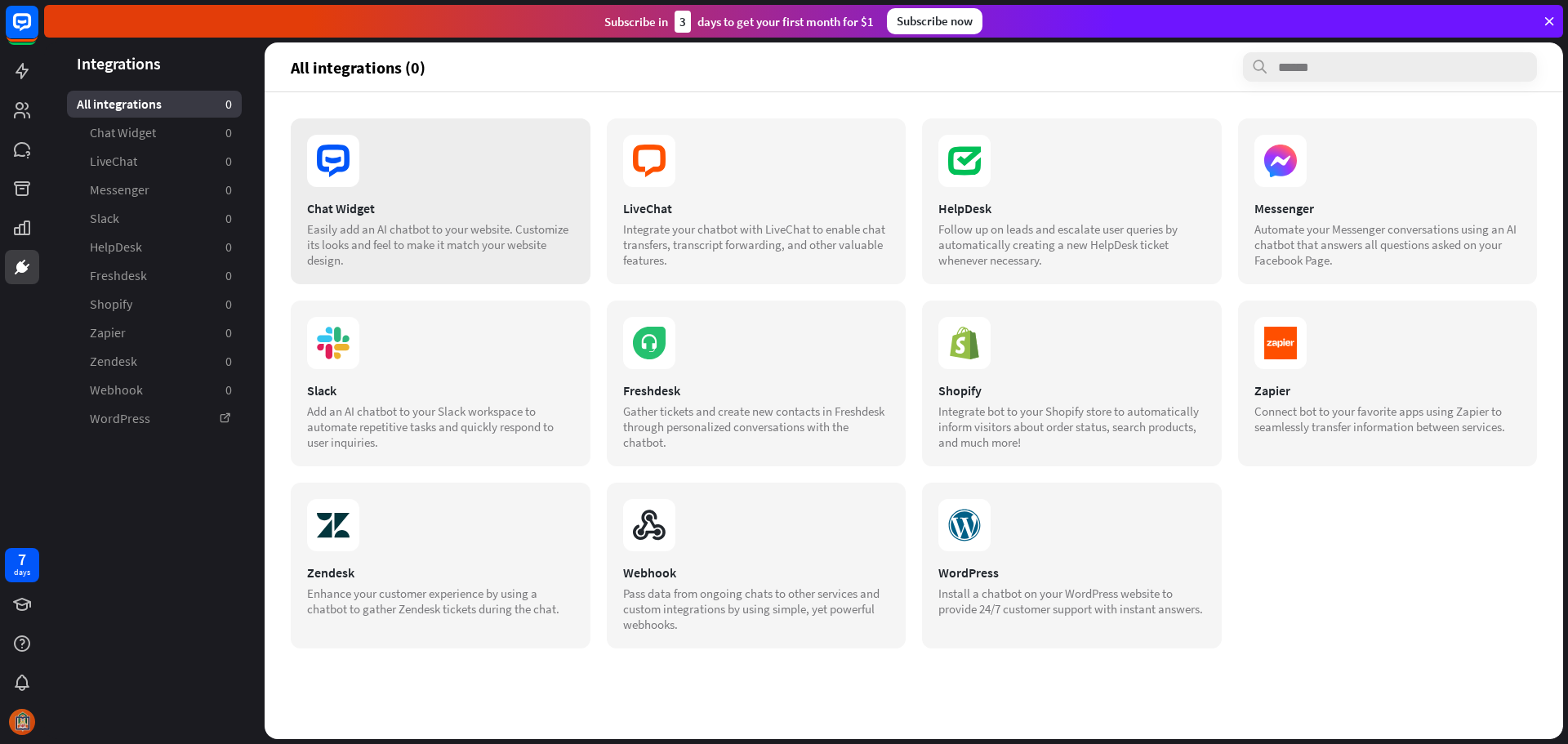
click at [436, 228] on div "Easily add an AI chatbot to your website. Customize its looks and feel to make …" at bounding box center [441, 245] width 267 height 47
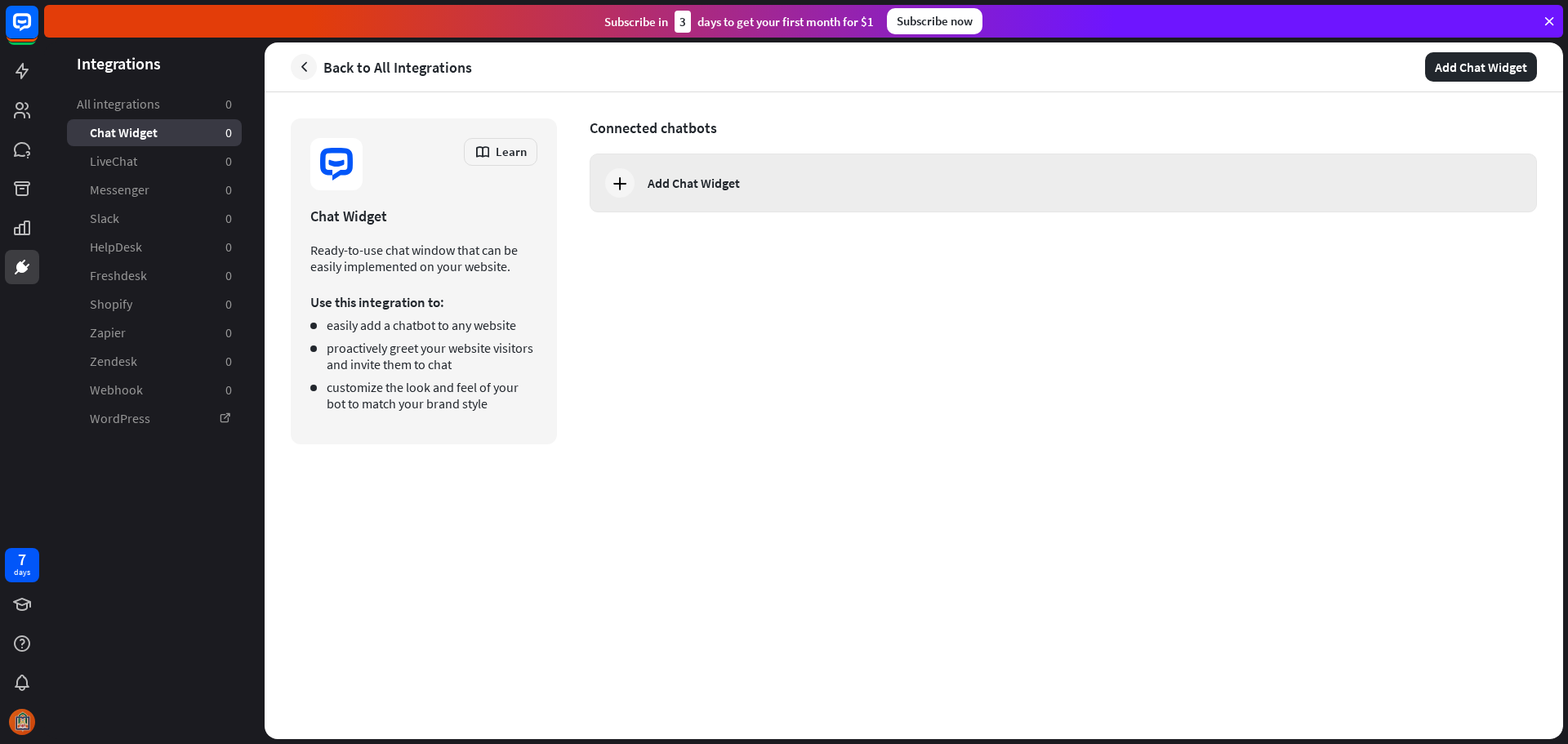
click at [700, 173] on div "Add Chat Widget" at bounding box center [1064, 183] width 948 height 59
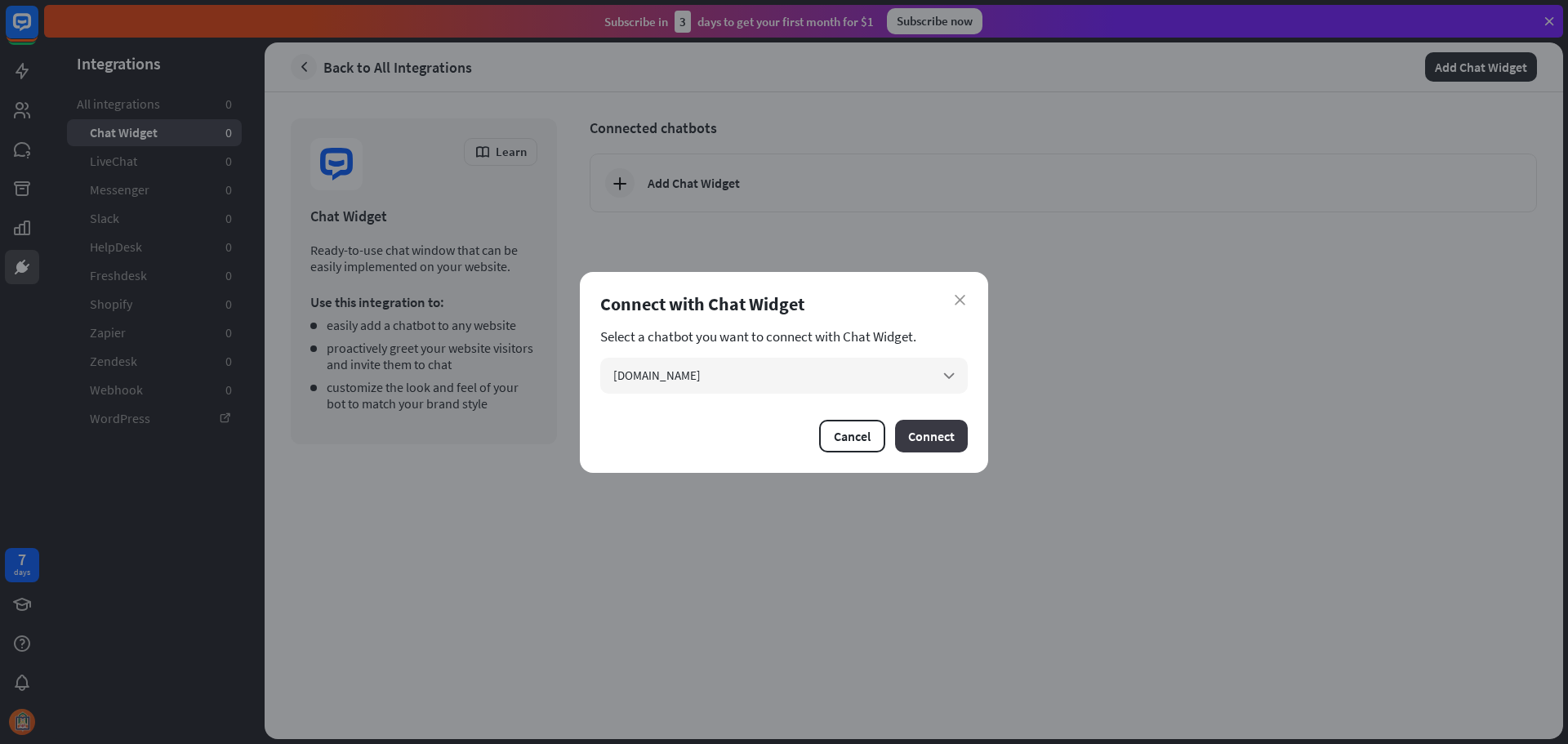
click at [947, 427] on button "Connect" at bounding box center [931, 436] width 72 height 32
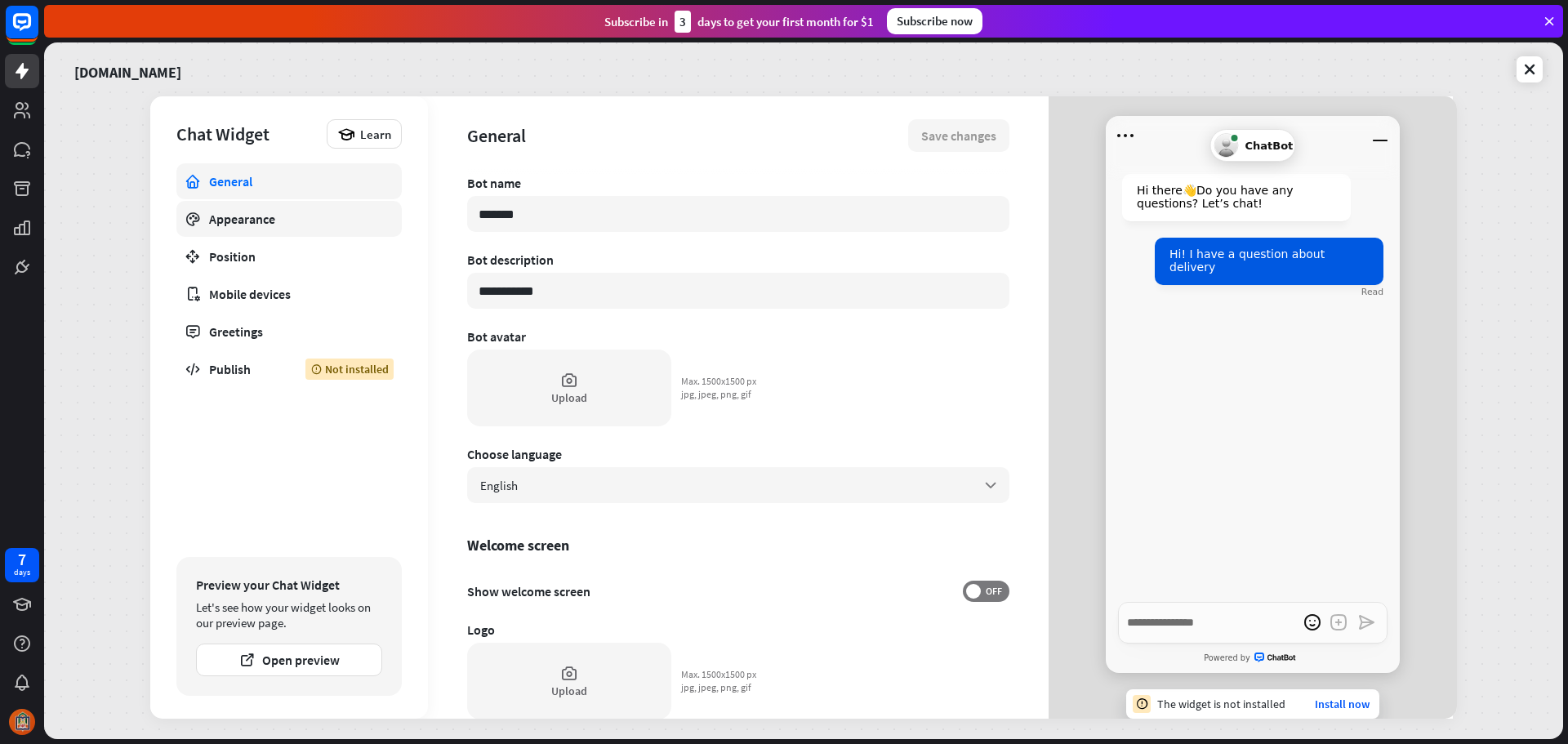
drag, startPoint x: 597, startPoint y: 216, endPoint x: 374, endPoint y: 212, distance: 223.0
click at [374, 212] on div "**********" at bounding box center [803, 407] width 1306 height 622
type textarea "*"
type input "*"
type textarea "*"
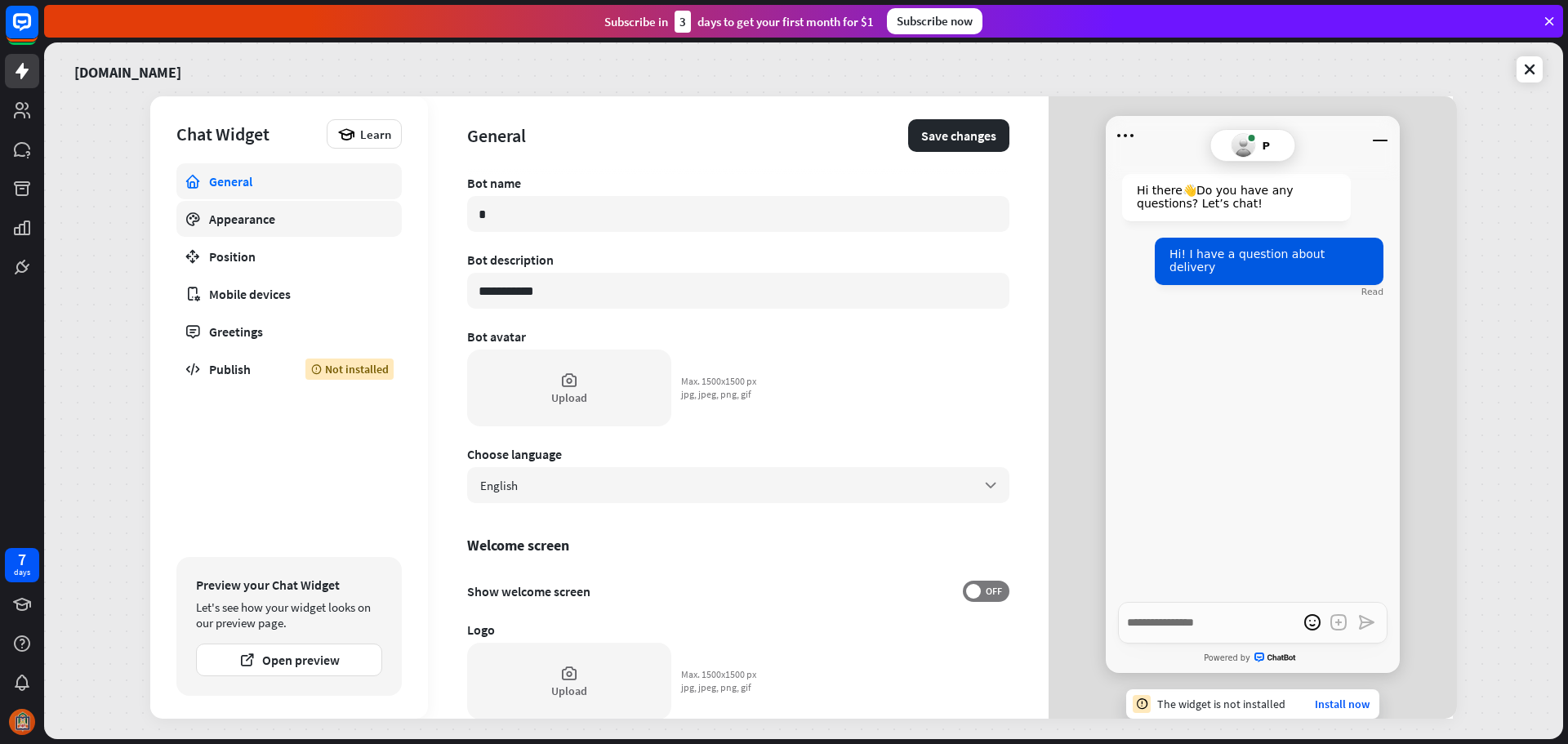
type input "**"
type textarea "*"
type input "***"
type textarea "*"
type input "****"
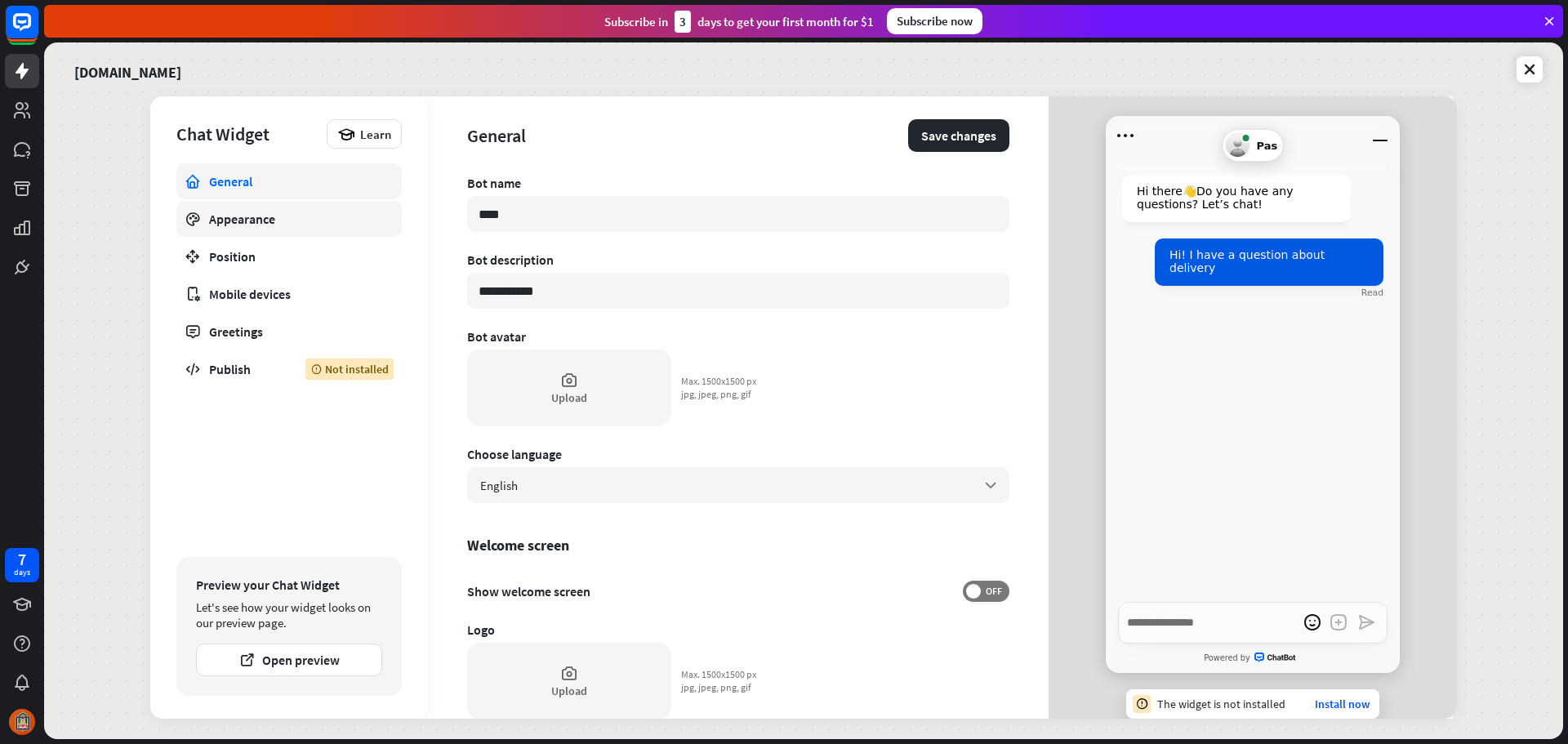
type textarea "*"
type input "*****"
type textarea "*"
type input "******"
type textarea "*"
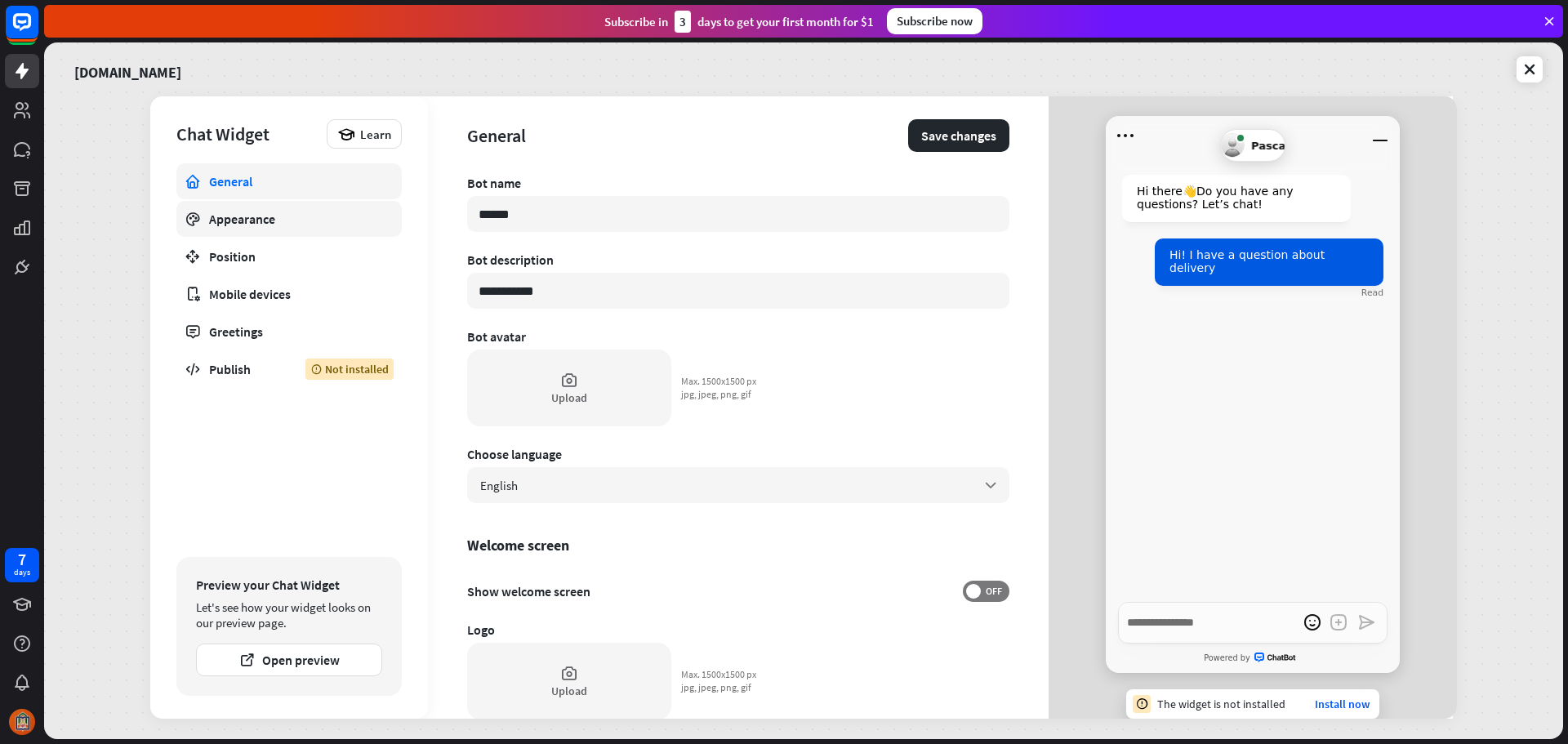
type input "*******"
type textarea "*"
type input "********"
type textarea "*"
type input "**********"
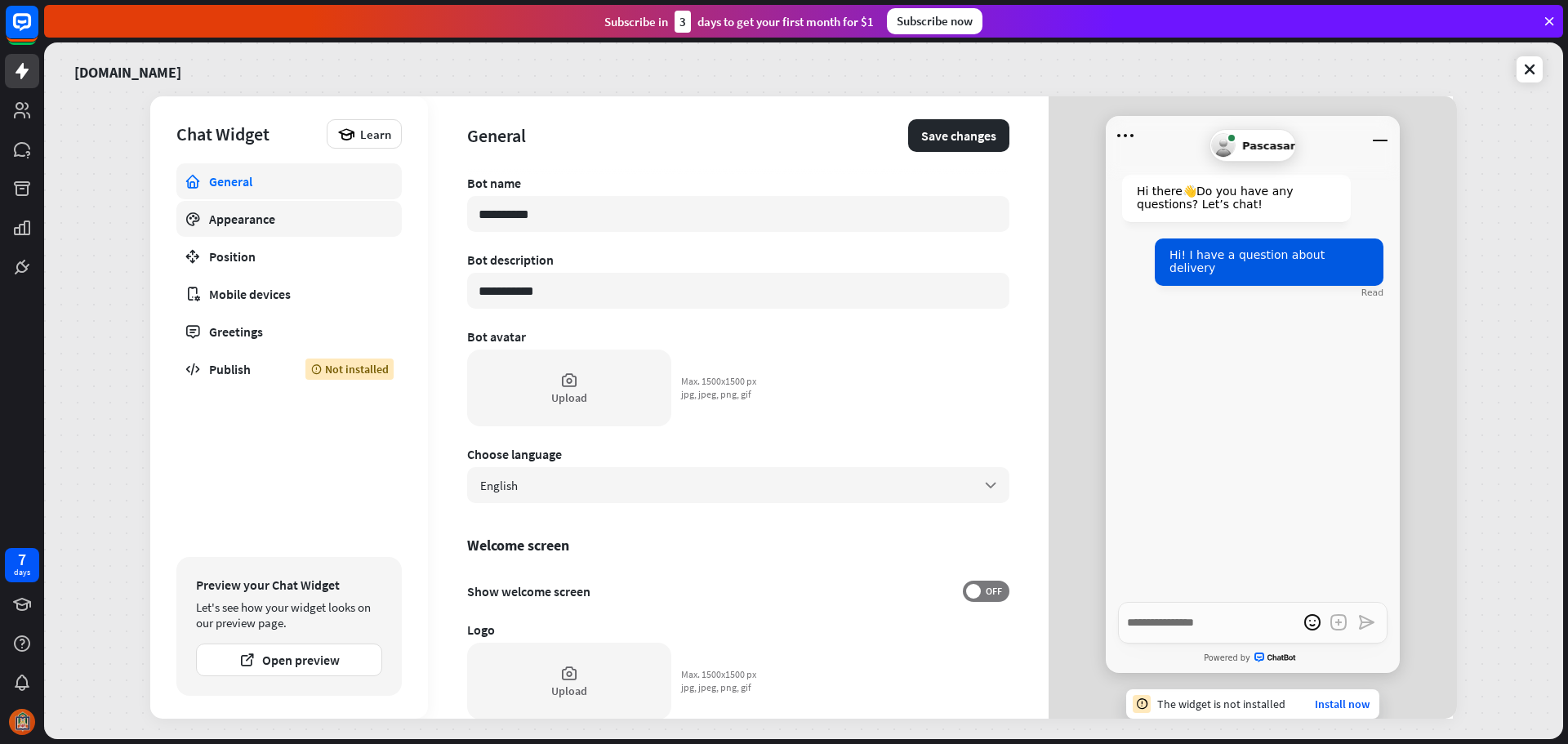
type textarea "*"
type input "**********"
type textarea "*"
type input "**********"
click at [677, 499] on div "English arrow_down" at bounding box center [738, 485] width 542 height 36
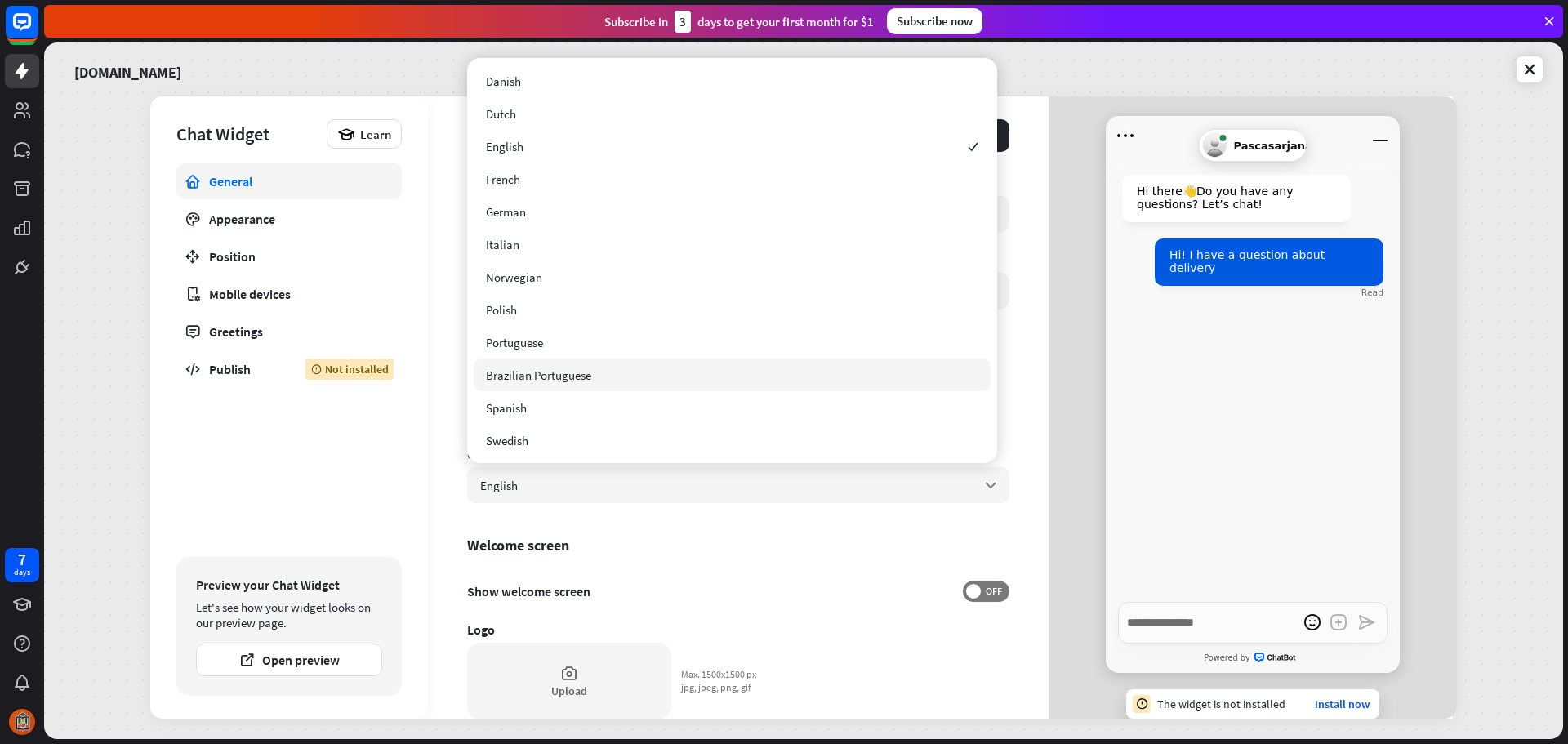
click at [252, 469] on div "General Appearance Position Mobile devices Greetings Publish Not installed" at bounding box center [288, 356] width 225 height 385
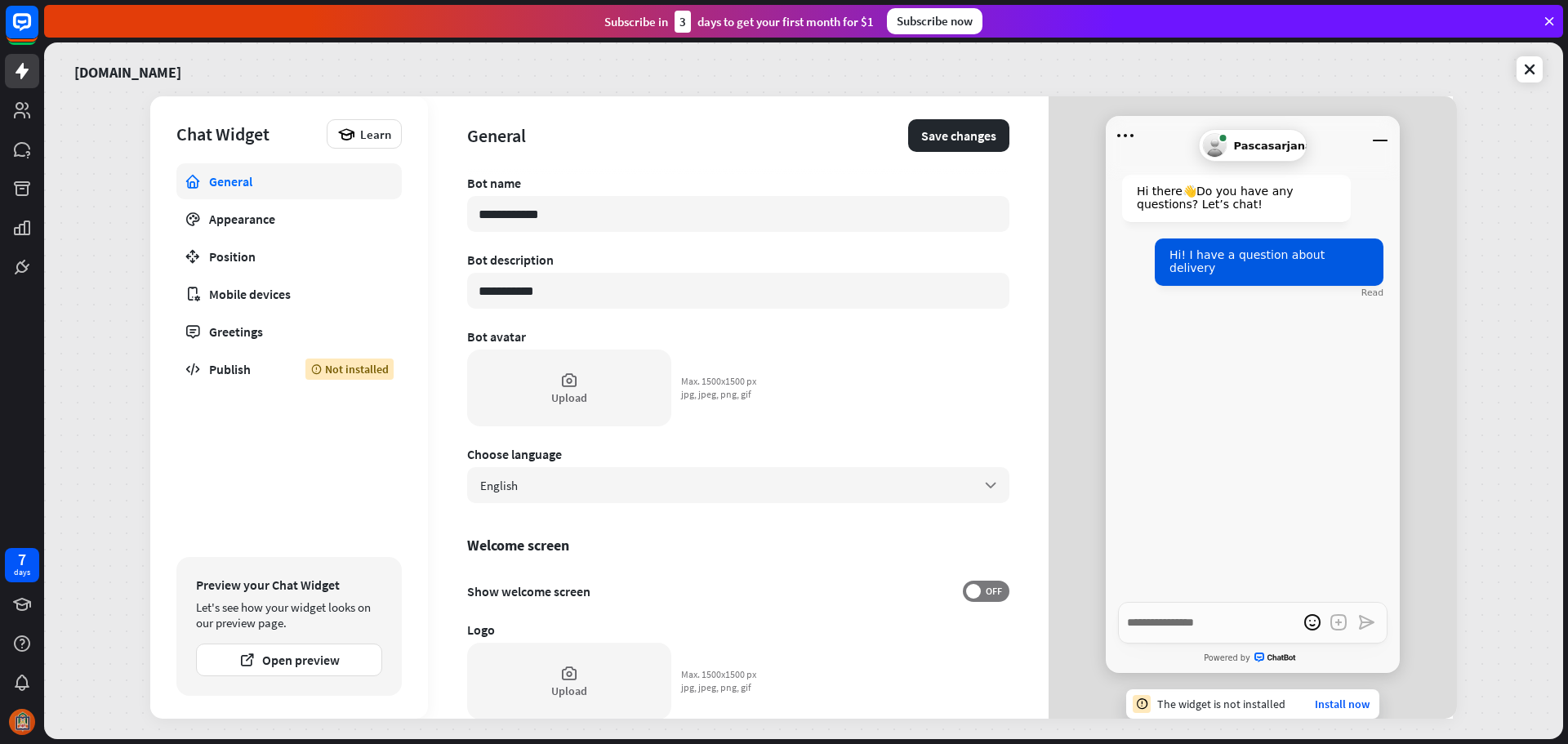
scroll to position [82, 0]
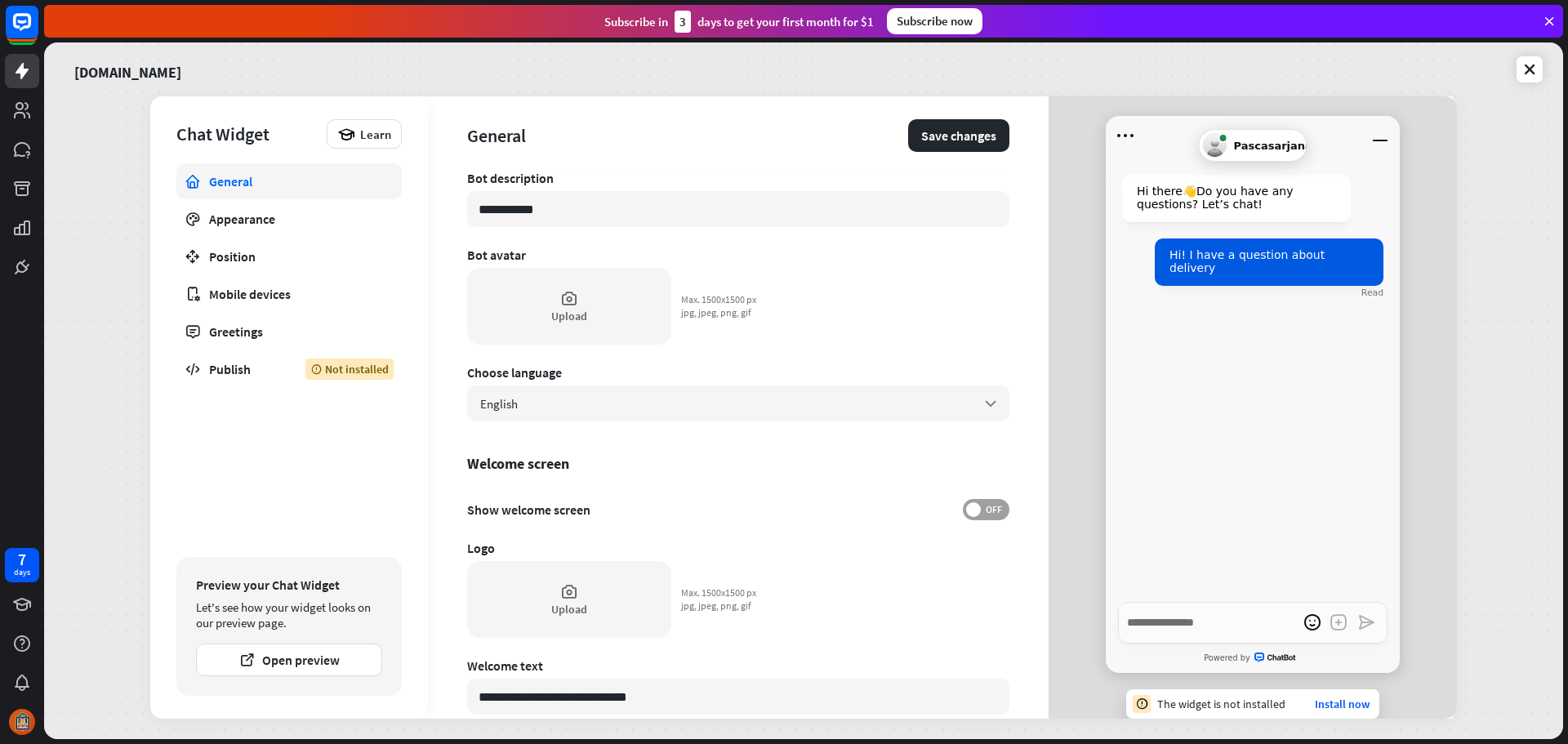
click at [981, 509] on span "OFF" at bounding box center [993, 510] width 26 height 13
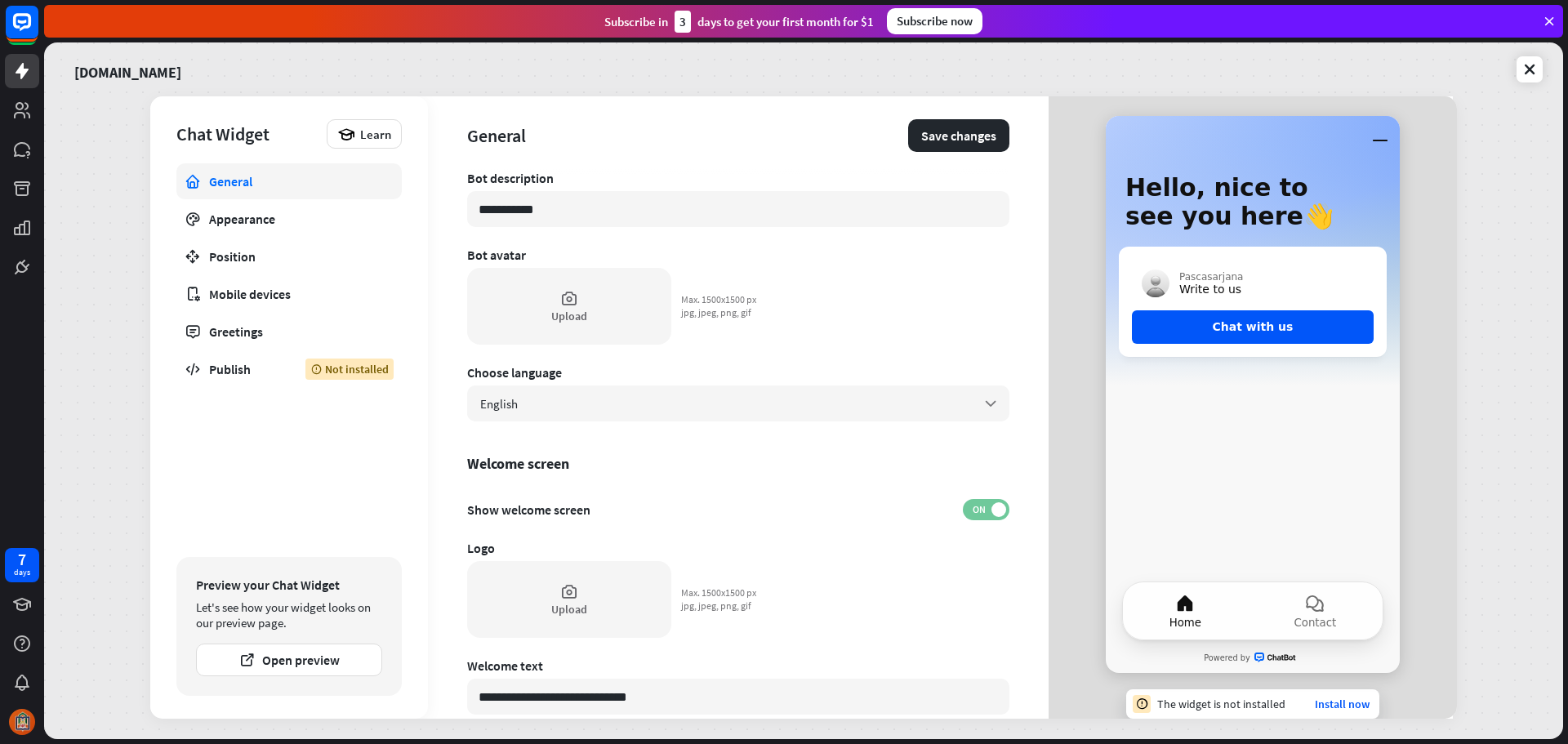
click at [972, 514] on span "ON" at bounding box center [978, 510] width 26 height 13
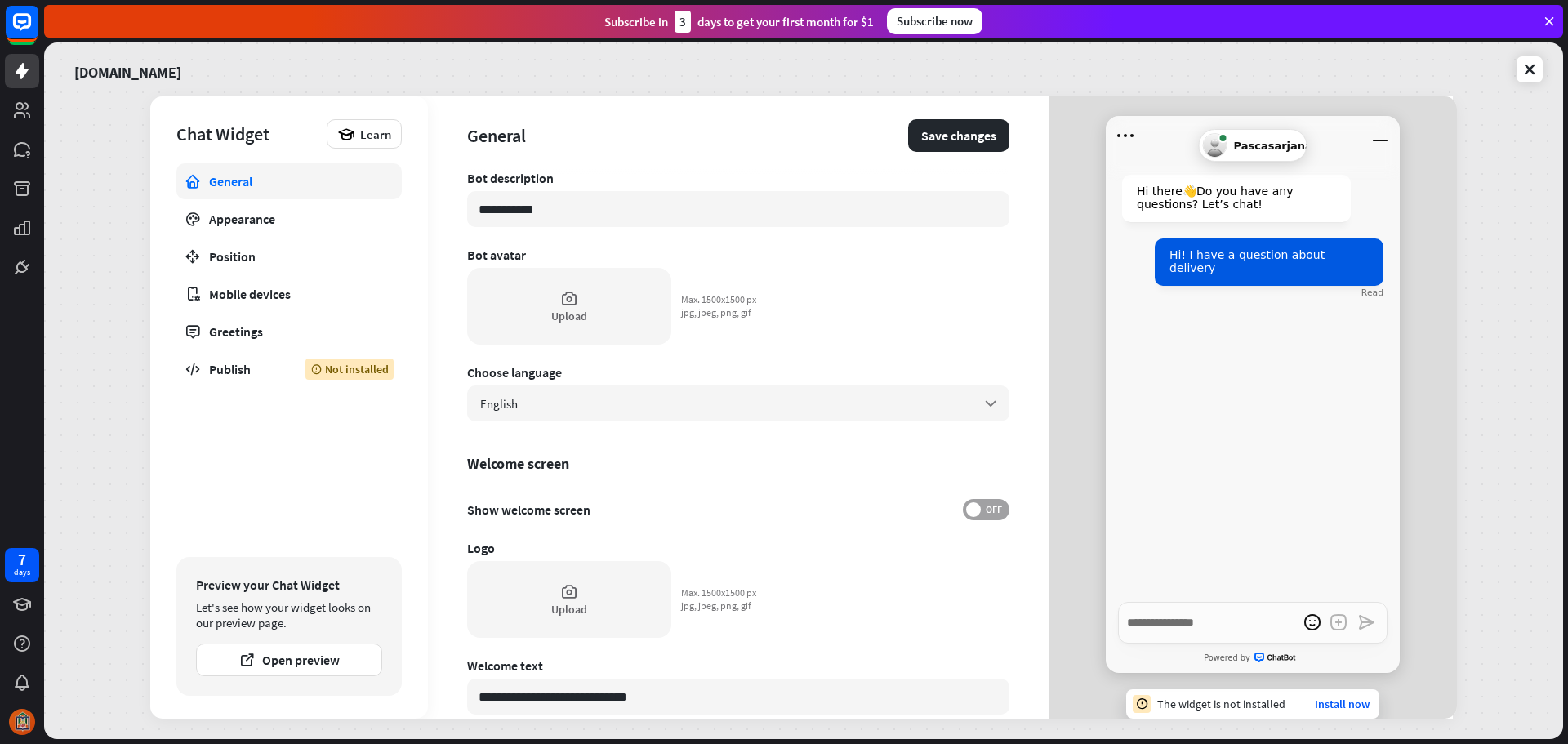
click at [981, 514] on span "OFF" at bounding box center [993, 510] width 26 height 13
type textarea "*"
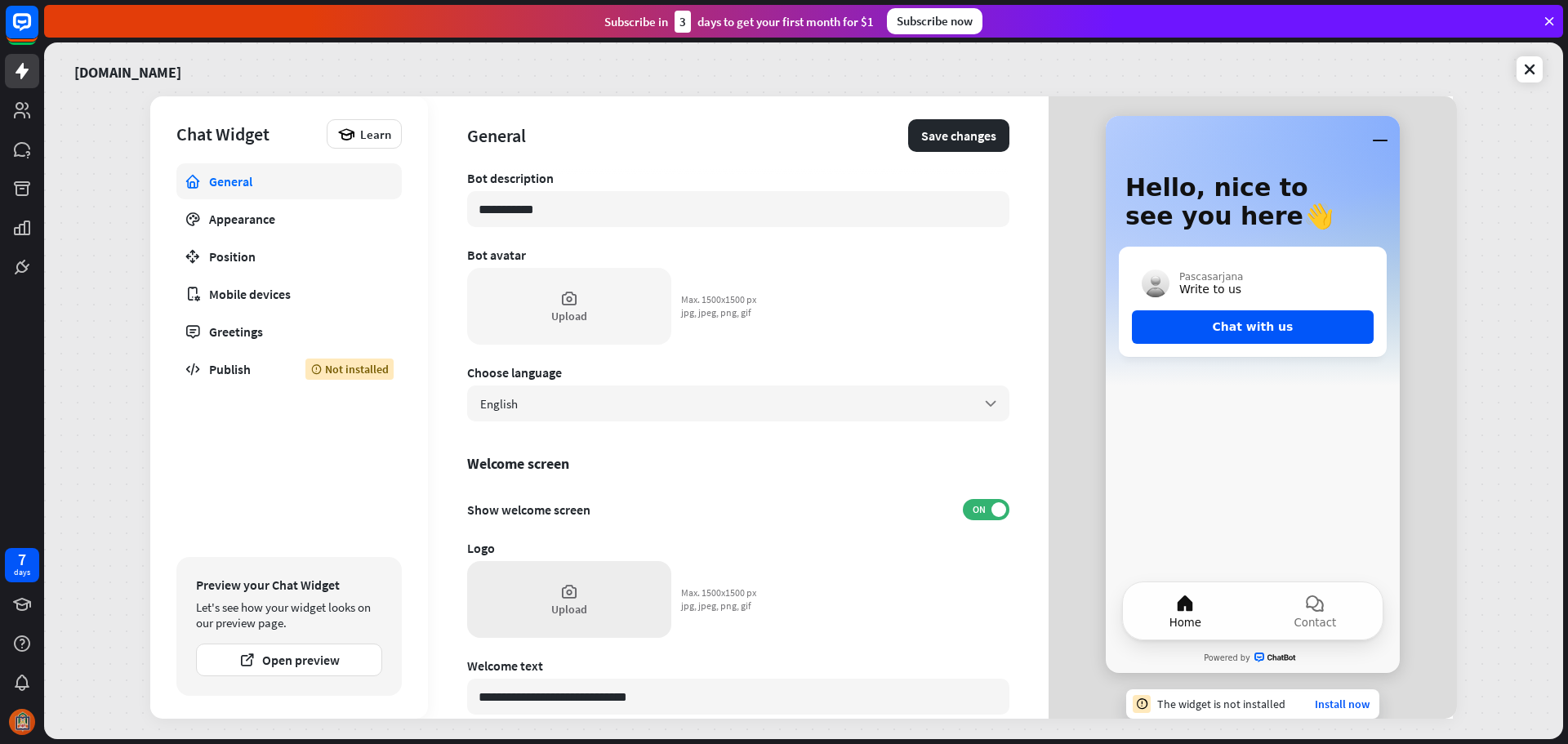
click at [547, 579] on div "Upload" at bounding box center [569, 599] width 205 height 77
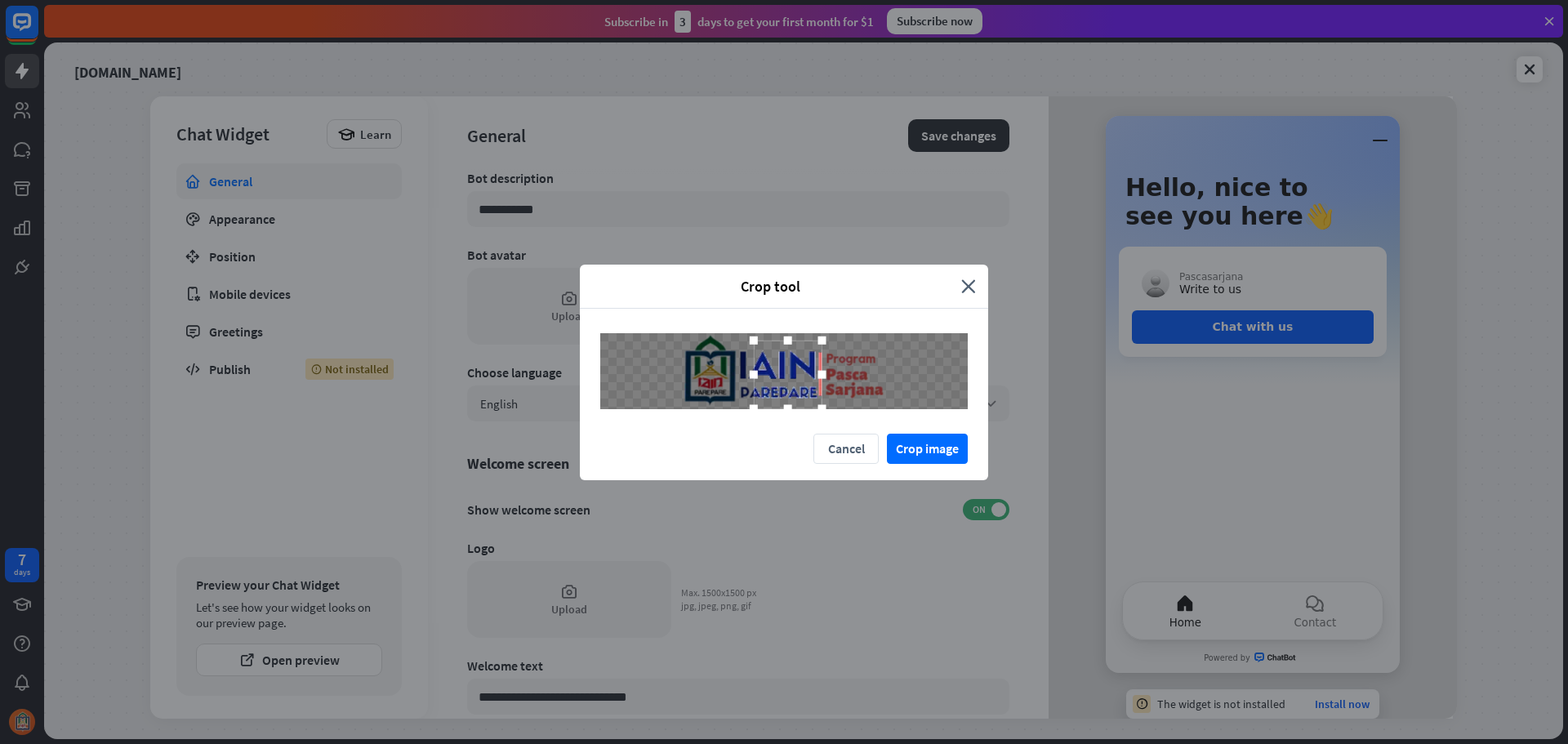
drag, startPoint x: 817, startPoint y: 401, endPoint x: 951, endPoint y: 415, distance: 134.7
click at [951, 415] on div at bounding box center [783, 370] width 408 height 125
drag, startPoint x: 751, startPoint y: 377, endPoint x: 655, endPoint y: 373, distance: 96.1
click at [655, 373] on div at bounding box center [784, 371] width 367 height 76
drag, startPoint x: 878, startPoint y: 377, endPoint x: 888, endPoint y: 365, distance: 15.6
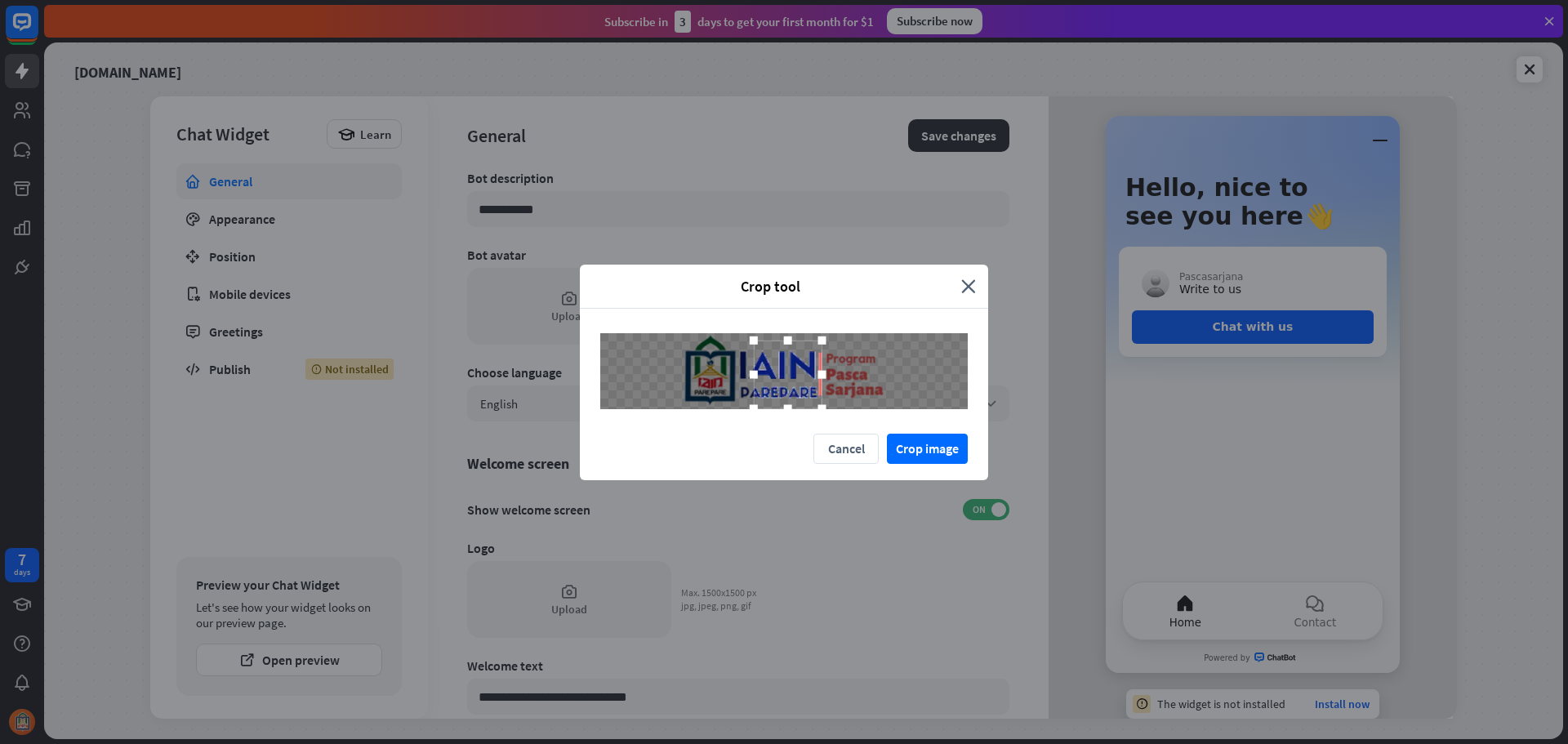
click at [888, 365] on div at bounding box center [784, 371] width 367 height 76
drag, startPoint x: 780, startPoint y: 373, endPoint x: 794, endPoint y: 367, distance: 15.2
click at [794, 367] on div at bounding box center [810, 369] width 69 height 69
drag, startPoint x: 811, startPoint y: 369, endPoint x: 723, endPoint y: 372, distance: 88.1
click at [723, 372] on div at bounding box center [716, 371] width 69 height 69
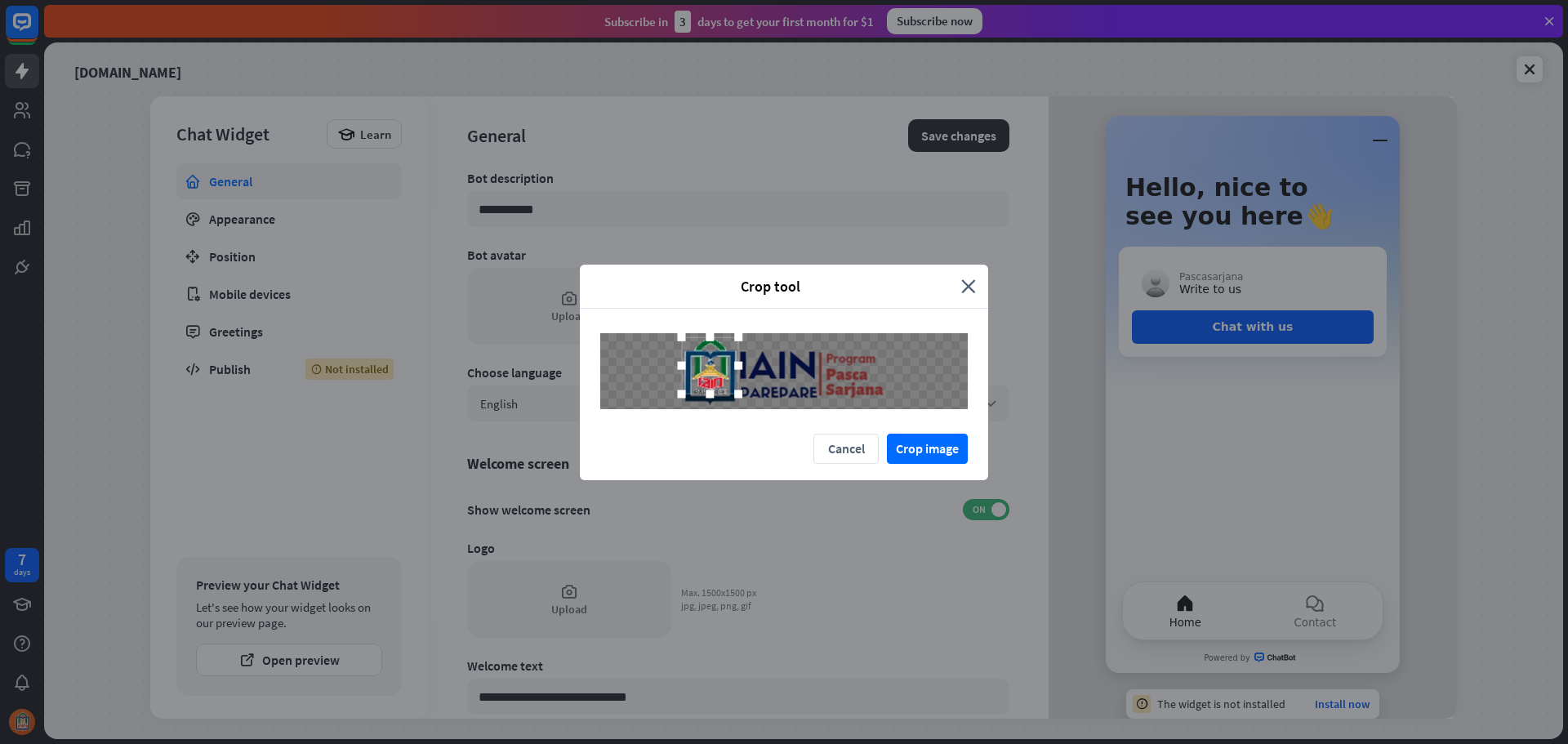
drag, startPoint x: 750, startPoint y: 402, endPoint x: 738, endPoint y: 400, distance: 12.2
click at [738, 400] on div at bounding box center [738, 395] width 25 height 25
click at [706, 380] on div at bounding box center [711, 367] width 57 height 57
drag, startPoint x: 702, startPoint y: 341, endPoint x: 704, endPoint y: 314, distance: 27.1
click at [704, 314] on div at bounding box center [783, 370] width 408 height 125
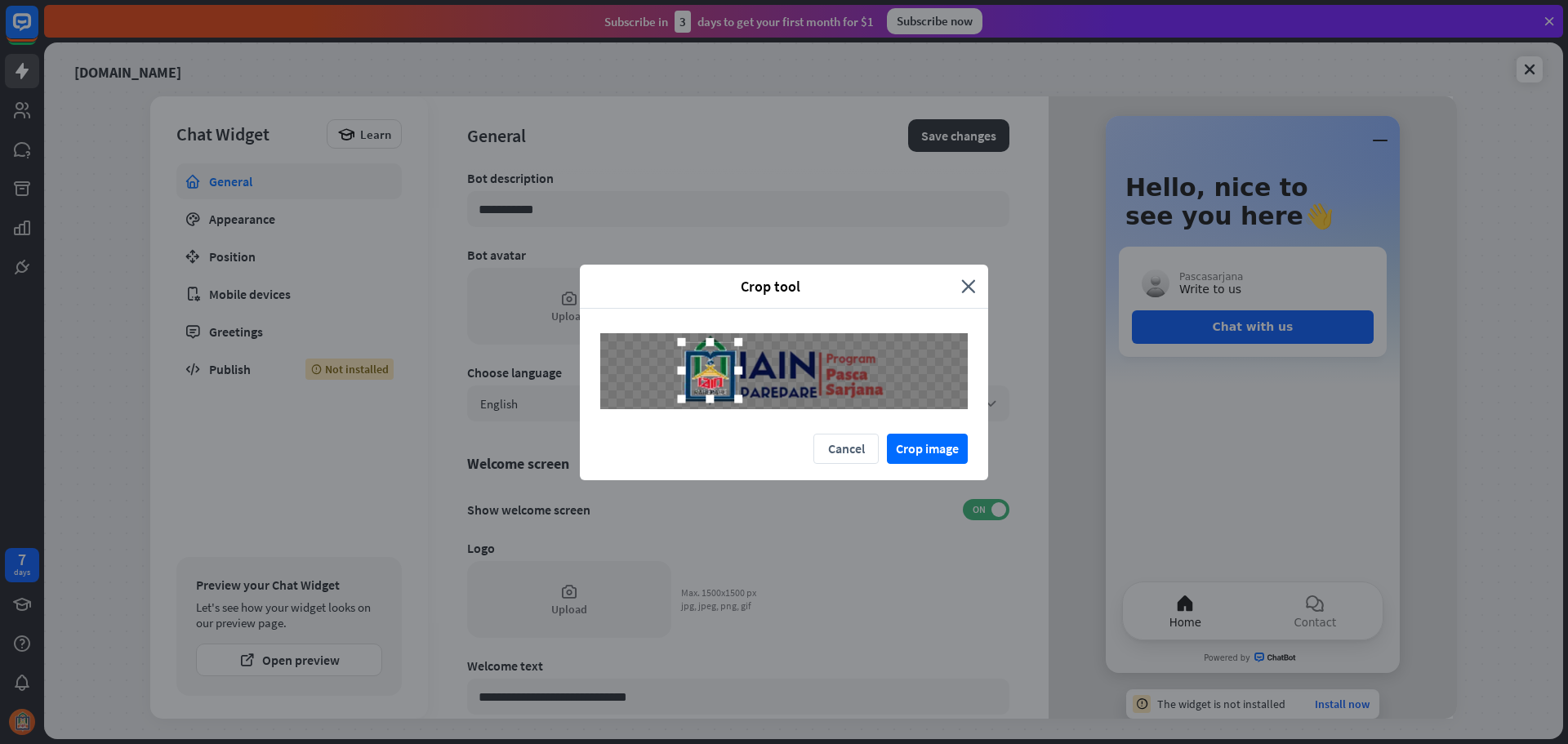
drag, startPoint x: 710, startPoint y: 345, endPoint x: 710, endPoint y: 318, distance: 27.0
click at [710, 318] on div at bounding box center [783, 370] width 408 height 125
drag, startPoint x: 735, startPoint y: 398, endPoint x: 755, endPoint y: 427, distance: 35.2
click at [755, 427] on div at bounding box center [783, 370] width 408 height 125
drag, startPoint x: 719, startPoint y: 379, endPoint x: 696, endPoint y: 376, distance: 23.2
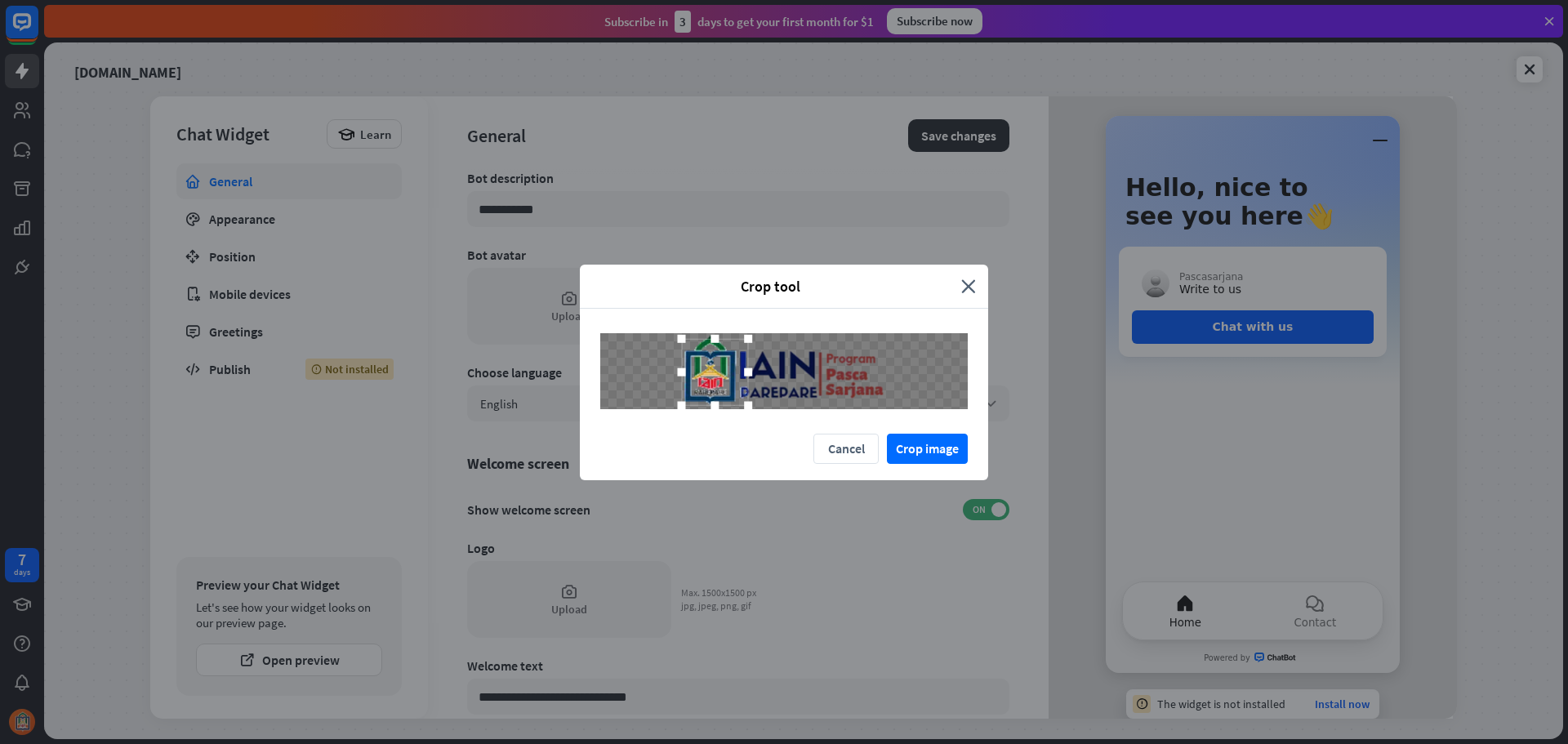
click at [696, 376] on div at bounding box center [715, 372] width 67 height 67
drag, startPoint x: 745, startPoint y: 406, endPoint x: 766, endPoint y: 418, distance: 24.2
click at [770, 425] on div at bounding box center [783, 370] width 408 height 125
drag, startPoint x: 715, startPoint y: 370, endPoint x: 696, endPoint y: 366, distance: 19.4
click at [696, 366] on div at bounding box center [717, 370] width 70 height 70
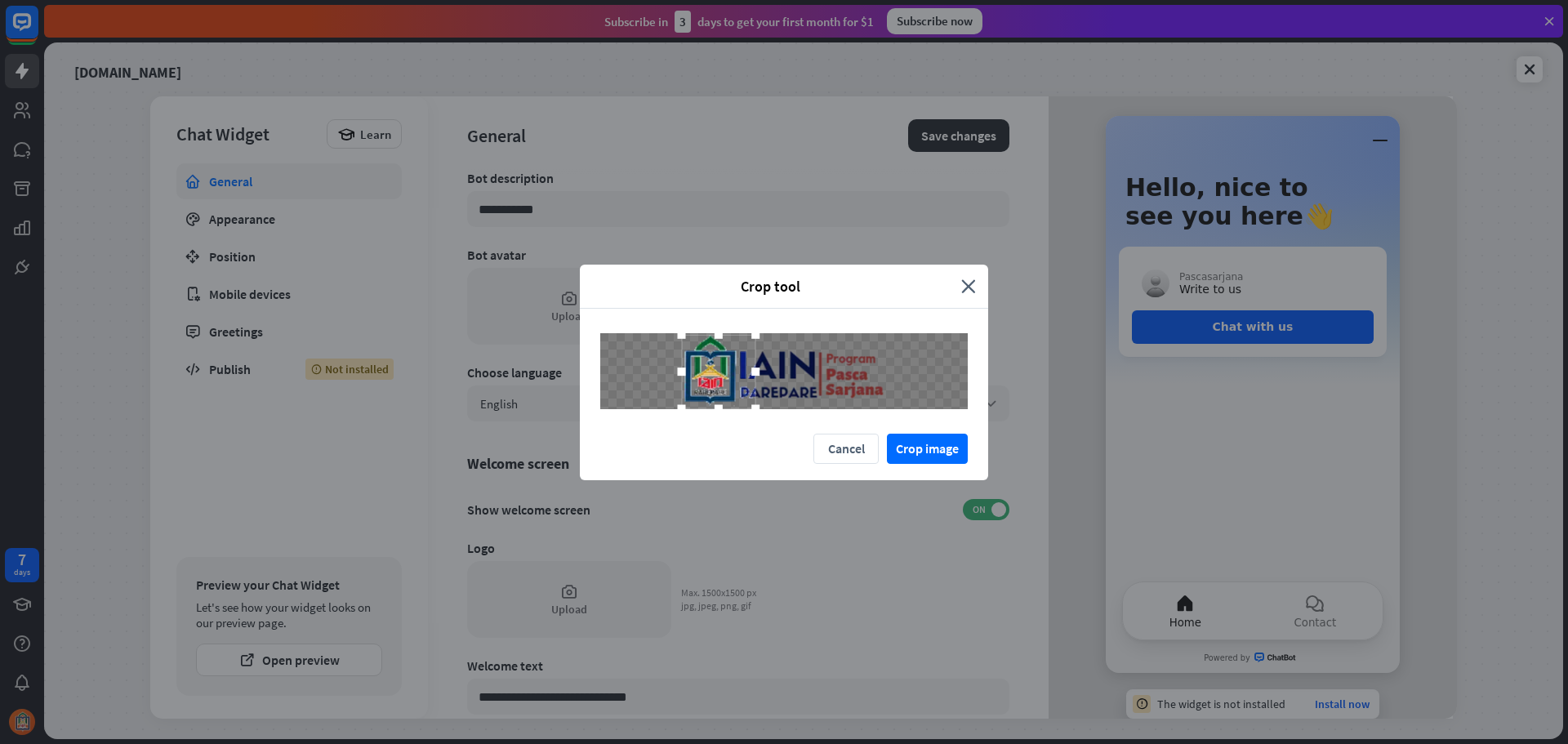
drag, startPoint x: 751, startPoint y: 408, endPoint x: 774, endPoint y: 423, distance: 27.5
click at [774, 423] on div at bounding box center [783, 370] width 408 height 125
drag, startPoint x: 712, startPoint y: 376, endPoint x: 698, endPoint y: 377, distance: 14.0
click at [698, 377] on div at bounding box center [719, 372] width 74 height 74
drag, startPoint x: 697, startPoint y: 377, endPoint x: 677, endPoint y: 374, distance: 20.2
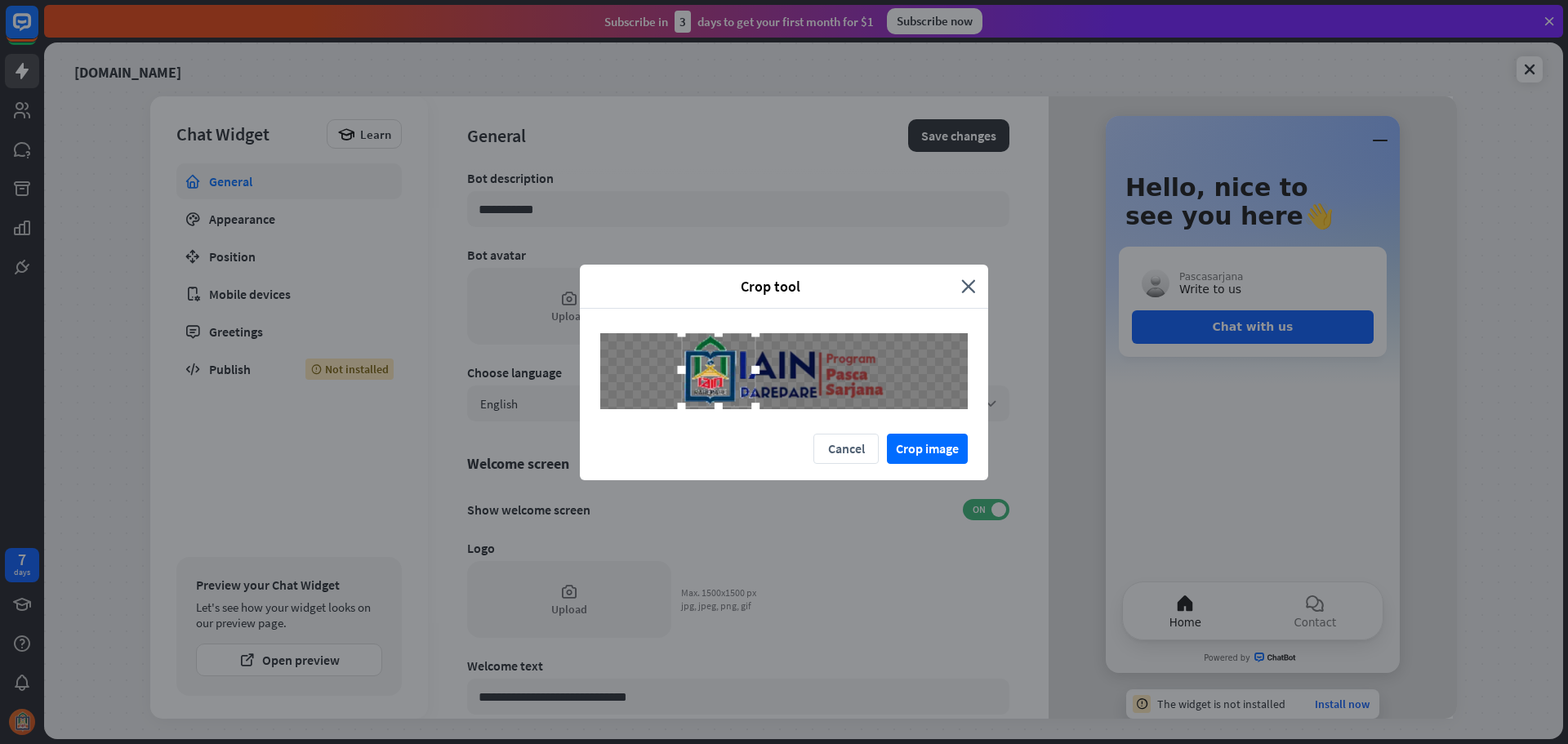
click at [682, 374] on div at bounding box center [719, 370] width 74 height 74
drag, startPoint x: 678, startPoint y: 364, endPoint x: 671, endPoint y: 366, distance: 7.3
click at [671, 366] on div at bounding box center [682, 370] width 25 height 25
drag, startPoint x: 828, startPoint y: 376, endPoint x: 844, endPoint y: 376, distance: 16.0
click at [844, 376] on div at bounding box center [784, 371] width 367 height 76
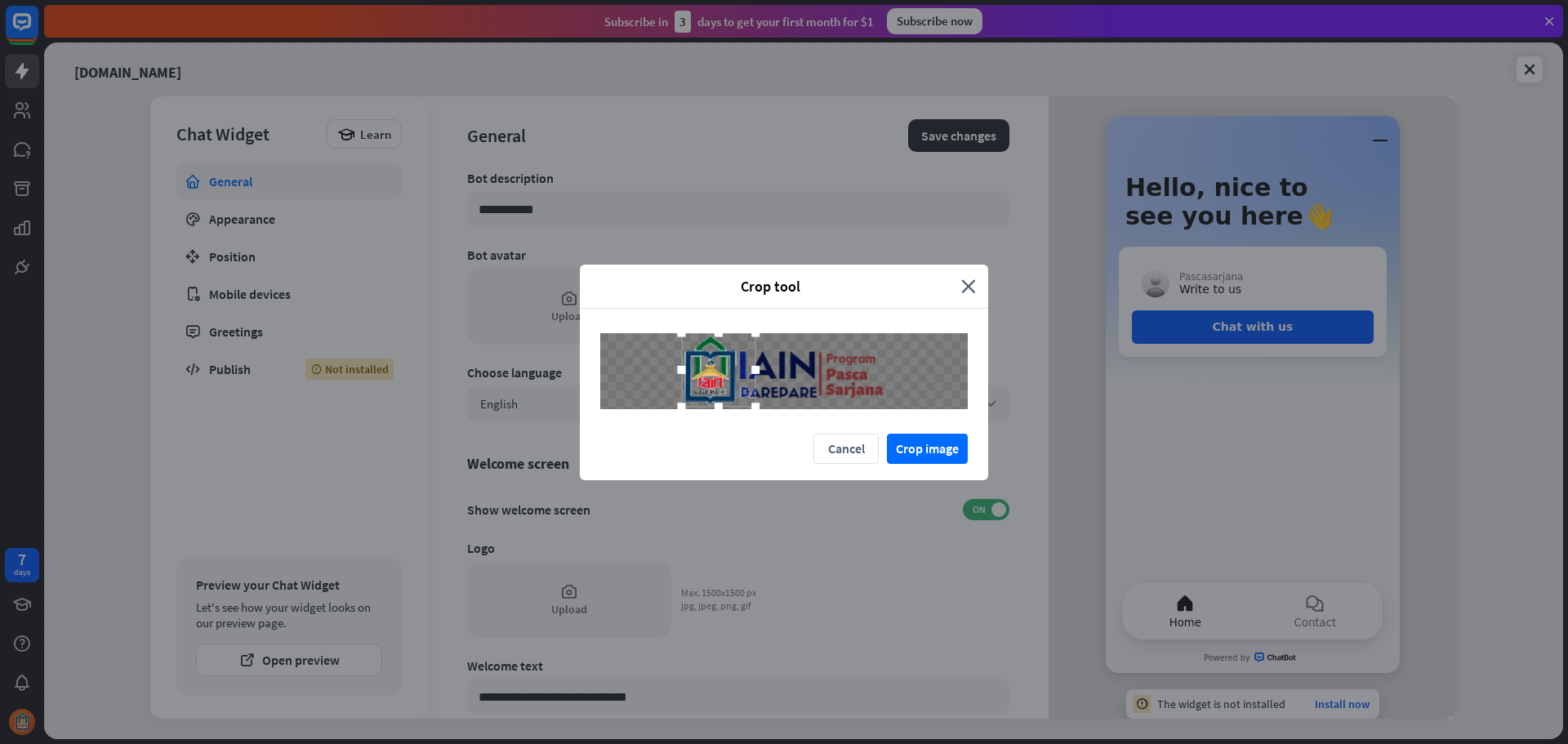
click at [830, 366] on div at bounding box center [784, 371] width 367 height 76
click at [757, 369] on div at bounding box center [755, 370] width 9 height 9
drag, startPoint x: 716, startPoint y: 367, endPoint x: 705, endPoint y: 365, distance: 11.2
click at [685, 367] on div at bounding box center [718, 371] width 73 height 73
drag, startPoint x: 706, startPoint y: 371, endPoint x: 702, endPoint y: 380, distance: 9.8
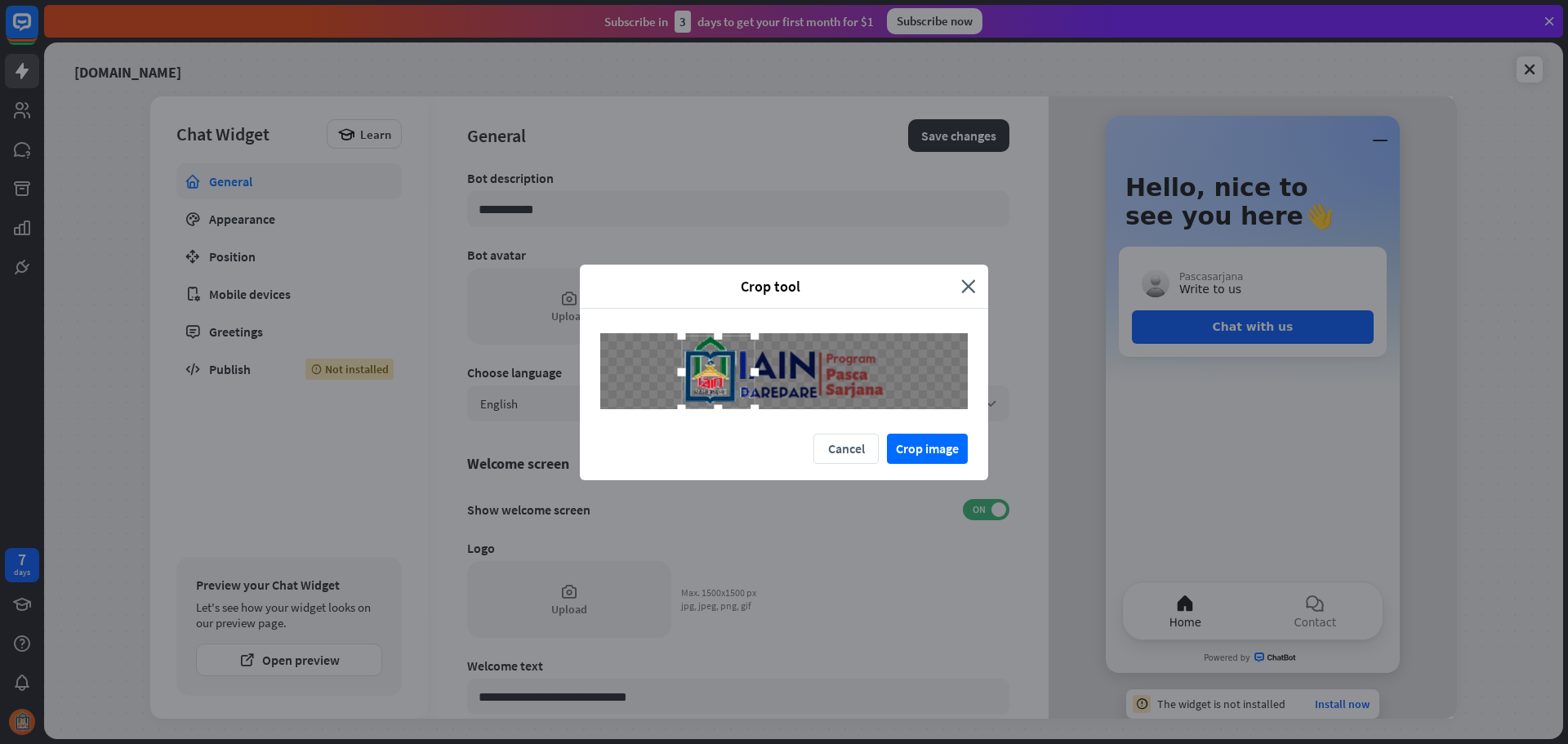
click at [702, 380] on div at bounding box center [718, 372] width 73 height 73
click at [748, 400] on div at bounding box center [748, 402] width 25 height 25
click at [710, 380] on div at bounding box center [715, 370] width 67 height 67
click at [742, 400] on div at bounding box center [742, 399] width 9 height 9
click at [729, 385] on div at bounding box center [713, 367] width 61 height 61
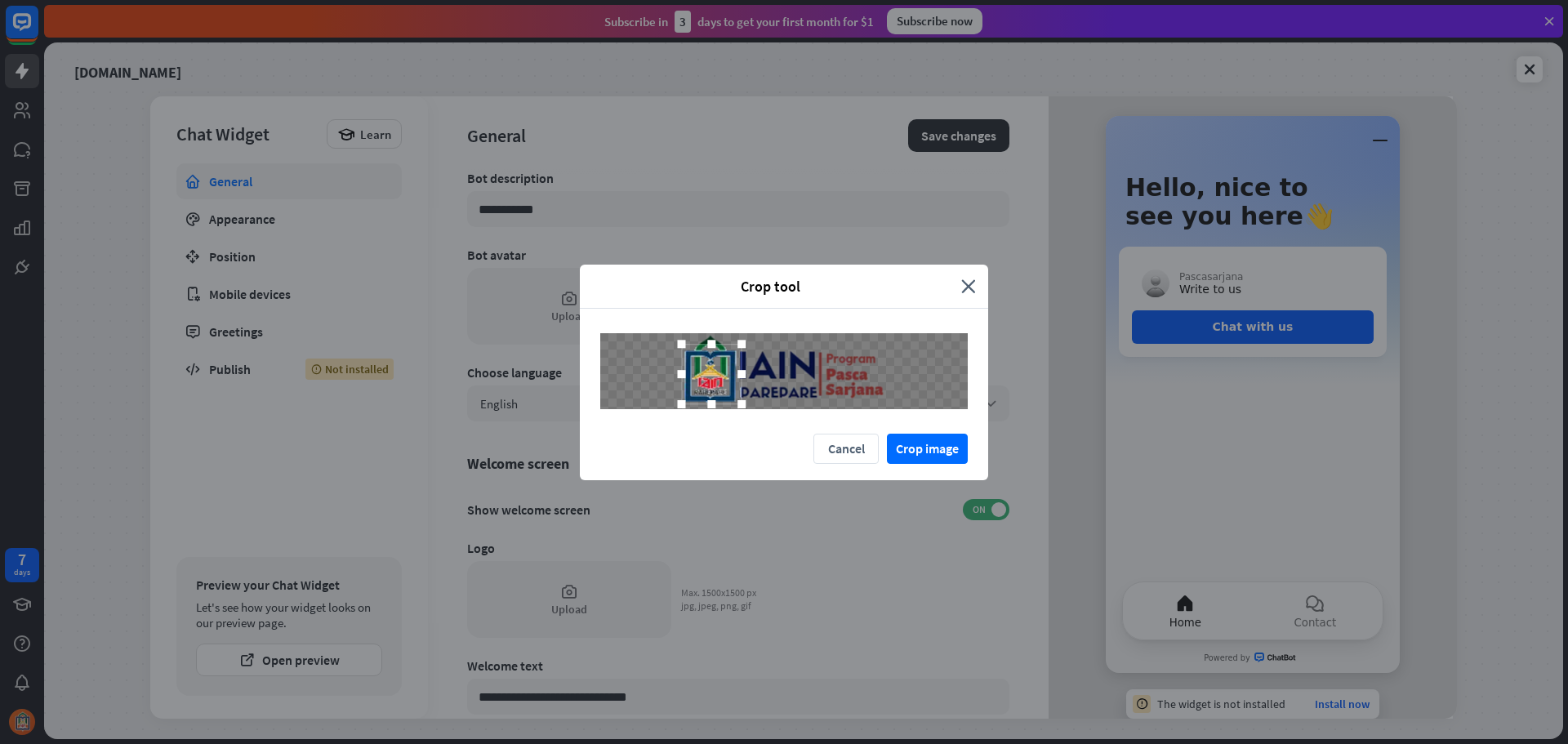
click at [714, 377] on div at bounding box center [713, 374] width 61 height 61
click at [740, 401] on div at bounding box center [738, 401] width 9 height 9
drag, startPoint x: 706, startPoint y: 371, endPoint x: 841, endPoint y: 373, distance: 135.0
click at [841, 373] on div at bounding box center [845, 375] width 57 height 57
drag, startPoint x: 877, startPoint y: 382, endPoint x: 902, endPoint y: 383, distance: 25.0
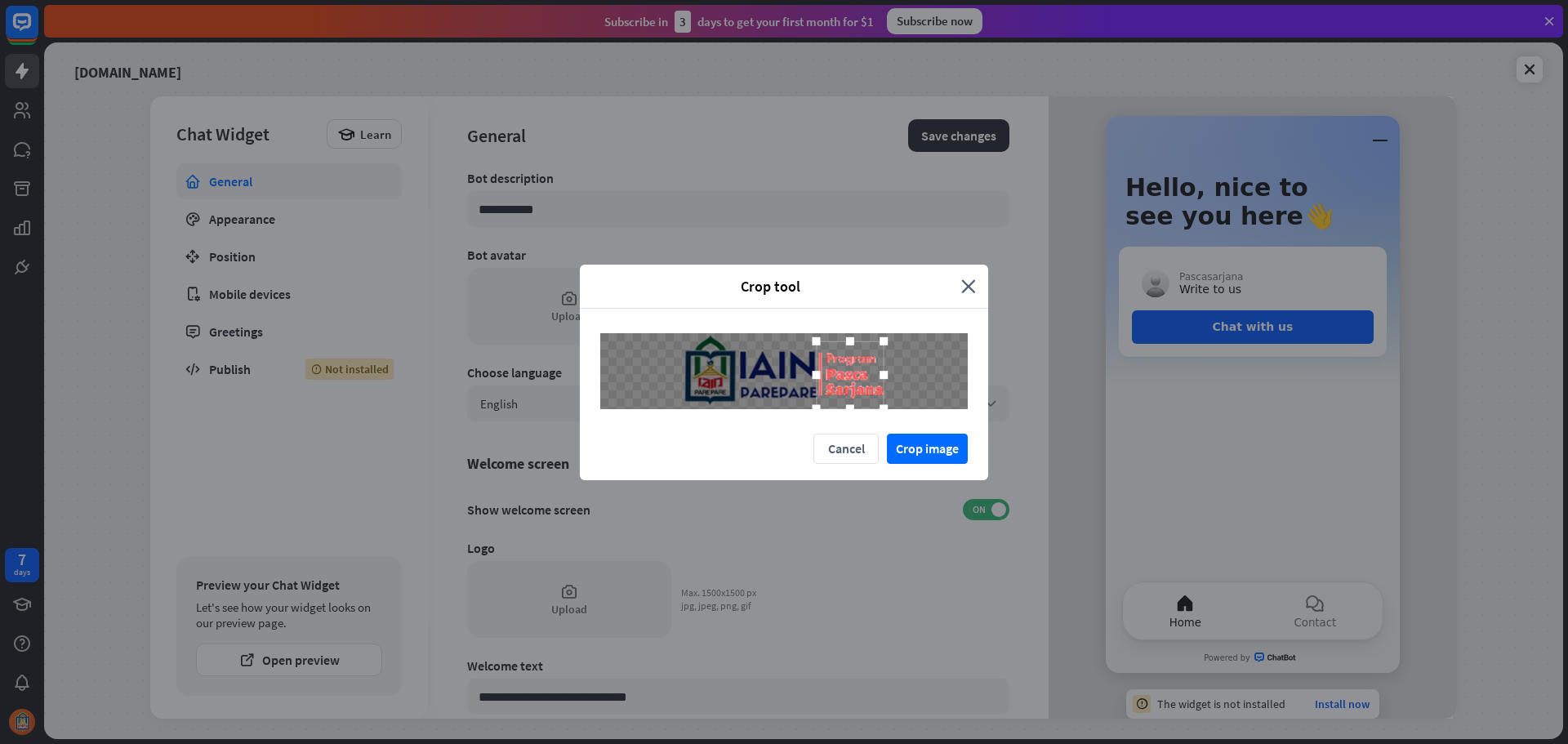
click at [902, 383] on div at bounding box center [784, 371] width 367 height 76
click at [855, 377] on div at bounding box center [849, 372] width 68 height 68
click at [850, 380] on div at bounding box center [850, 372] width 68 height 68
click at [910, 446] on button "Crop image" at bounding box center [927, 449] width 81 height 30
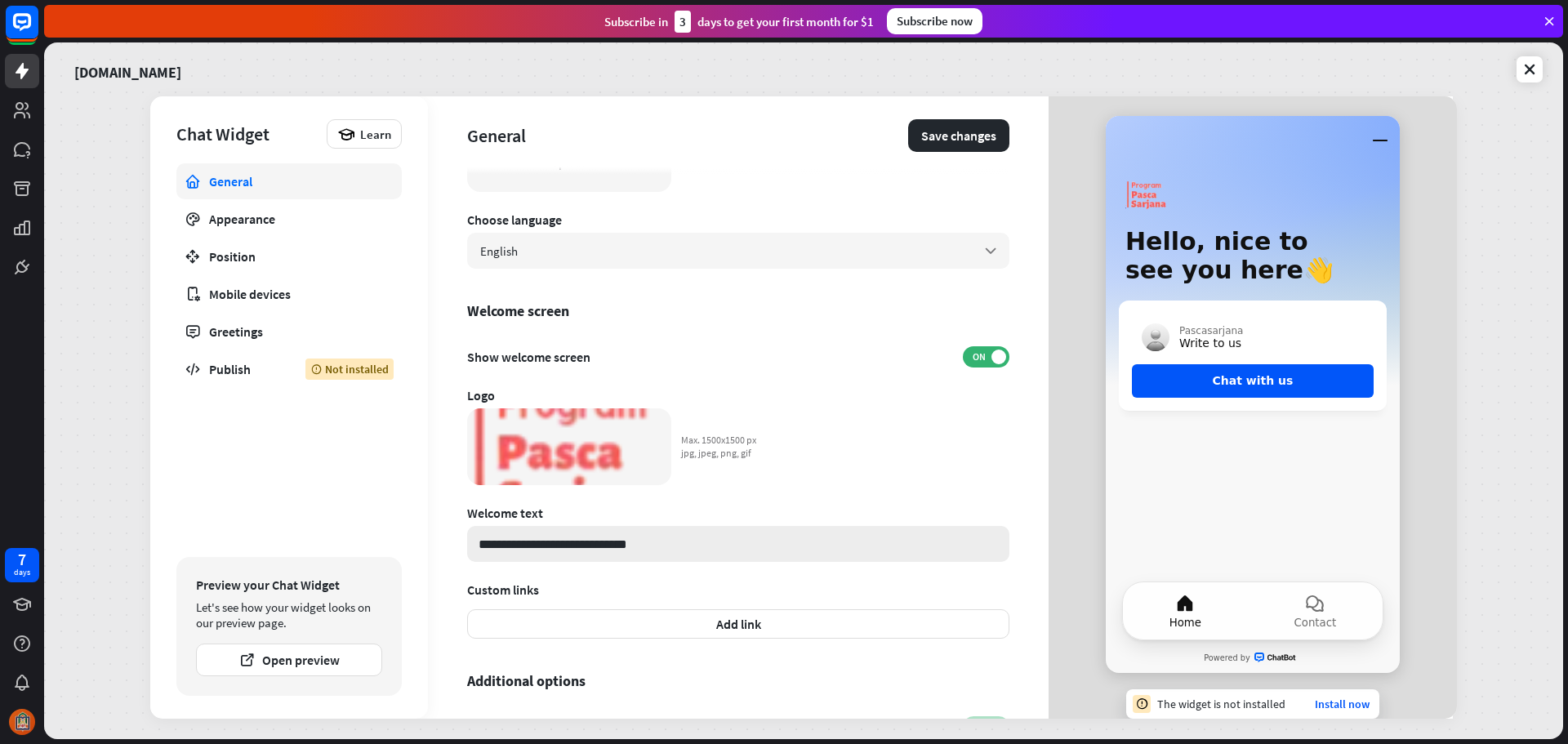
scroll to position [245, 0]
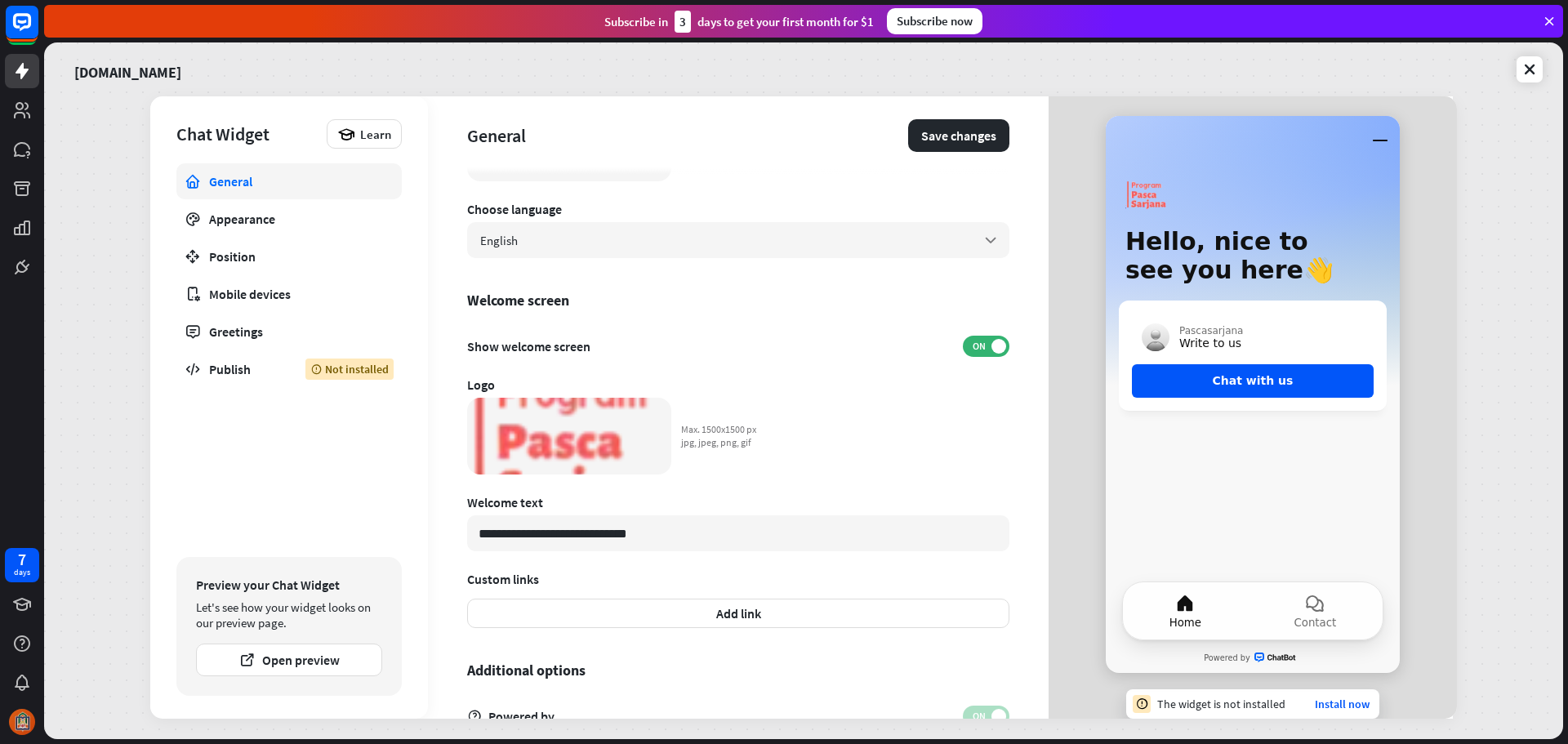
drag, startPoint x: 657, startPoint y: 534, endPoint x: 462, endPoint y: 523, distance: 195.3
click at [395, 523] on div "**********" at bounding box center [803, 407] width 1306 height 622
click at [570, 533] on input "**********" at bounding box center [738, 534] width 542 height 36
drag, startPoint x: 617, startPoint y: 535, endPoint x: 385, endPoint y: 536, distance: 232.0
click at [385, 536] on div "**********" at bounding box center [803, 407] width 1306 height 622
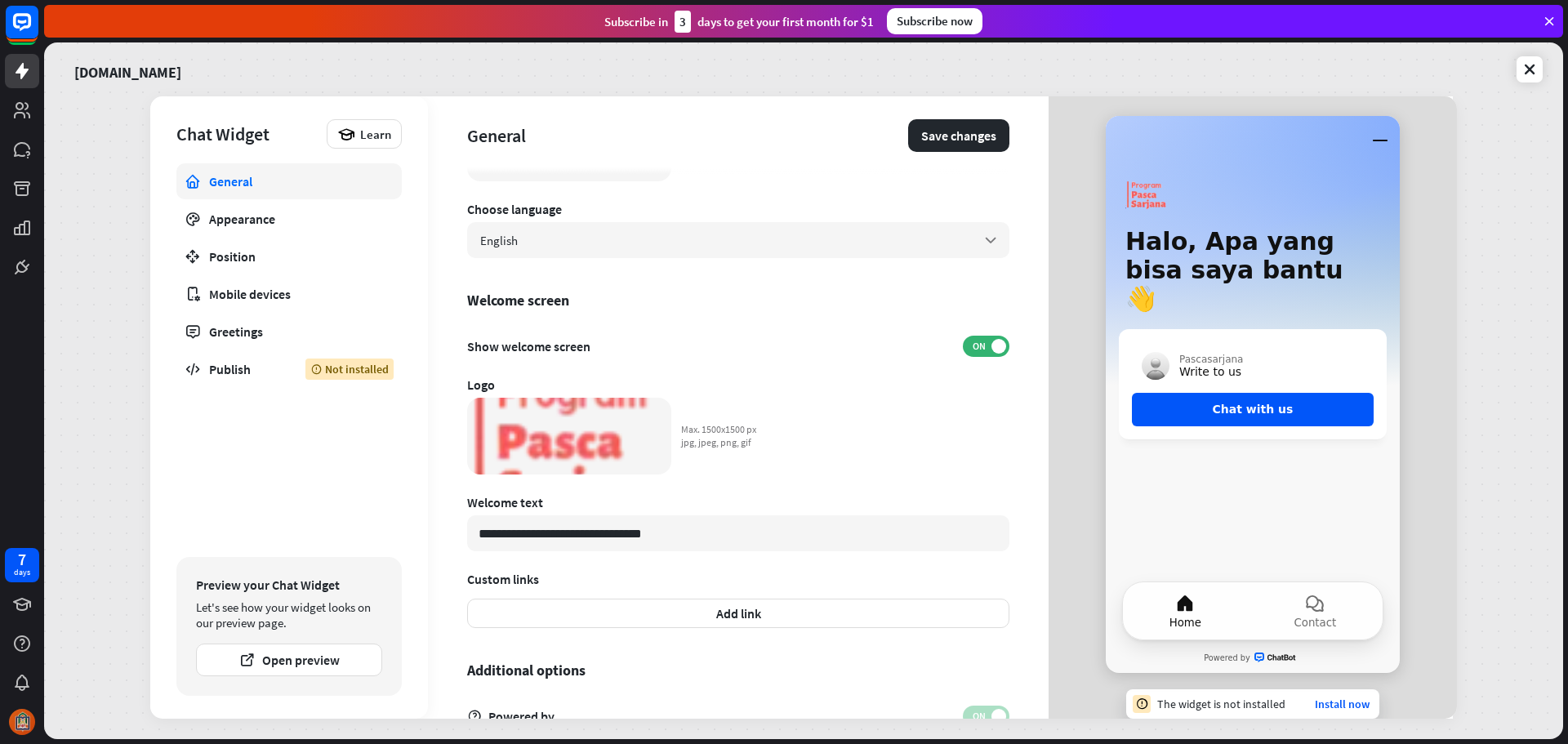
type input "**********"
click at [350, 494] on div "General Appearance Position Mobile devices Greetings Publish Not installed" at bounding box center [288, 356] width 225 height 385
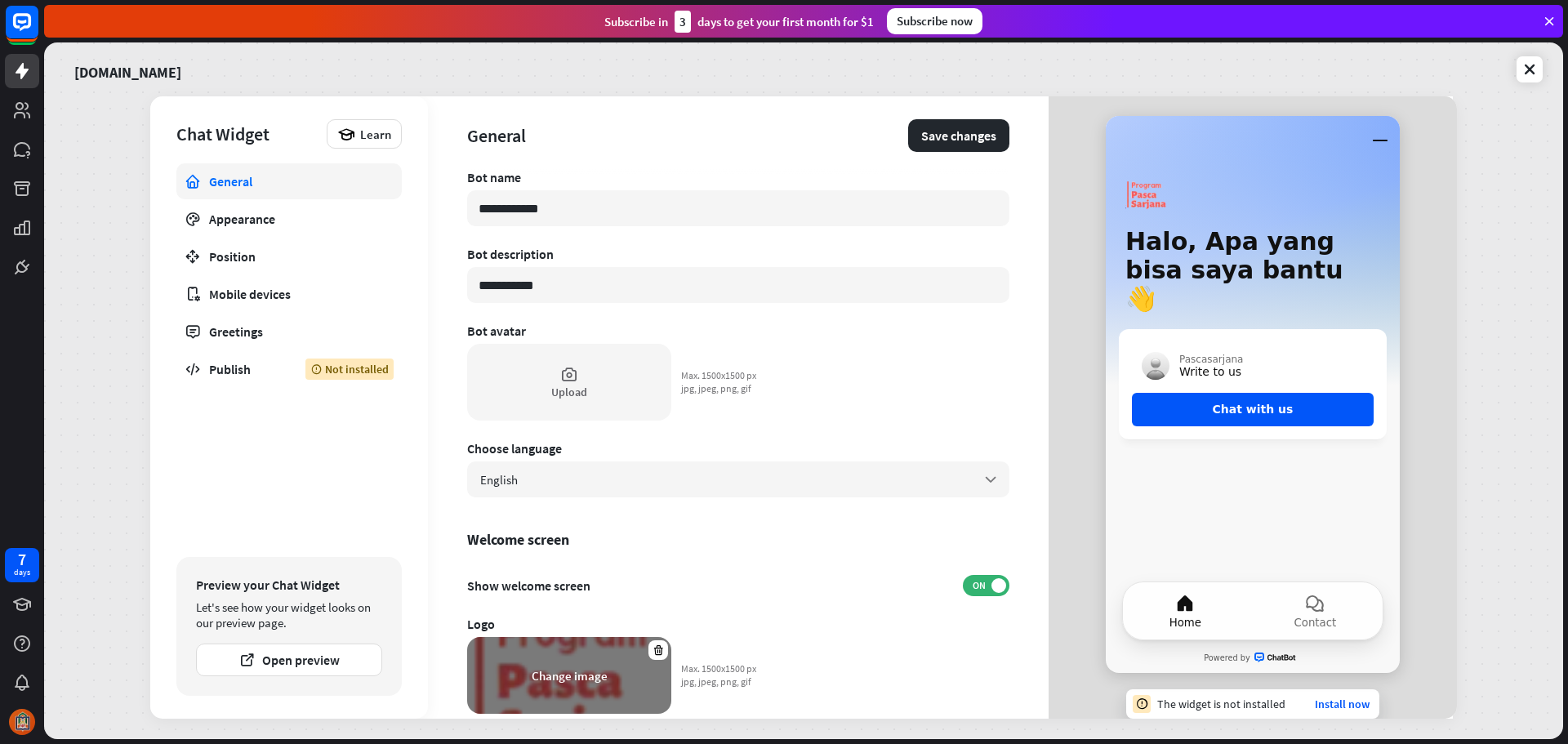
scroll to position [0, 0]
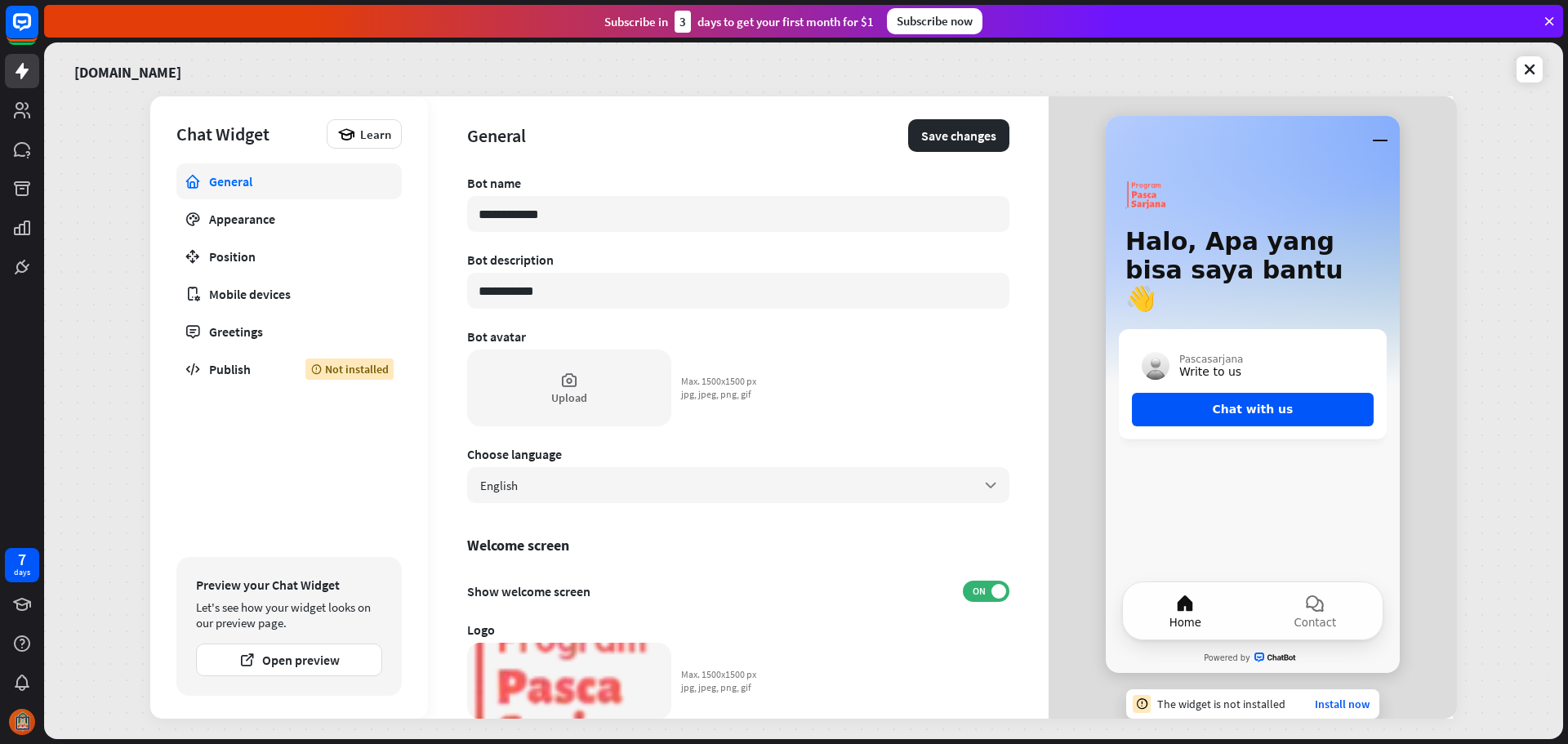
drag, startPoint x: 597, startPoint y: 293, endPoint x: 430, endPoint y: 268, distance: 168.9
click at [430, 268] on div "**********" at bounding box center [738, 407] width 620 height 622
type input "*"
type input "*********"
click at [276, 459] on div "General Appearance Position Mobile devices Greetings Publish Not installed" at bounding box center [288, 356] width 225 height 385
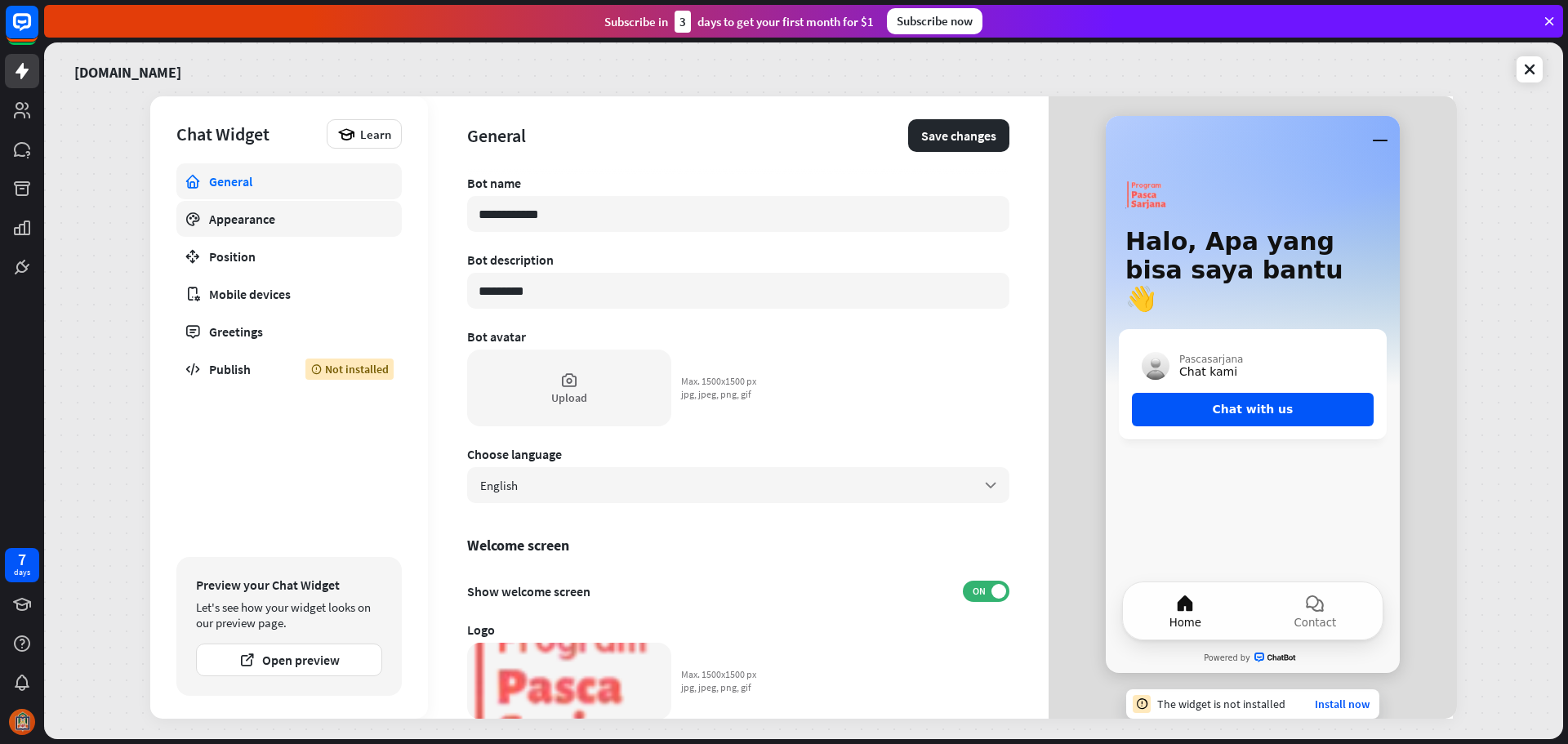
click at [281, 211] on div "Appearance" at bounding box center [289, 218] width 160 height 16
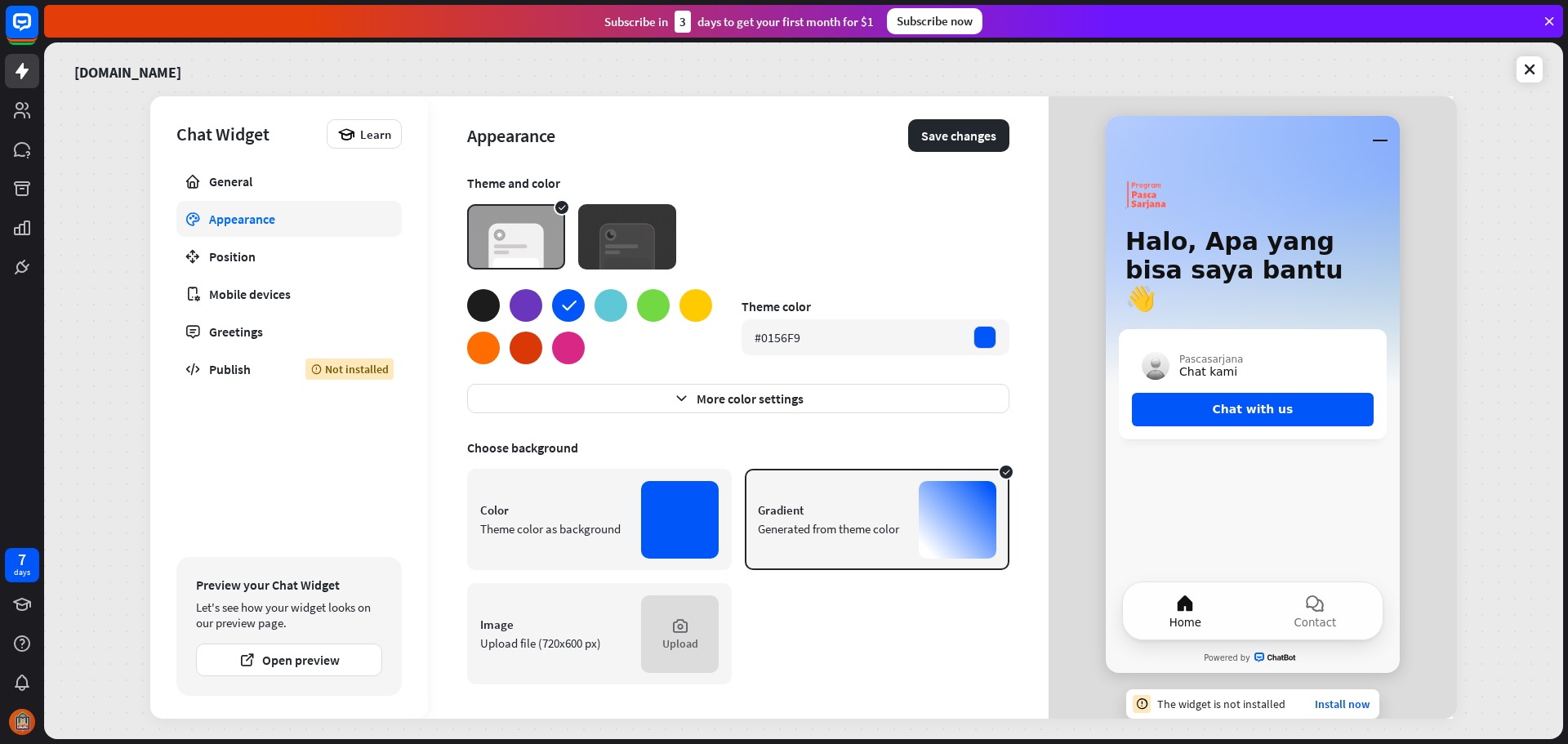
click at [527, 354] on div at bounding box center [526, 347] width 32 height 32
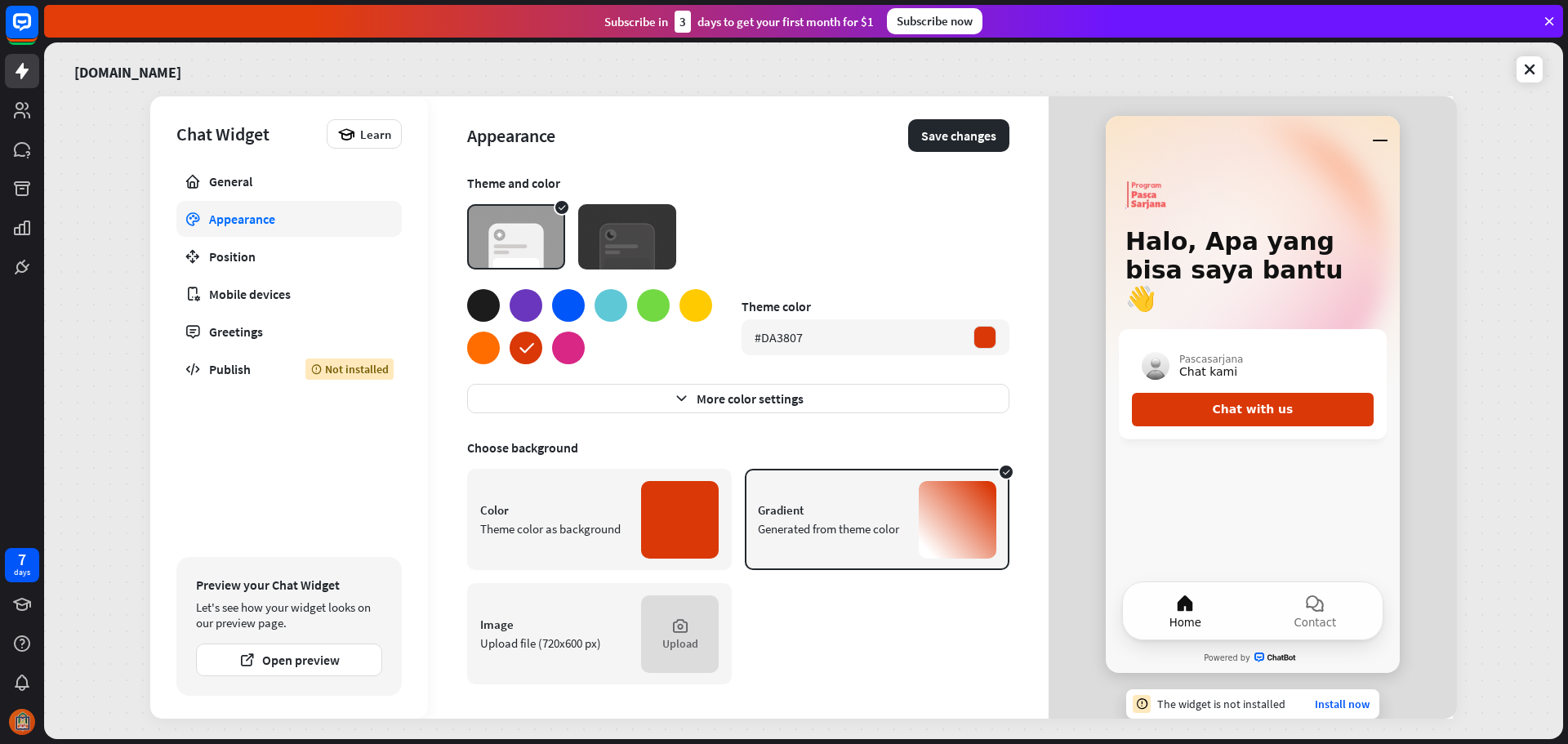
click at [629, 222] on img at bounding box center [627, 237] width 98 height 66
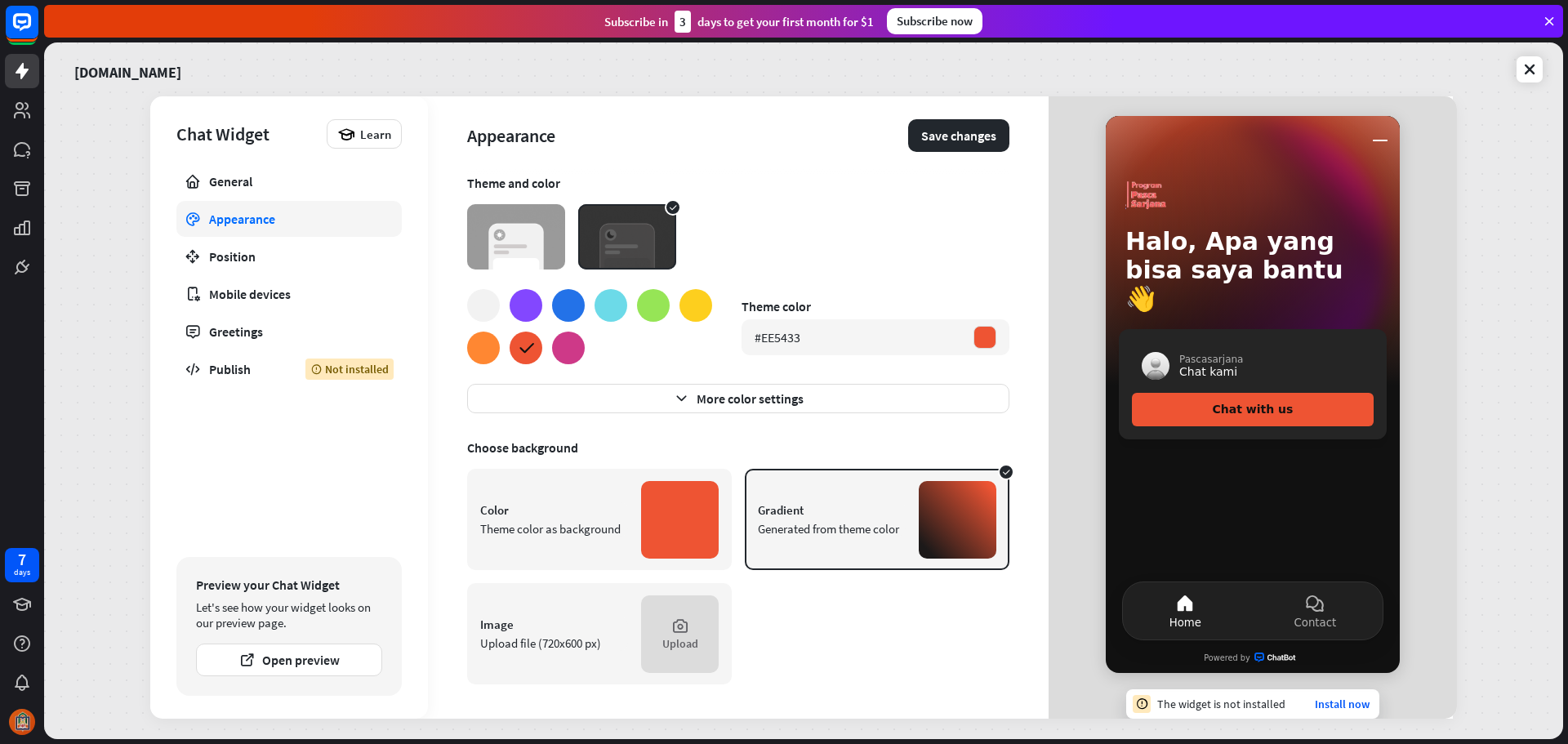
click at [499, 256] on img at bounding box center [516, 237] width 98 height 66
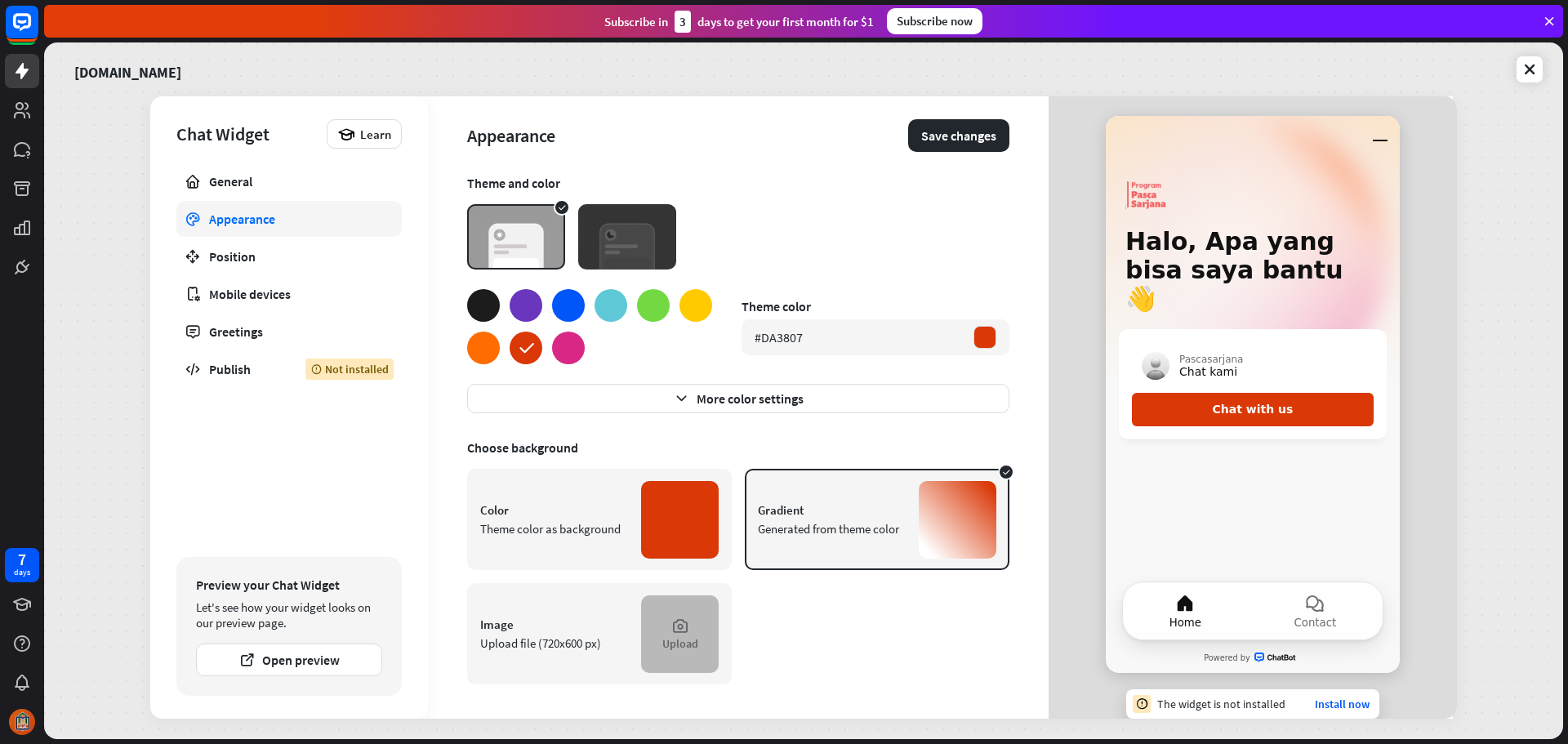
click at [689, 631] on icon at bounding box center [680, 625] width 18 height 18
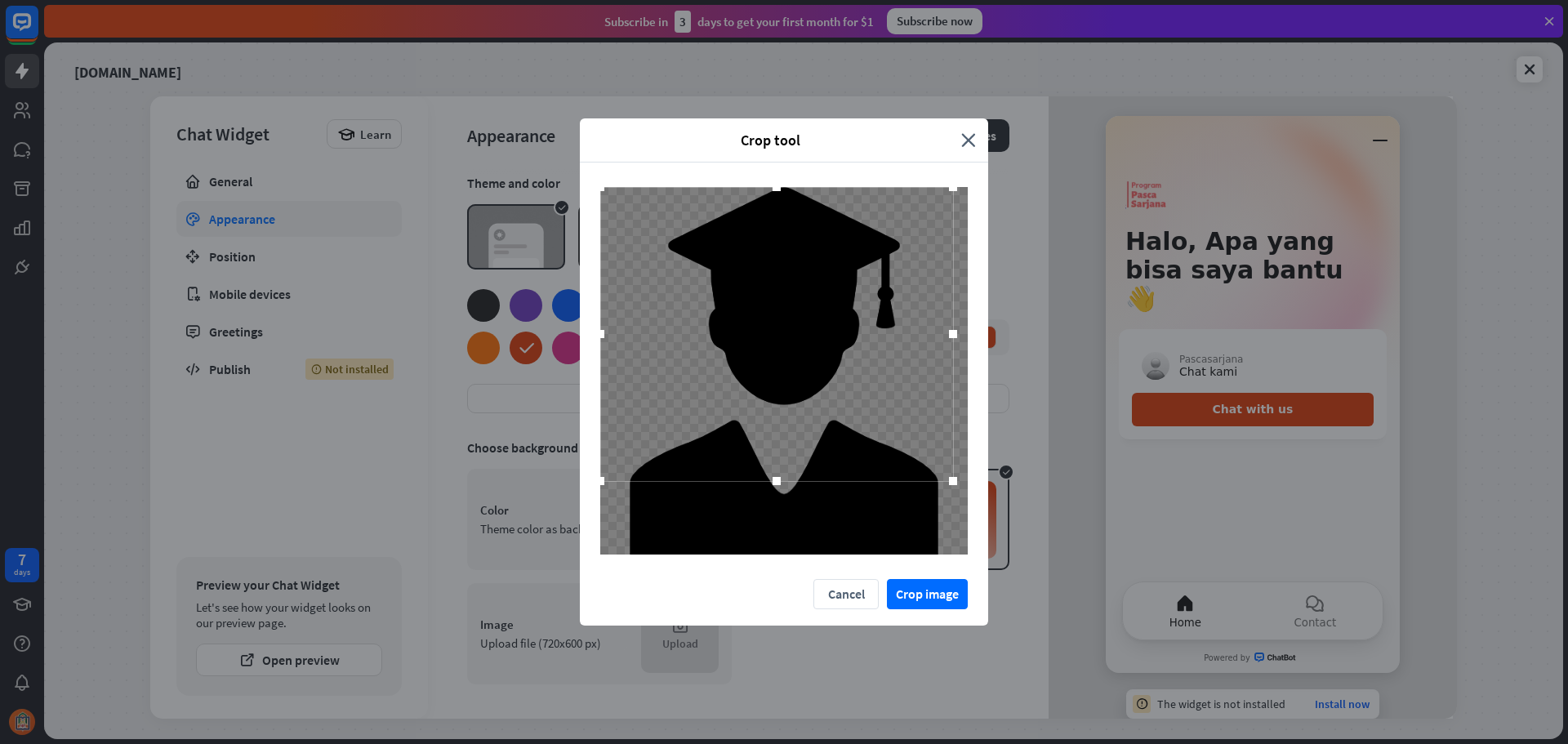
drag, startPoint x: 841, startPoint y: 396, endPoint x: 830, endPoint y: 313, distance: 83.7
click at [830, 313] on div at bounding box center [776, 334] width 353 height 294
drag, startPoint x: 955, startPoint y: 482, endPoint x: 1001, endPoint y: 569, distance: 98.4
click at [1009, 530] on div "Crop tool close Cancel Crop image" at bounding box center [784, 372] width 1568 height 744
click at [940, 599] on button "Crop image" at bounding box center [927, 595] width 81 height 30
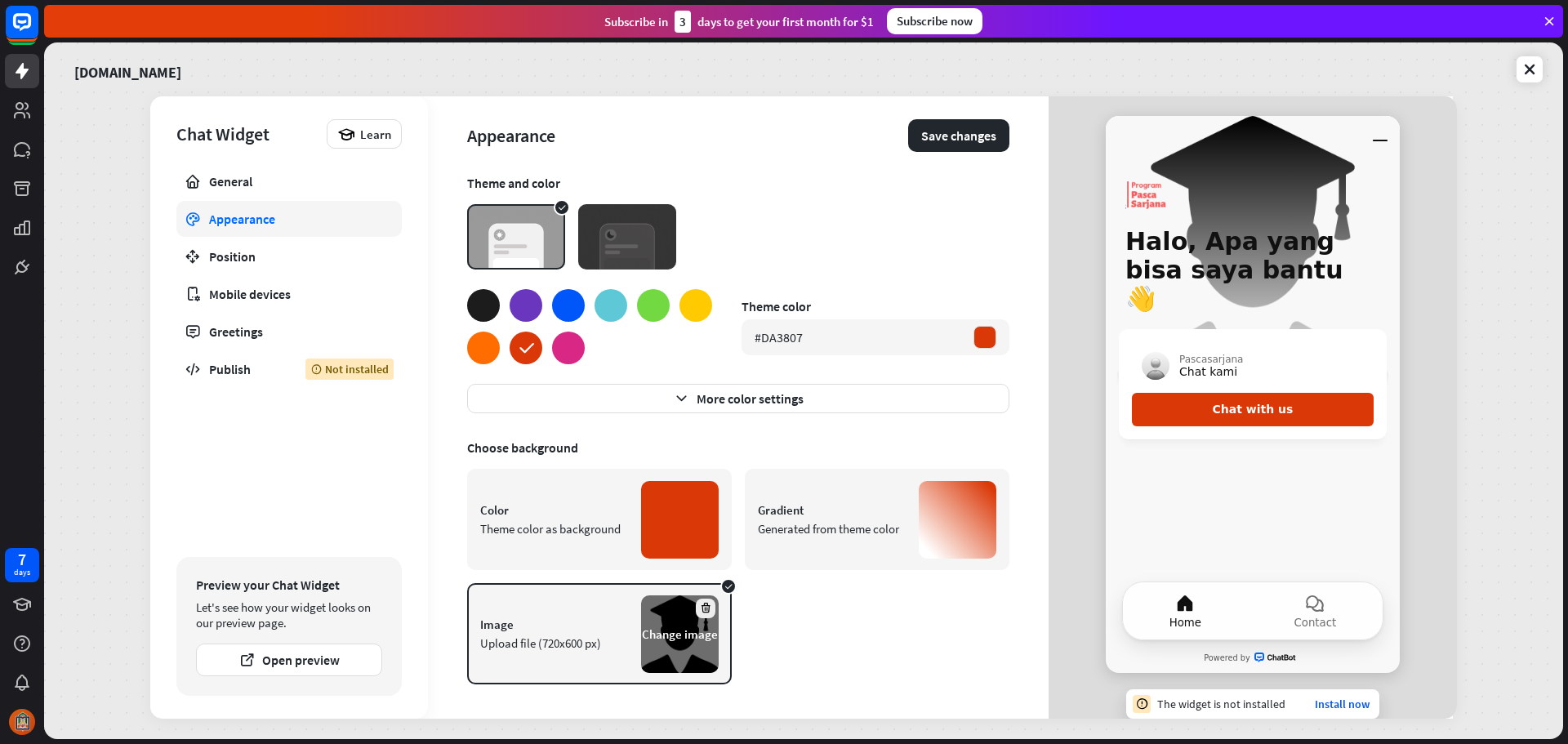
click at [698, 612] on div at bounding box center [705, 608] width 20 height 20
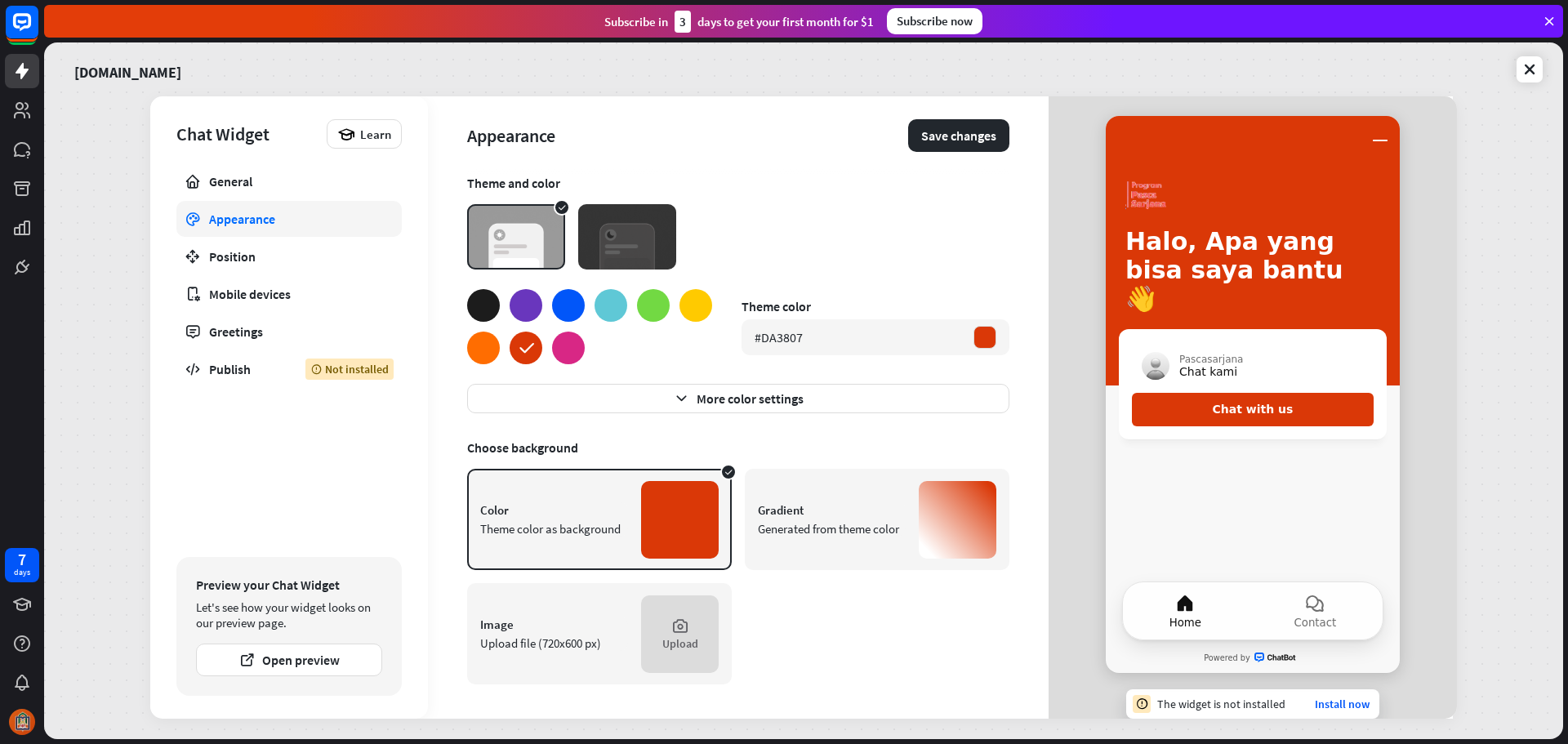
click at [658, 520] on div at bounding box center [680, 520] width 78 height 78
click at [538, 520] on div "Color Theme color as background" at bounding box center [554, 519] width 147 height 34
click at [566, 635] on div "Image Upload file (720x600 px)" at bounding box center [554, 634] width 147 height 34
click at [246, 201] on link "Appearance" at bounding box center [288, 219] width 225 height 36
click at [248, 186] on div "General" at bounding box center [289, 181] width 160 height 16
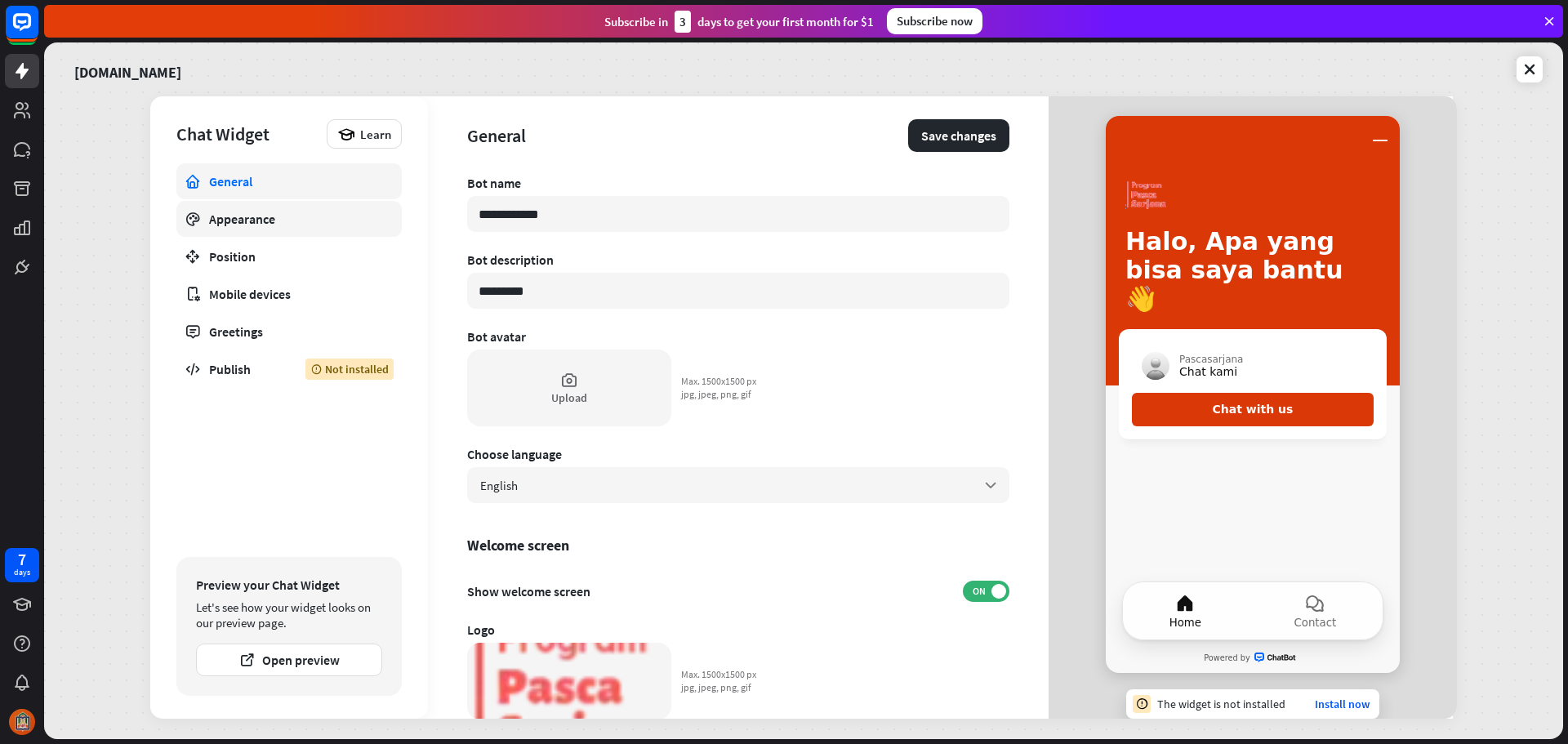
click at [240, 213] on div "Appearance" at bounding box center [289, 218] width 160 height 16
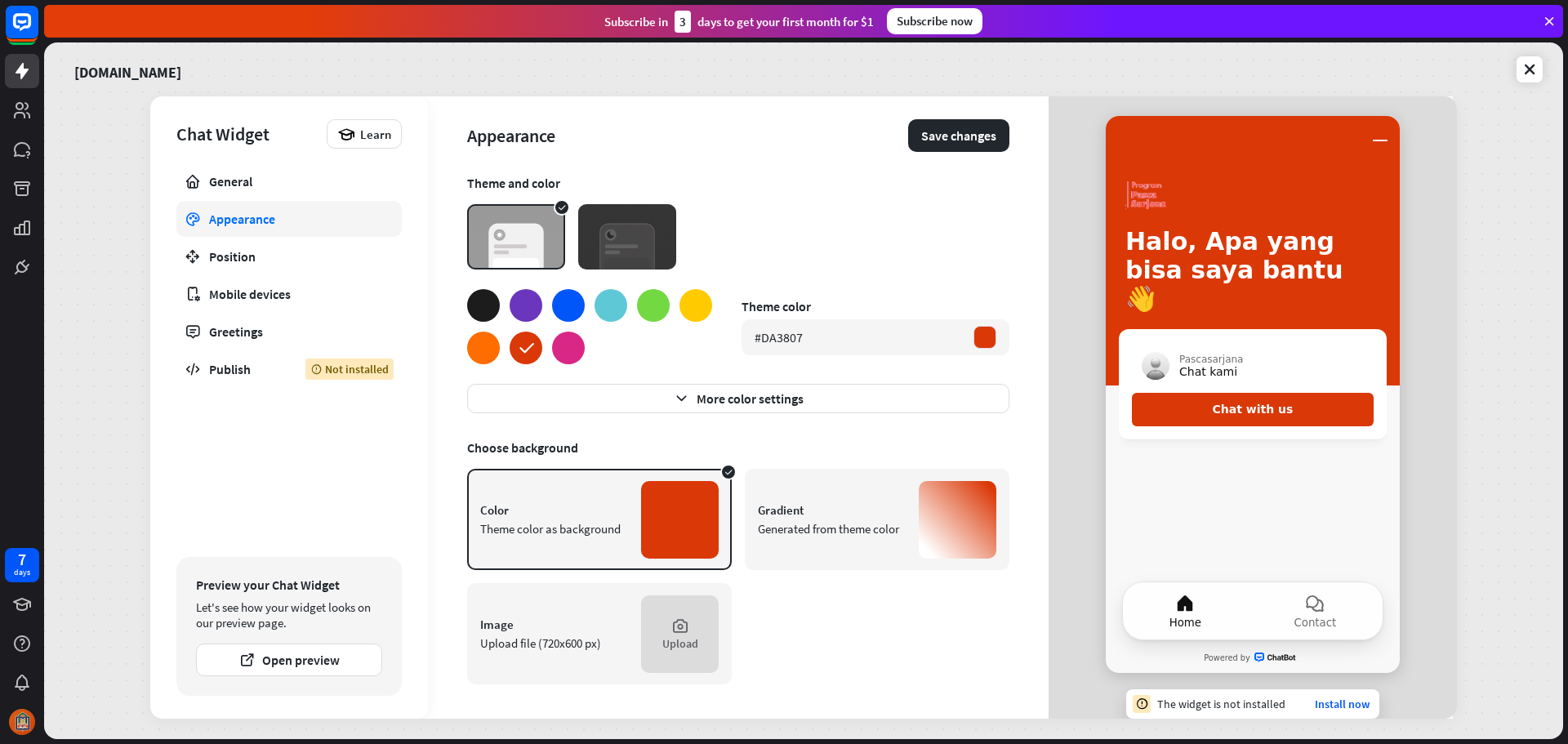
click at [561, 512] on div "Color" at bounding box center [554, 510] width 147 height 15
click at [722, 474] on div "Color Theme color as background" at bounding box center [599, 519] width 265 height 101
click at [659, 503] on div at bounding box center [680, 520] width 78 height 78
click at [885, 535] on div "Generated from theme color" at bounding box center [831, 529] width 147 height 15
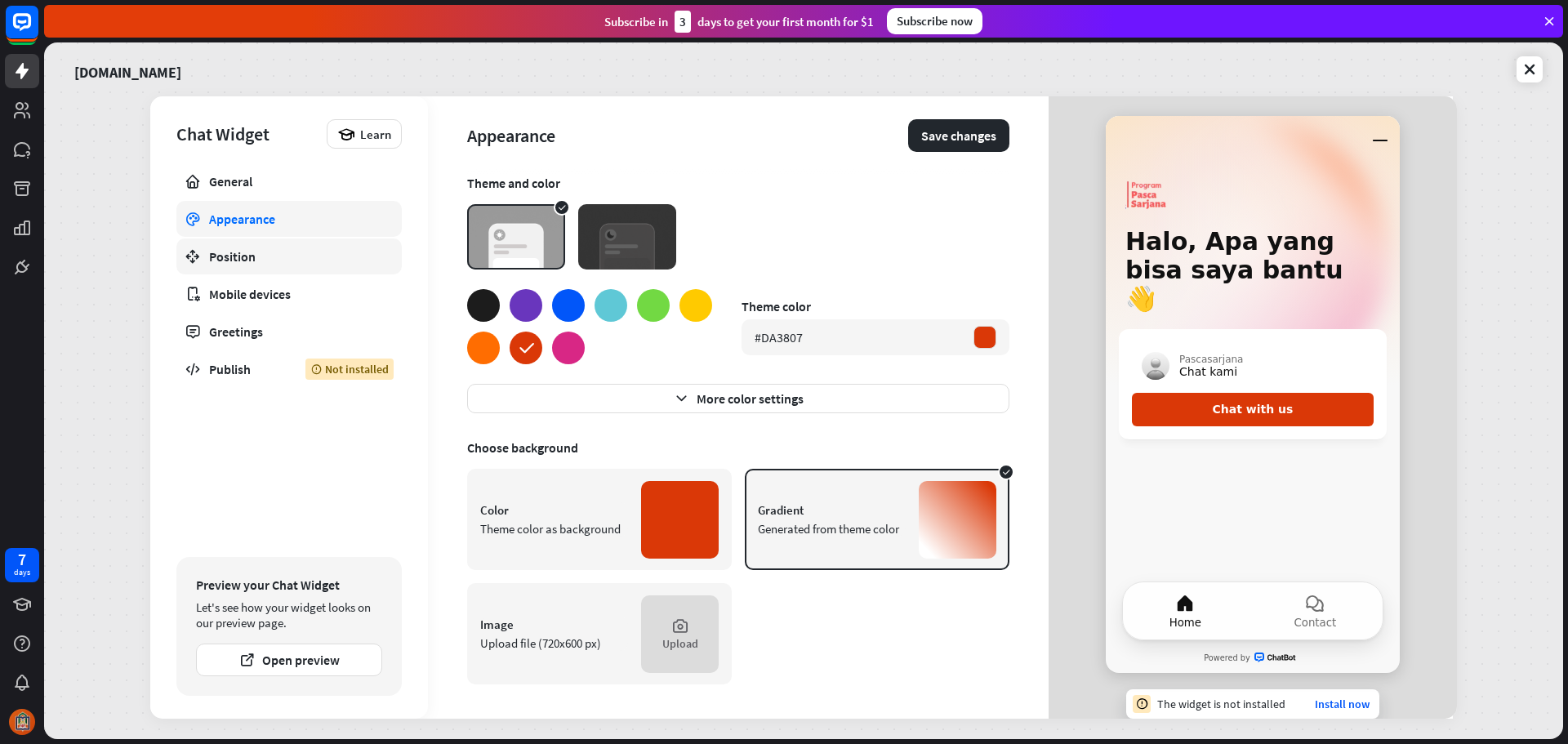
click at [208, 254] on link "Position" at bounding box center [288, 257] width 225 height 36
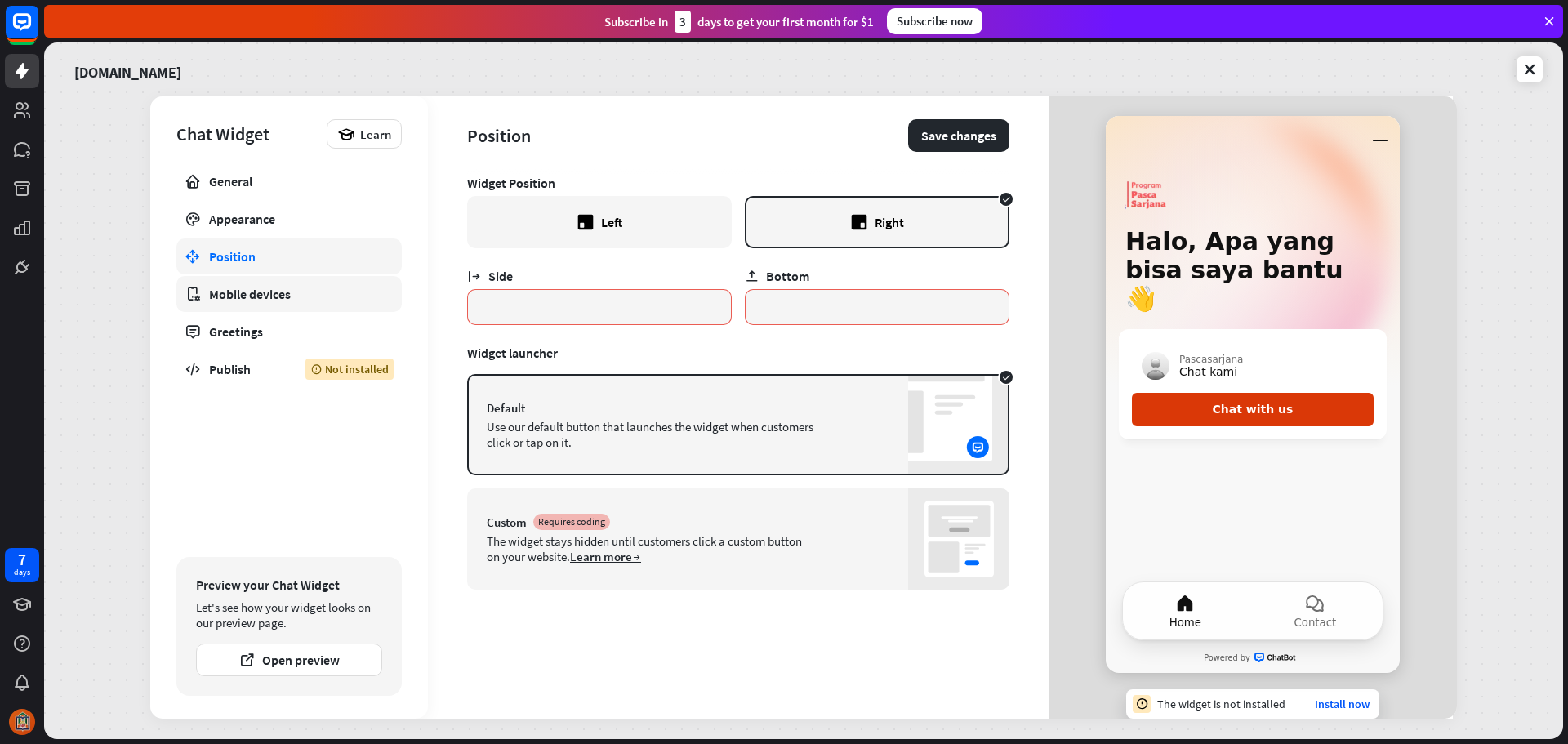
click at [220, 297] on div "Mobile devices" at bounding box center [289, 293] width 160 height 16
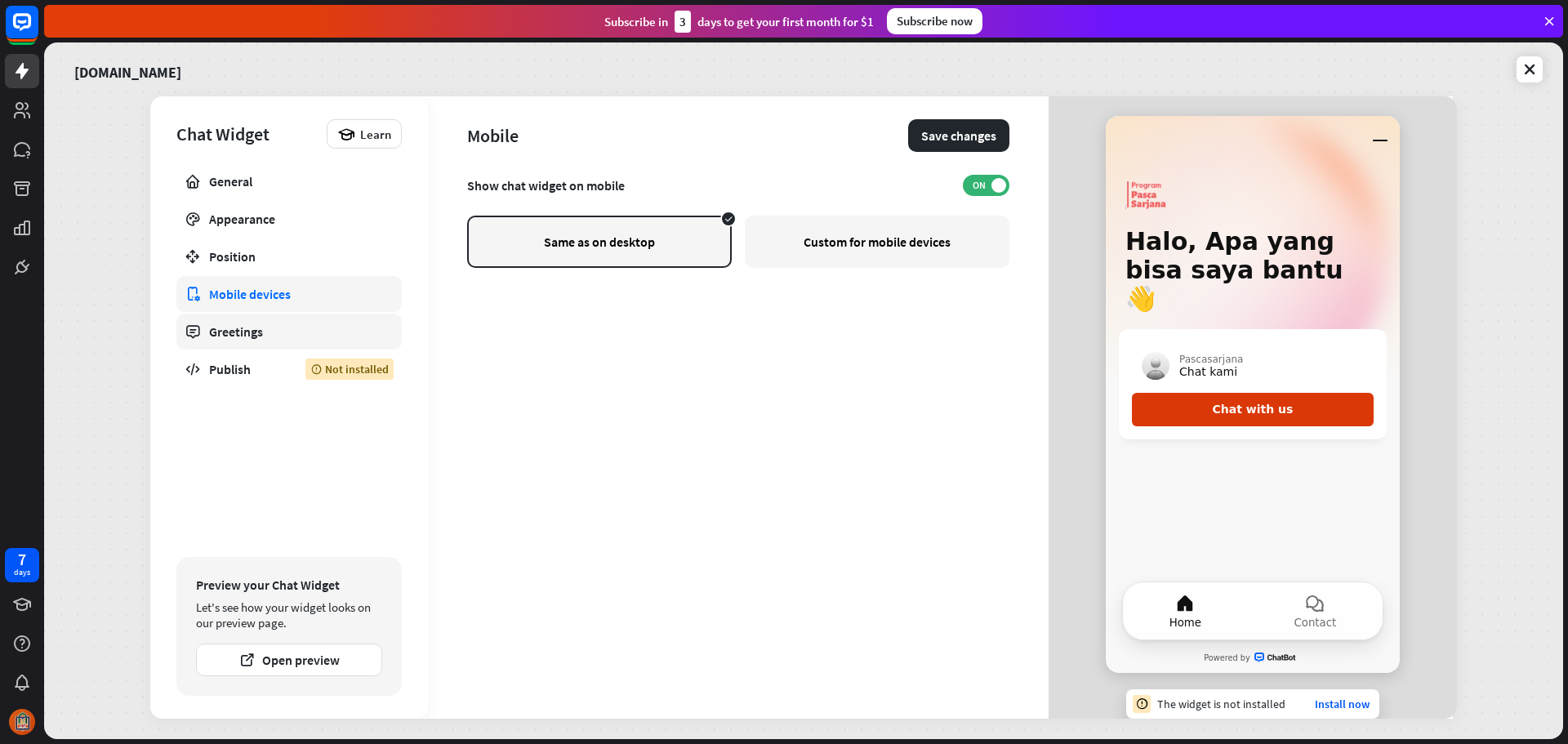
click at [204, 335] on link "Greetings" at bounding box center [288, 332] width 225 height 36
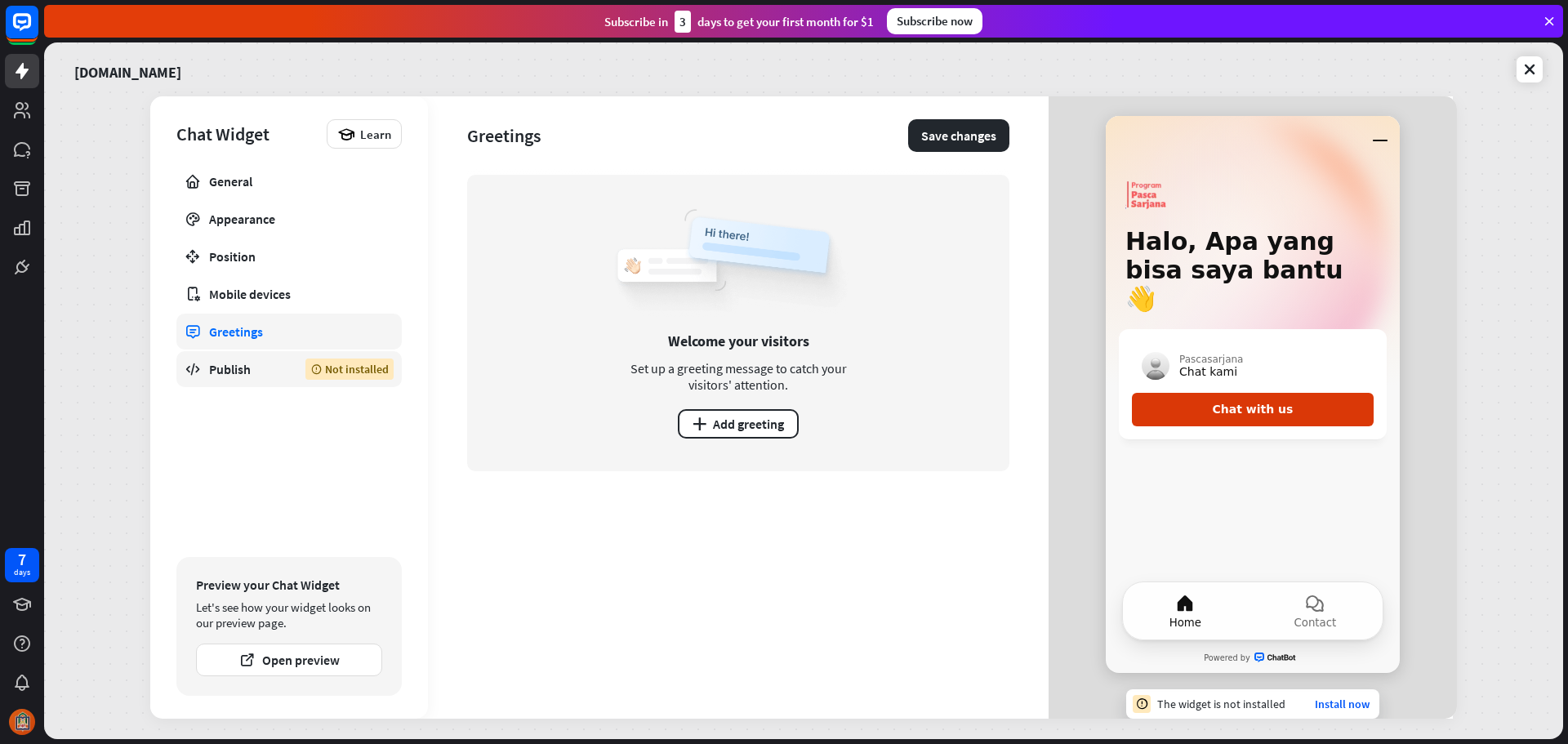
click at [213, 373] on div "Publish" at bounding box center [245, 368] width 72 height 16
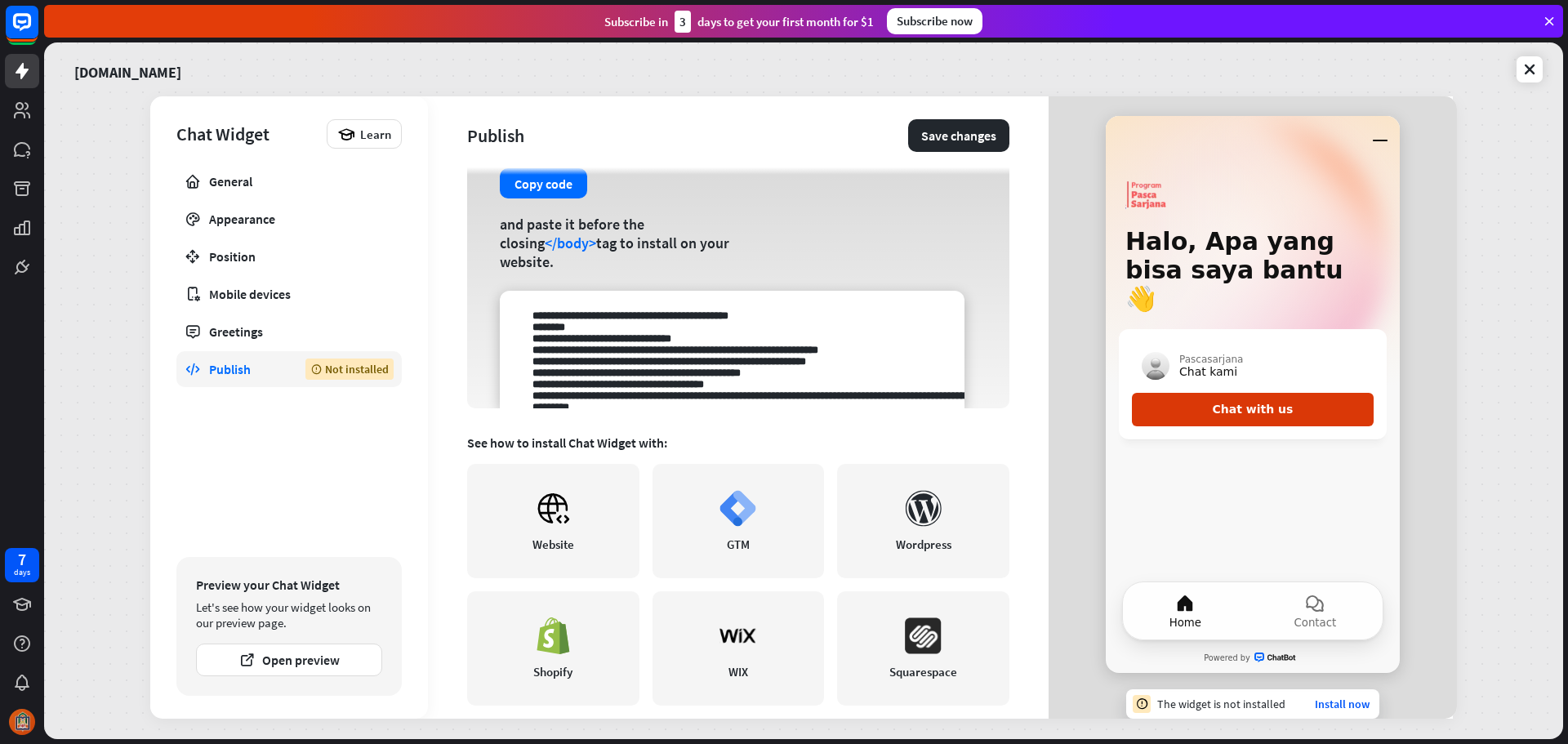
scroll to position [164, 0]
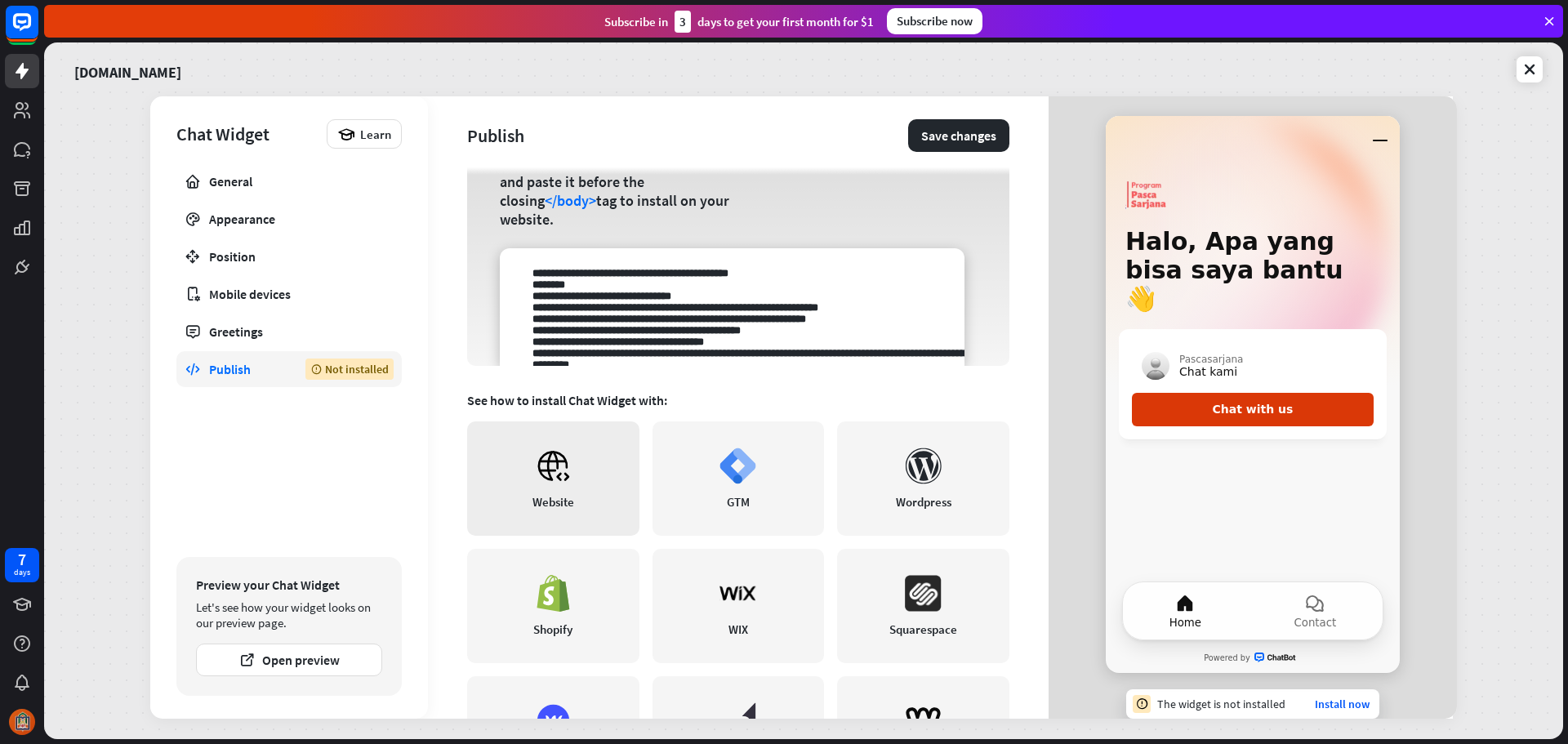
click at [567, 463] on icon at bounding box center [553, 465] width 37 height 37
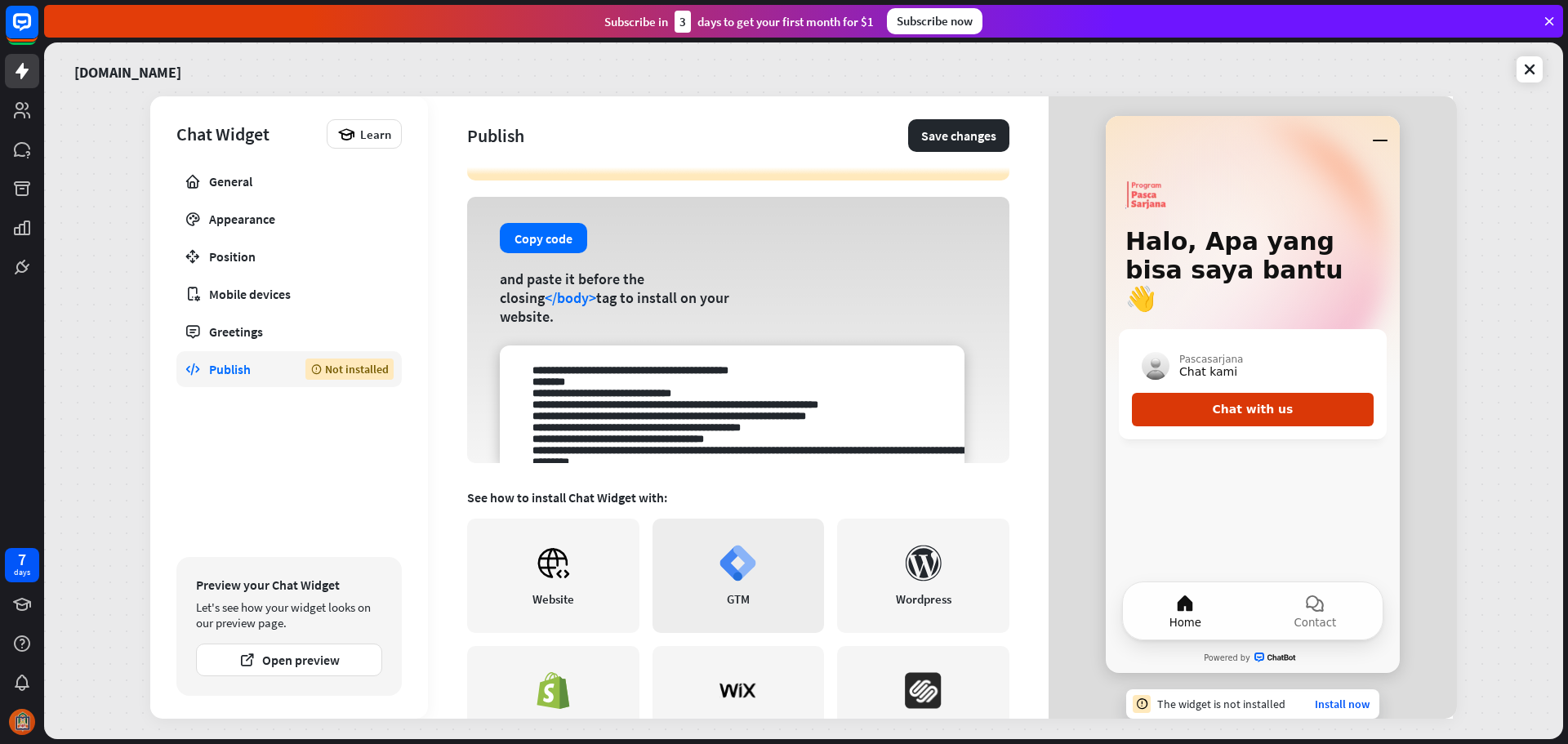
scroll to position [0, 0]
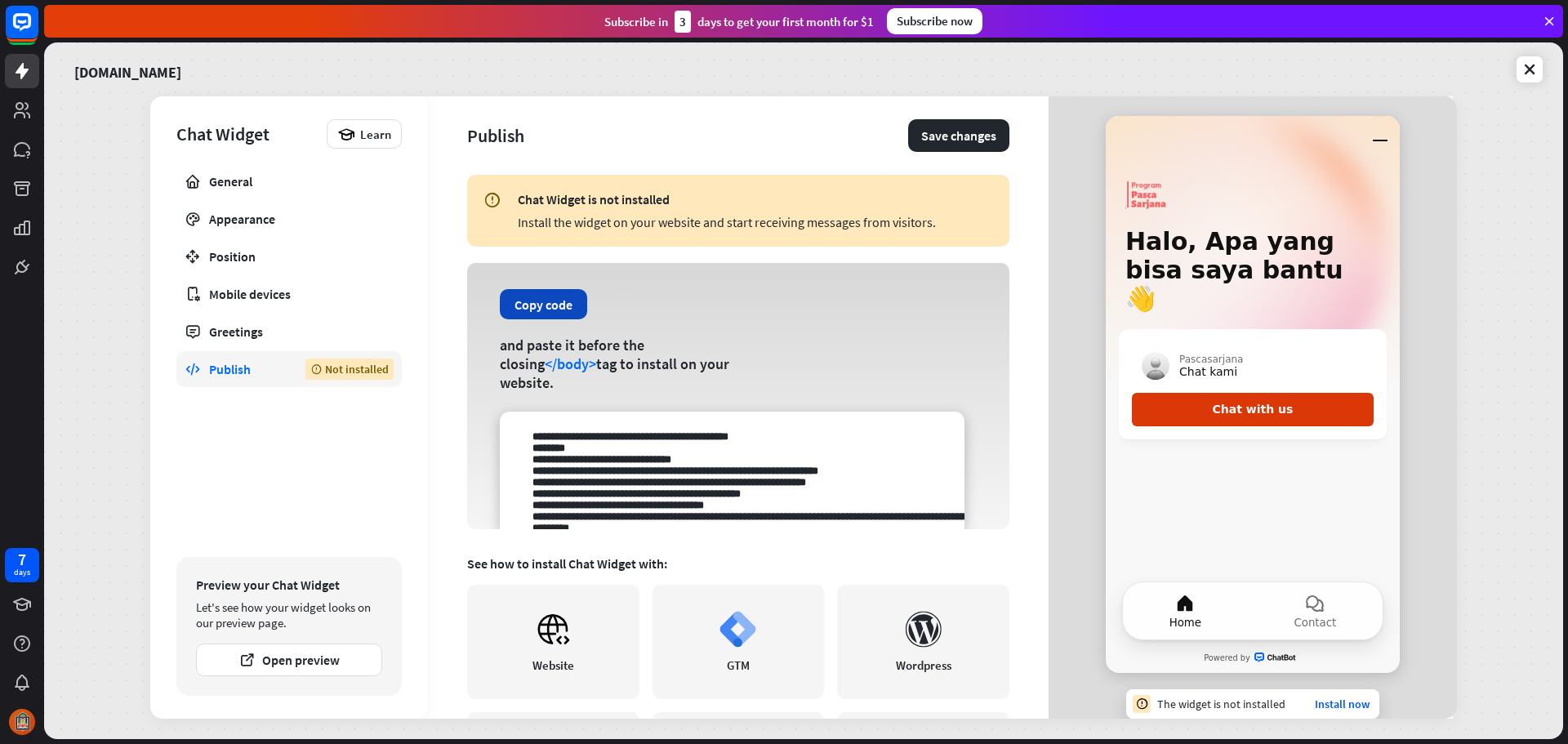
click at [547, 305] on button "Copy code" at bounding box center [543, 304] width 88 height 30
